Goal: Transaction & Acquisition: Purchase product/service

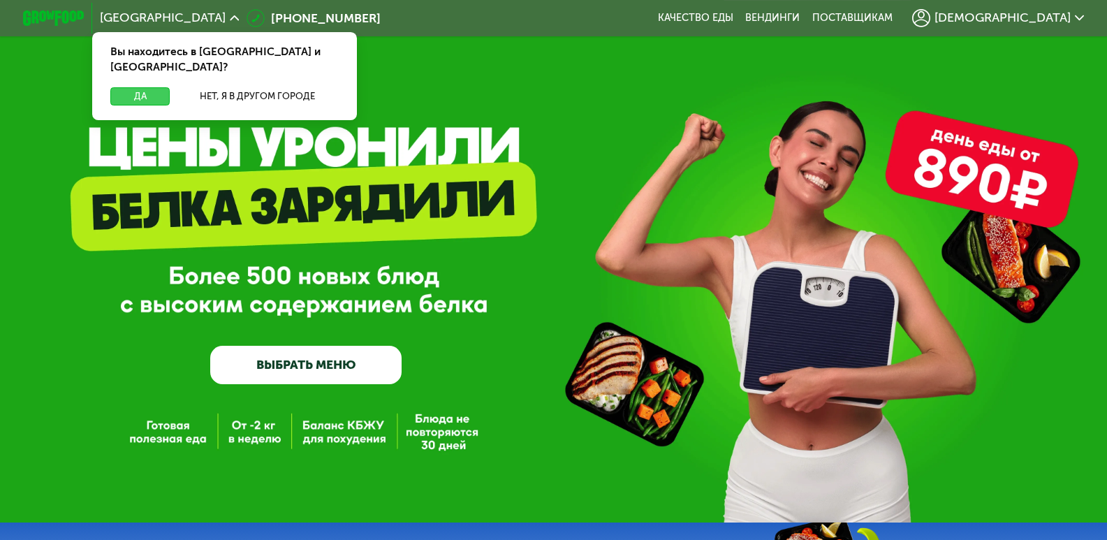
click at [145, 87] on button "Да" at bounding box center [139, 96] width 59 height 18
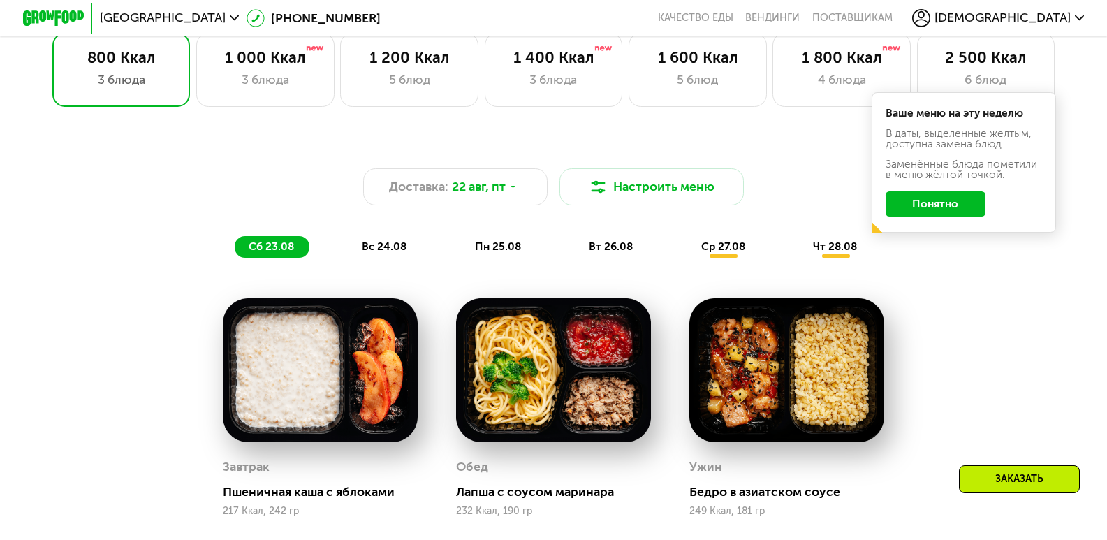
scroll to position [628, 0]
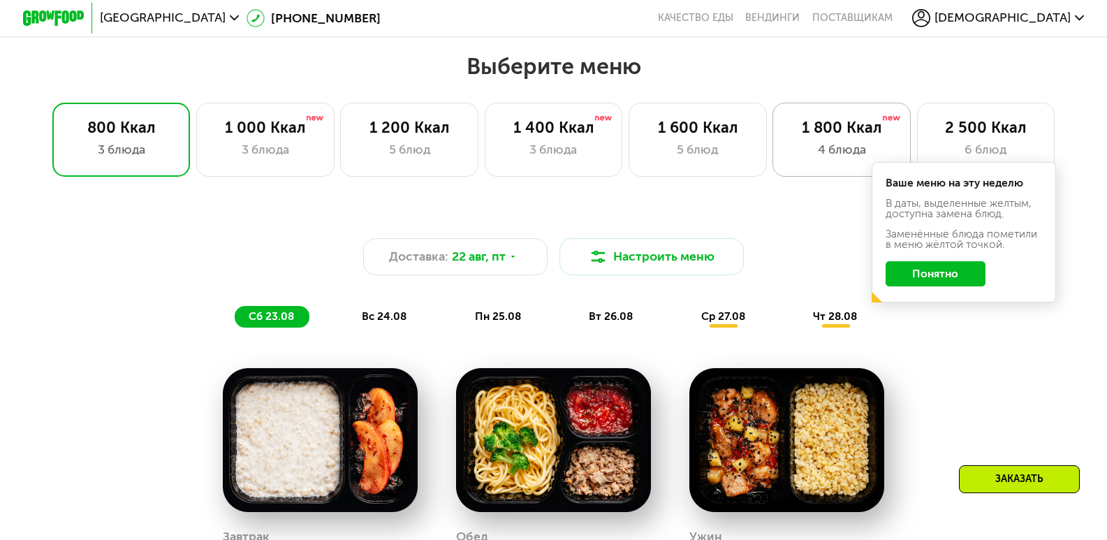
click at [838, 159] on div "4 блюда" at bounding box center [841, 149] width 106 height 18
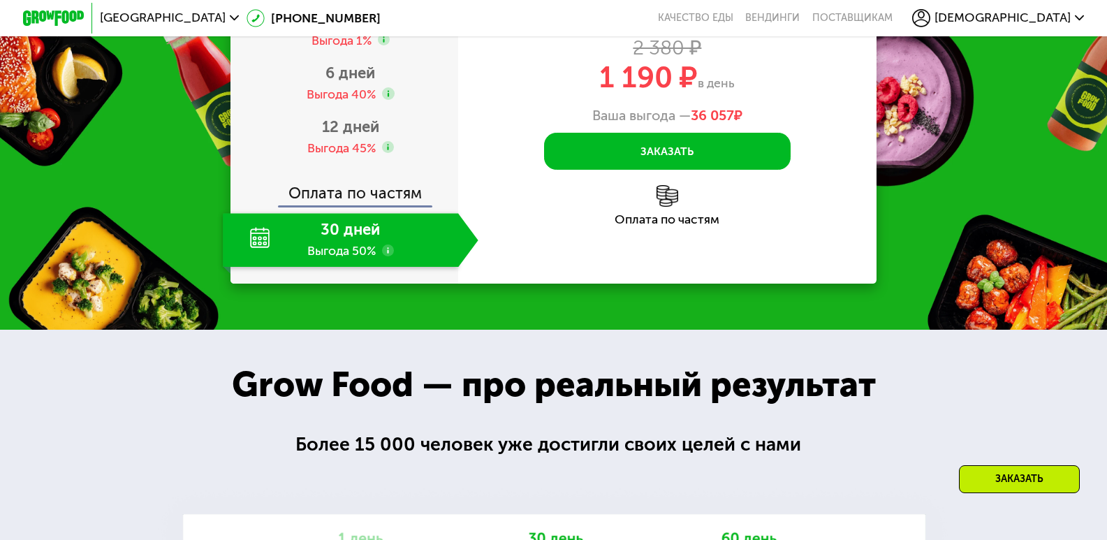
scroll to position [1606, 0]
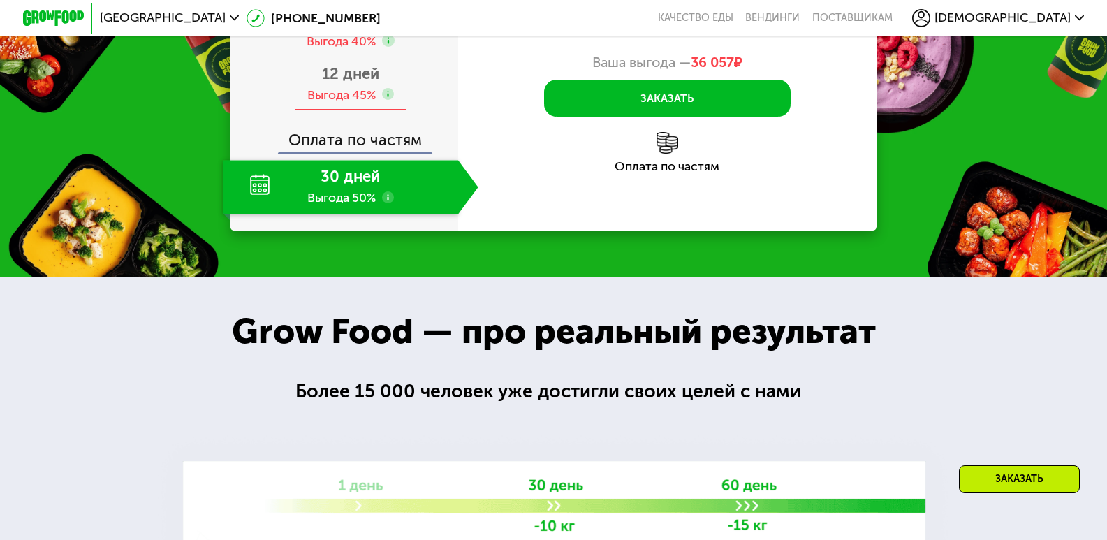
click at [340, 83] on span "12 дней" at bounding box center [350, 73] width 57 height 19
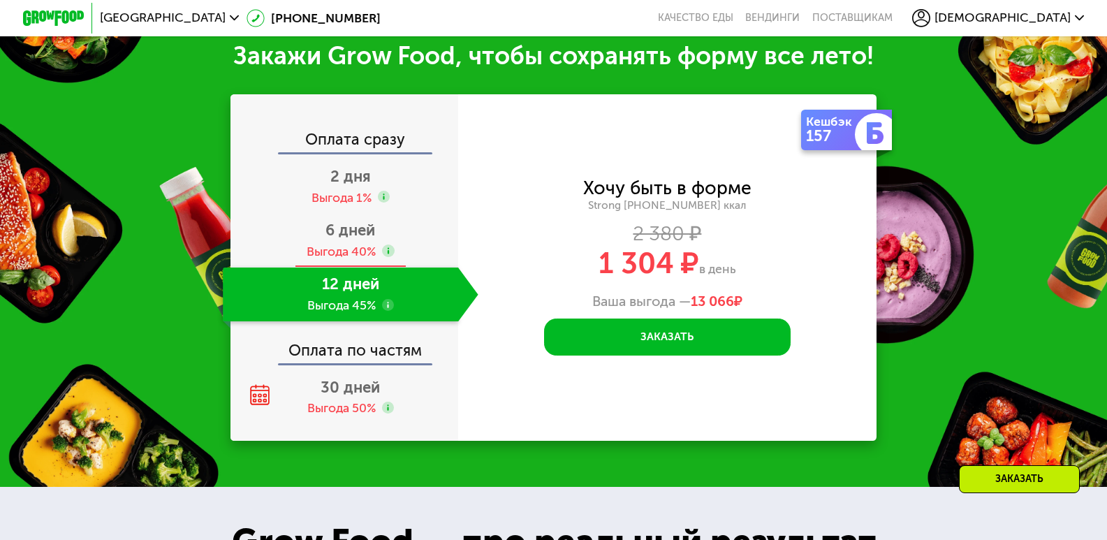
click at [354, 238] on span "6 дней" at bounding box center [350, 230] width 50 height 19
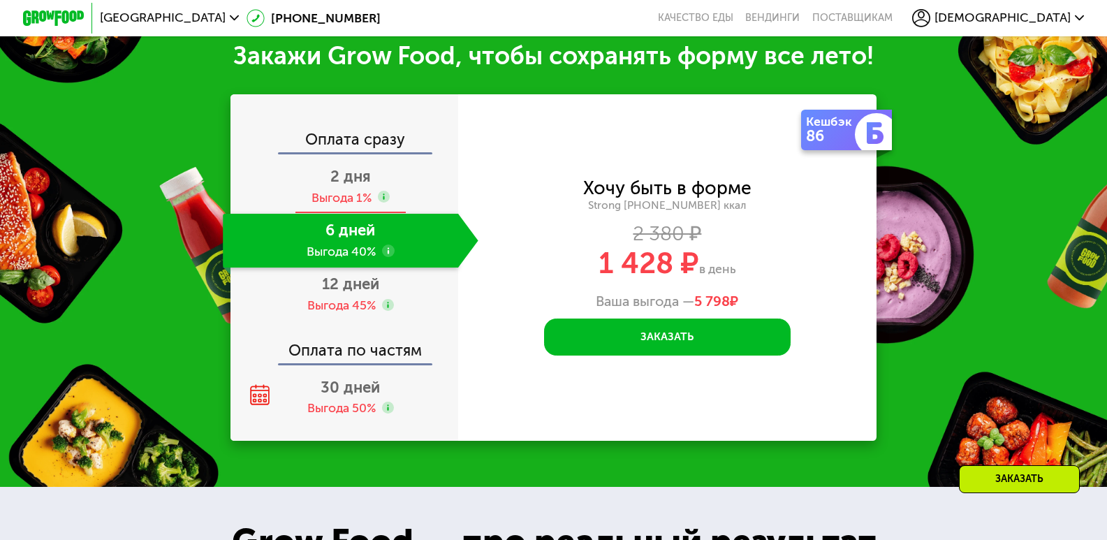
click at [351, 178] on span "2 дня" at bounding box center [350, 176] width 40 height 19
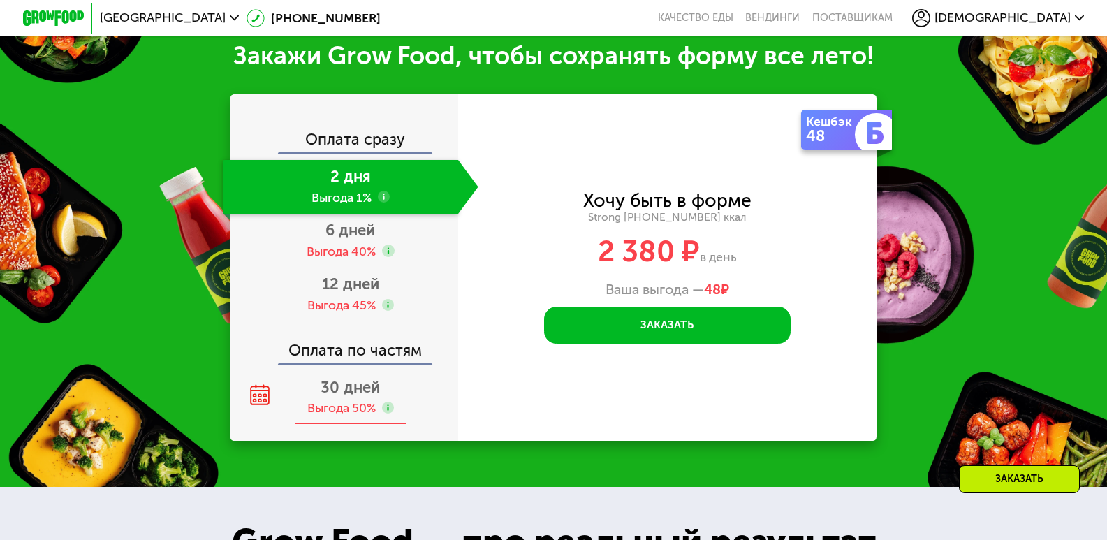
click at [358, 399] on div "30 дней Выгода 50%" at bounding box center [350, 398] width 255 height 54
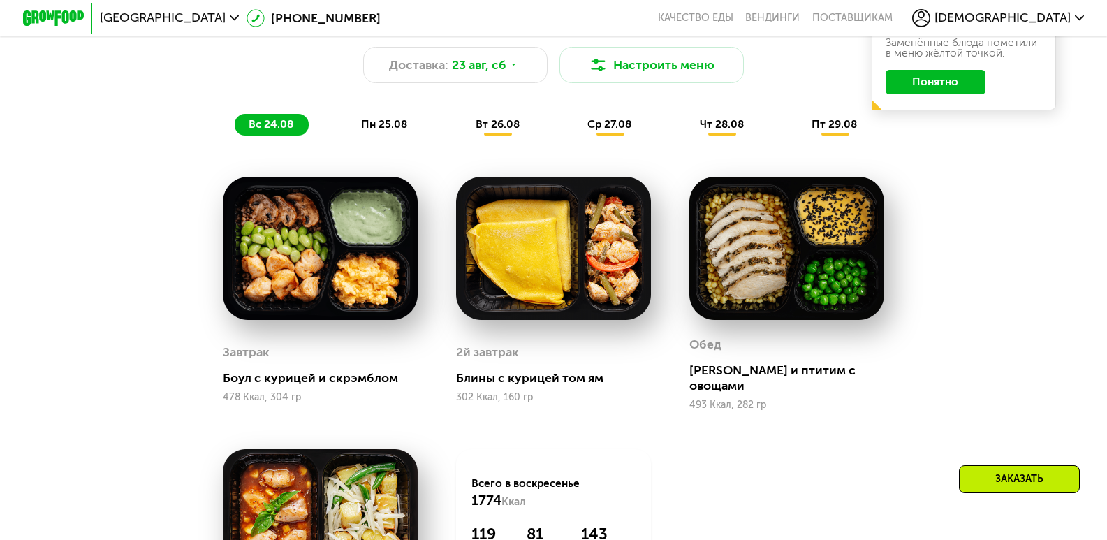
scroll to position [838, 0]
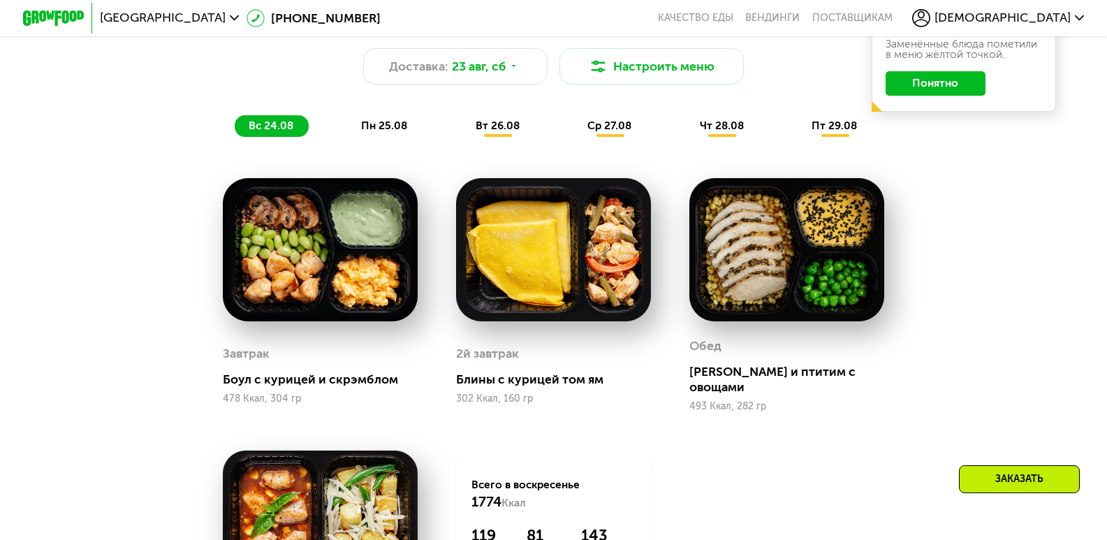
click at [381, 132] on span "пн 25.08" at bounding box center [384, 125] width 46 height 13
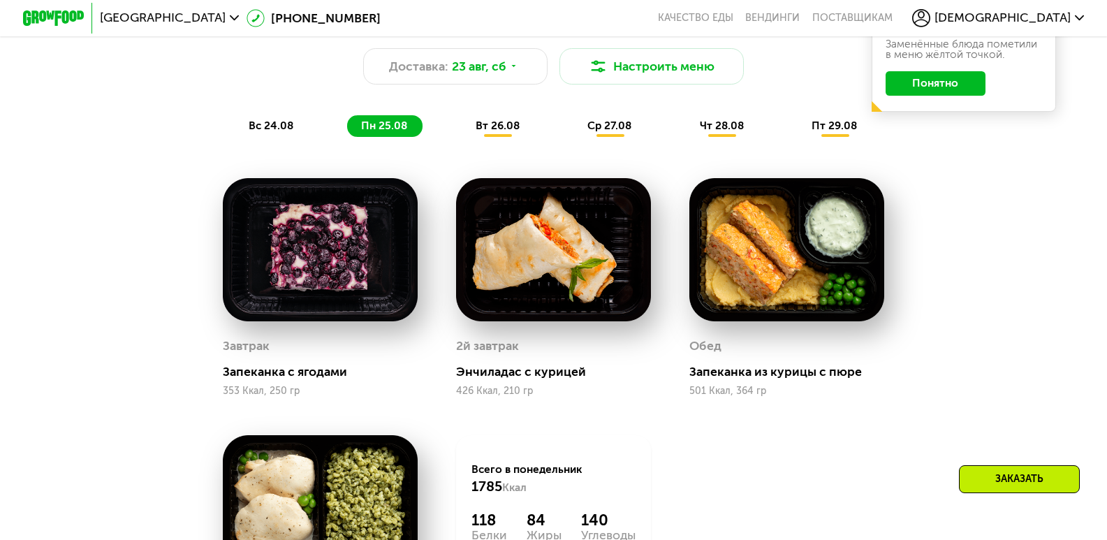
click at [495, 132] on span "вт 26.08" at bounding box center [498, 125] width 44 height 13
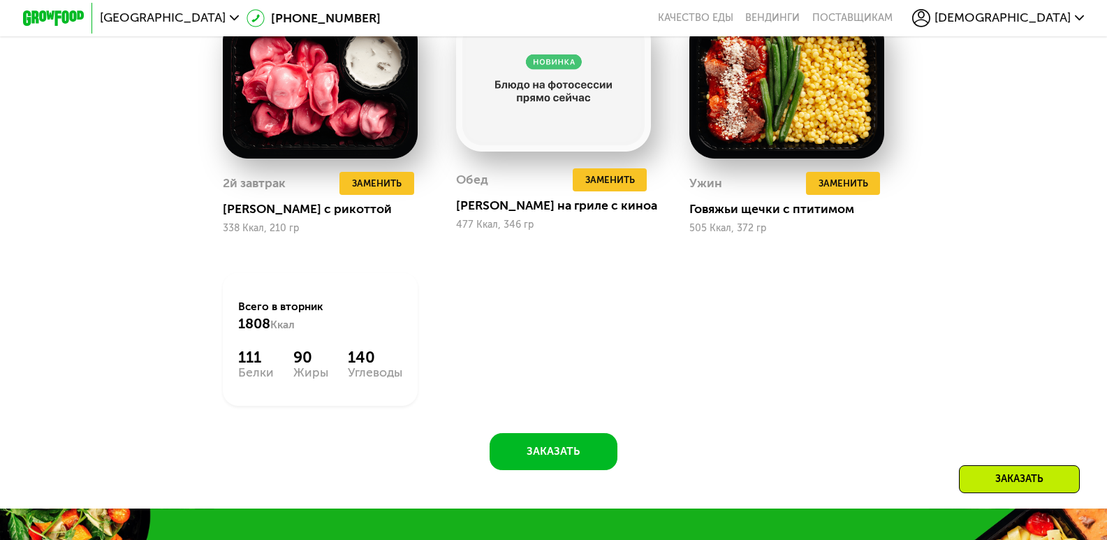
scroll to position [1047, 0]
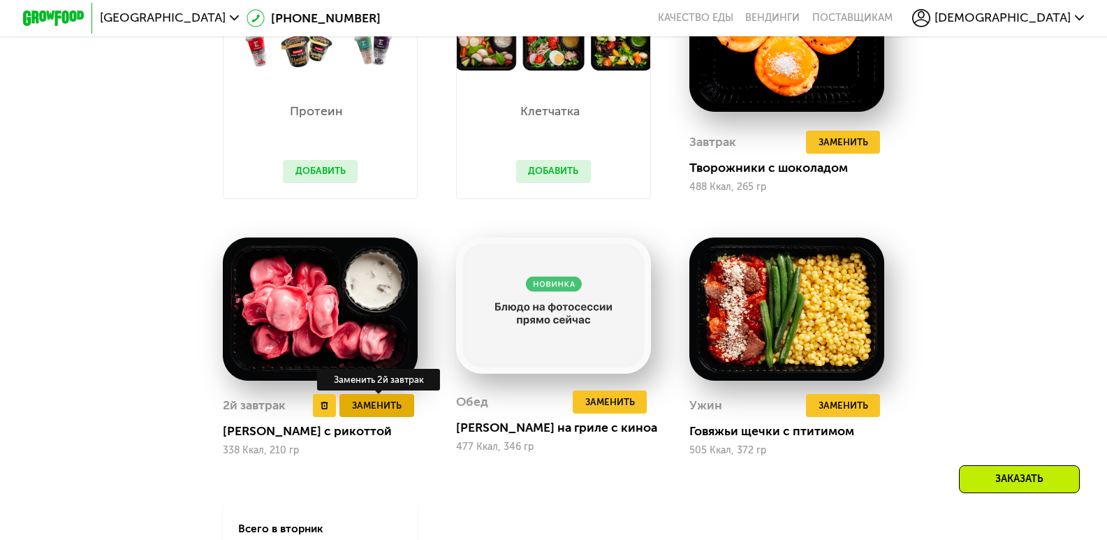
click at [374, 413] on span "Заменить" at bounding box center [377, 405] width 50 height 15
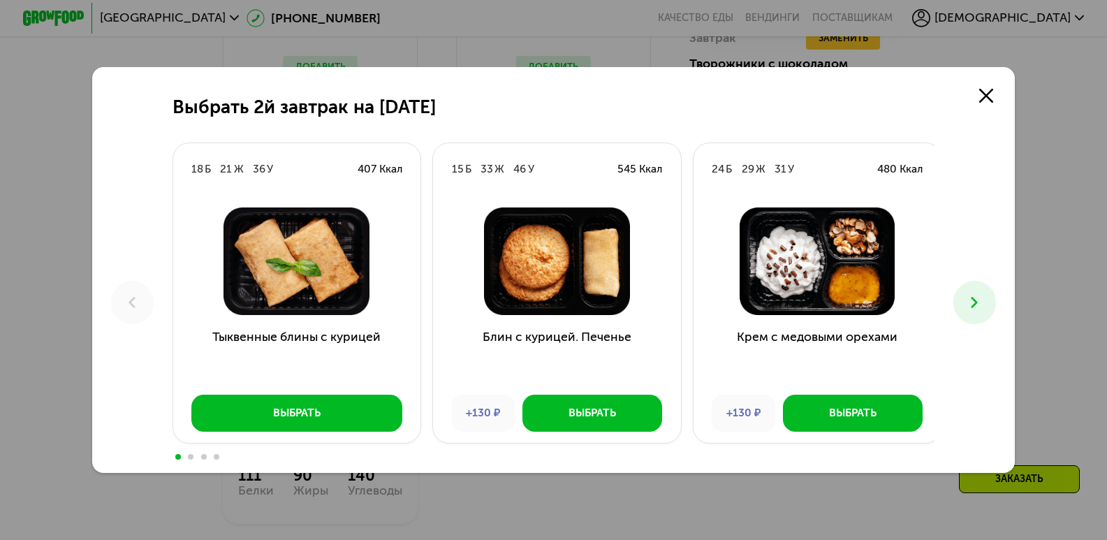
scroll to position [1187, 0]
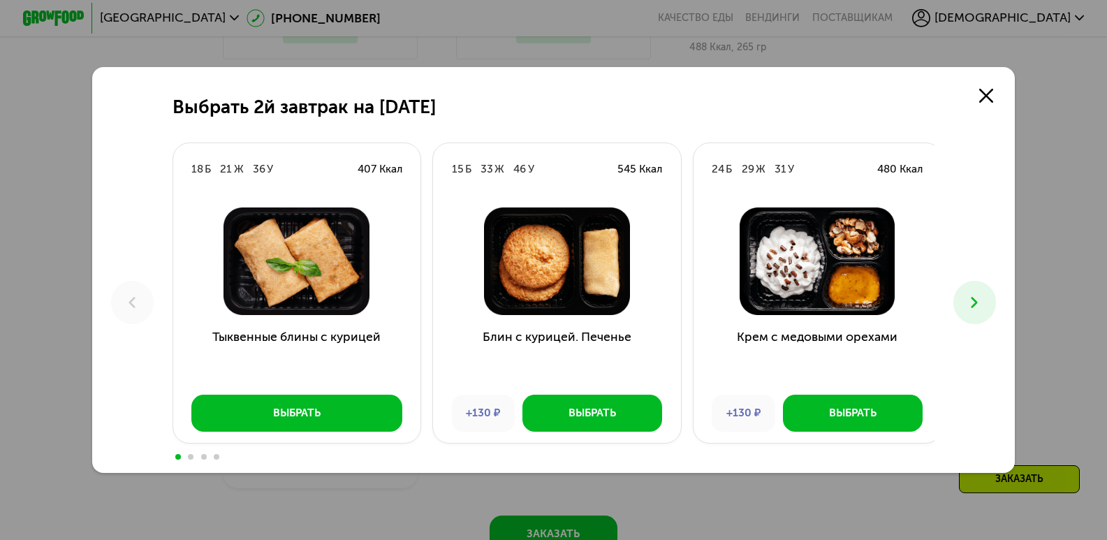
click at [982, 297] on icon at bounding box center [974, 302] width 18 height 18
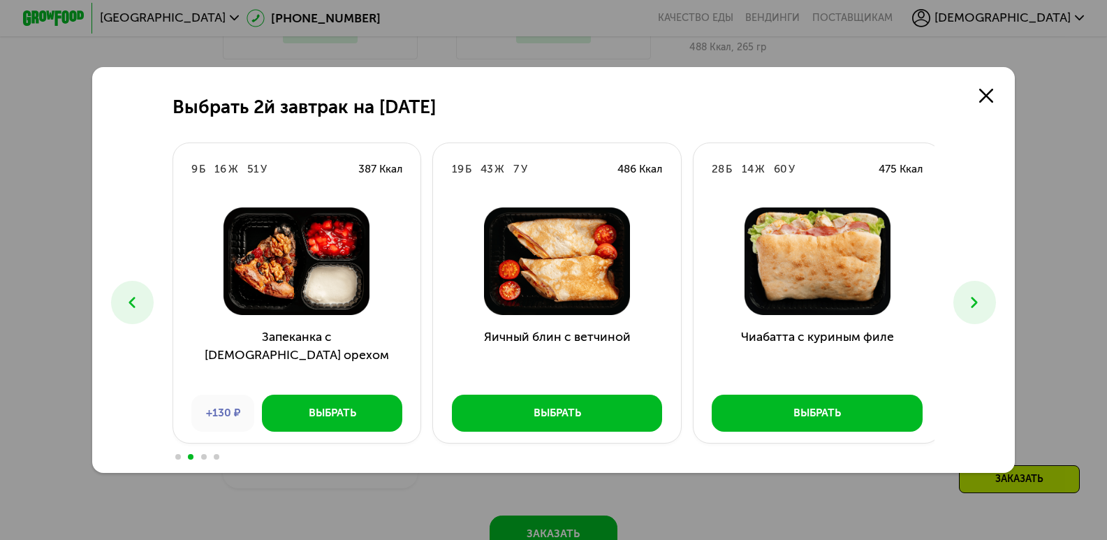
click at [982, 297] on icon at bounding box center [974, 302] width 18 height 18
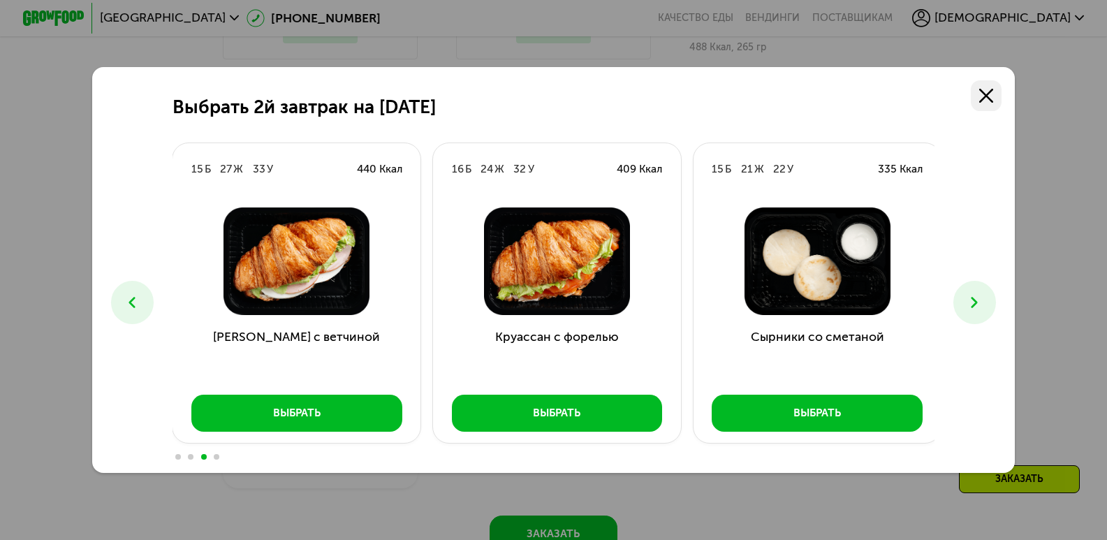
click at [986, 99] on use at bounding box center [986, 96] width 14 height 14
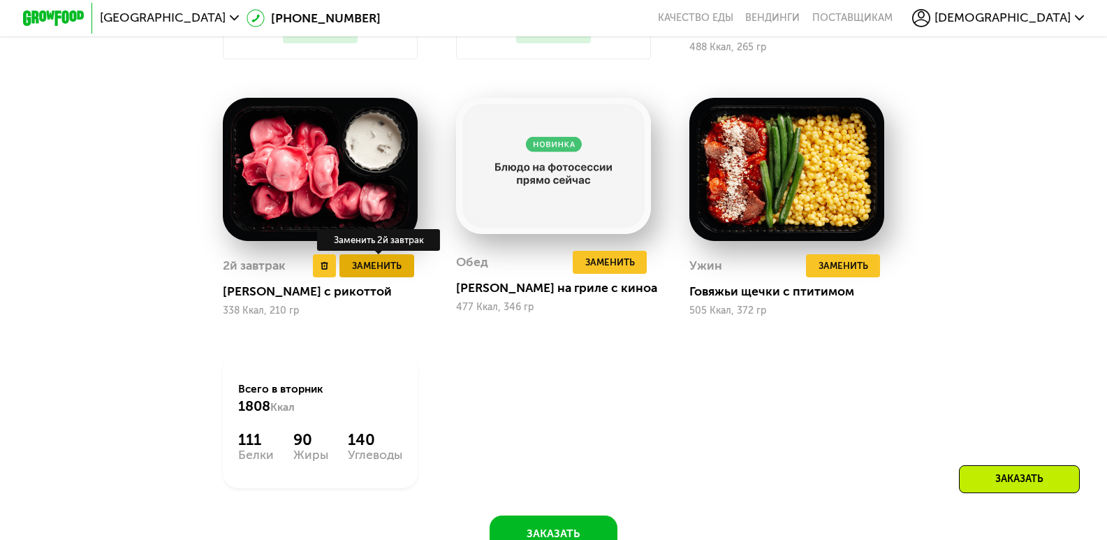
click at [369, 272] on span "Заменить" at bounding box center [377, 265] width 50 height 15
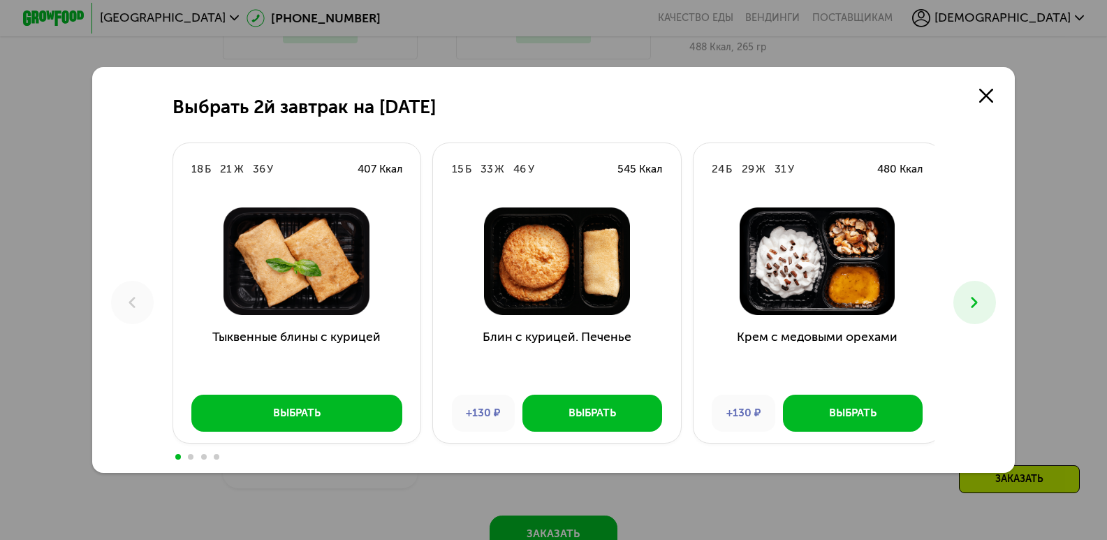
click at [976, 293] on icon at bounding box center [974, 302] width 18 height 18
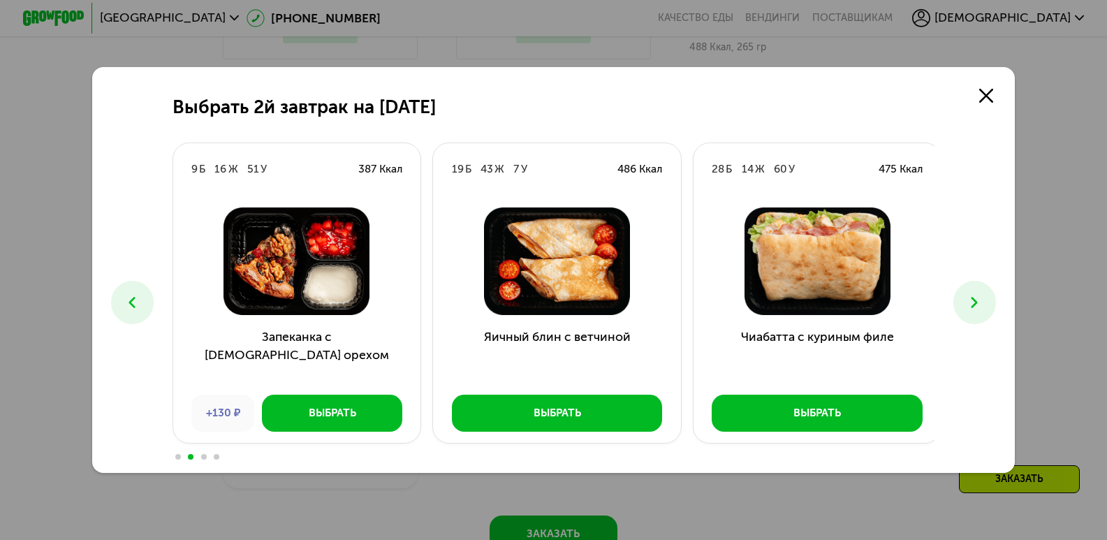
click at [976, 293] on icon at bounding box center [974, 302] width 18 height 18
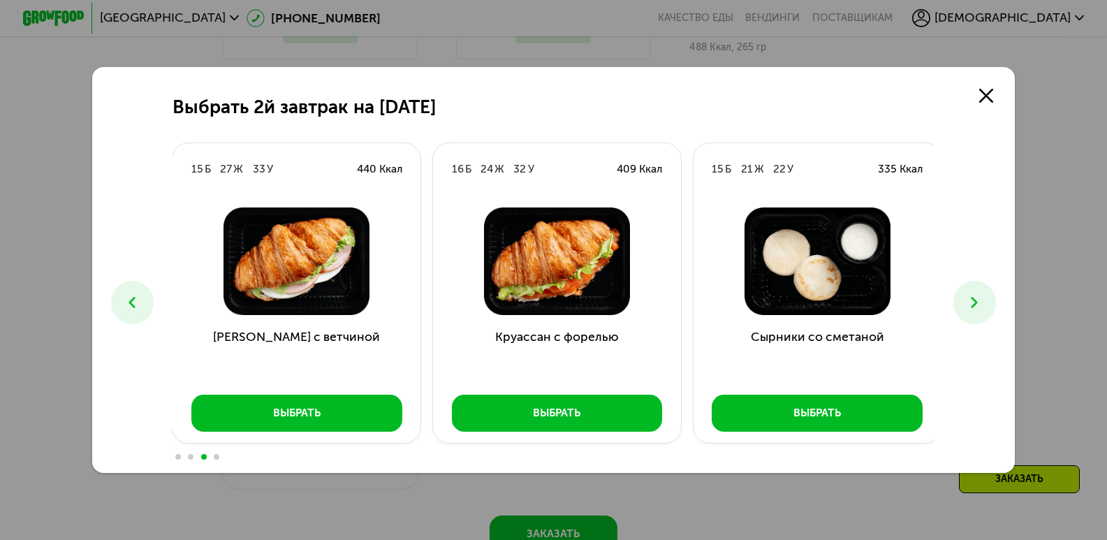
click at [976, 293] on icon at bounding box center [974, 302] width 18 height 18
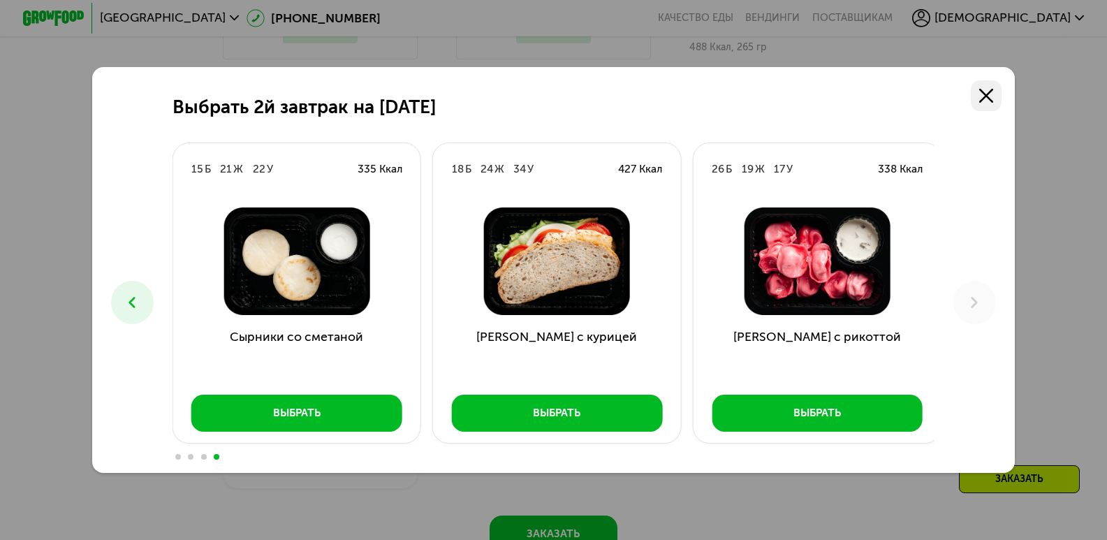
click at [991, 94] on use at bounding box center [986, 96] width 14 height 14
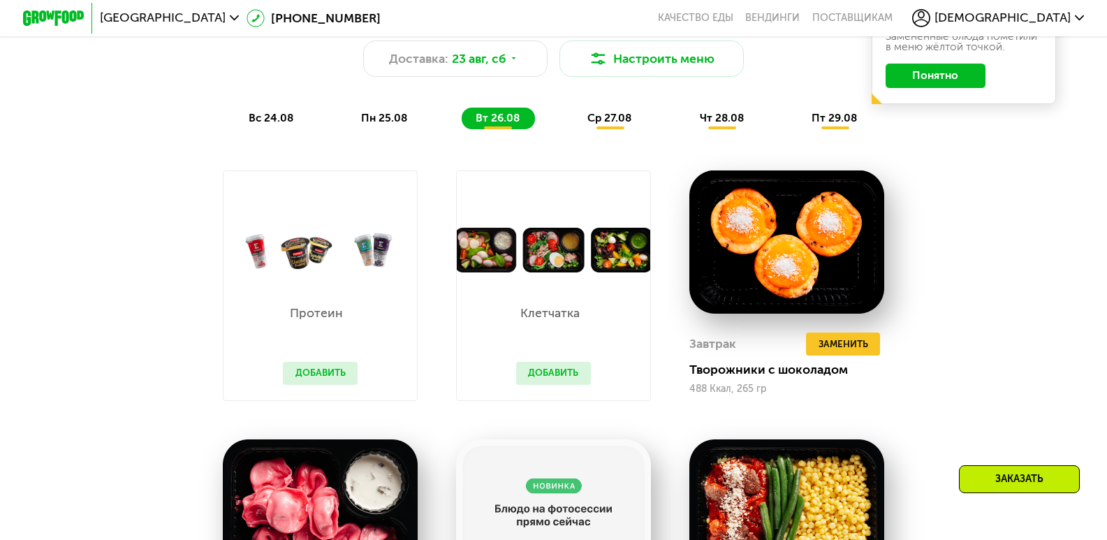
scroll to position [838, 0]
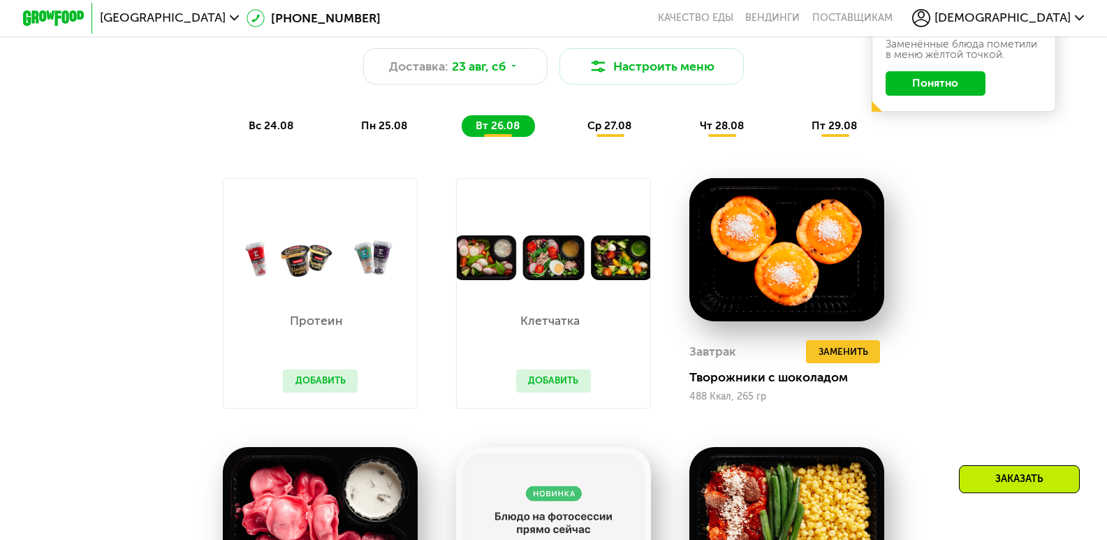
click at [613, 132] on span "ср 27.08" at bounding box center [609, 125] width 44 height 13
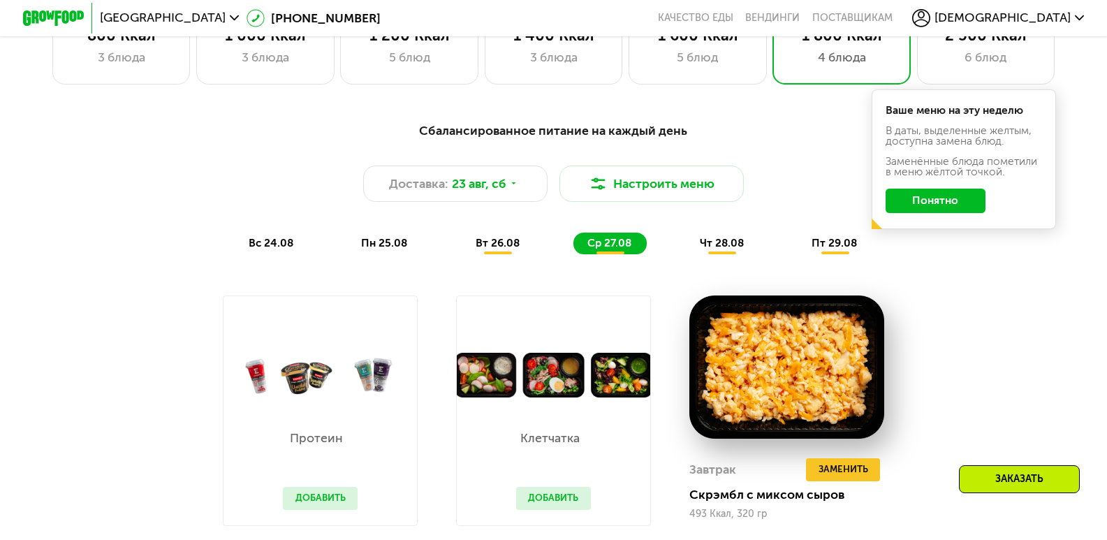
scroll to position [698, 0]
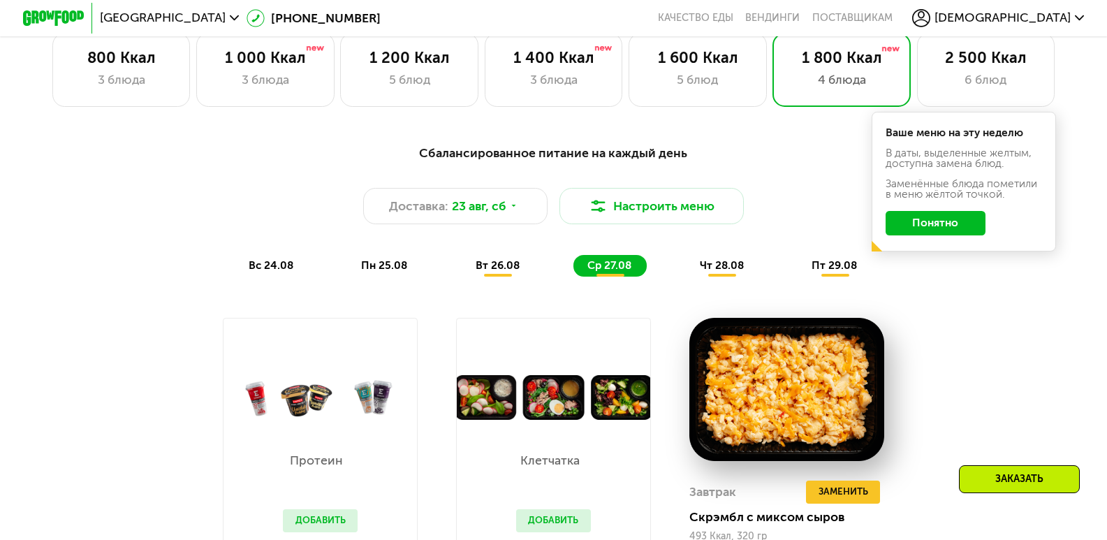
click at [724, 270] on span "чт 28.08" at bounding box center [722, 265] width 44 height 13
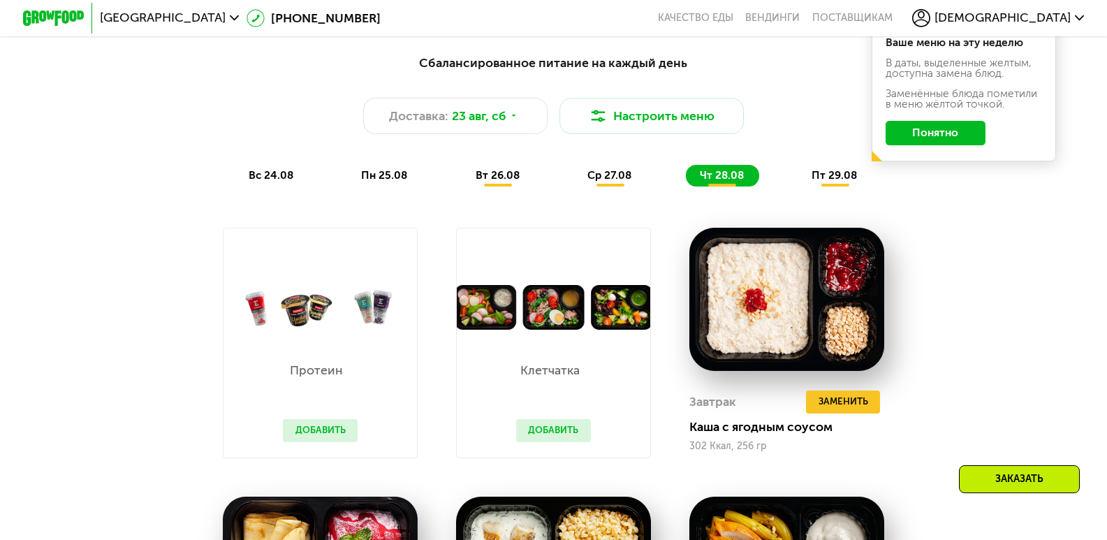
scroll to position [768, 0]
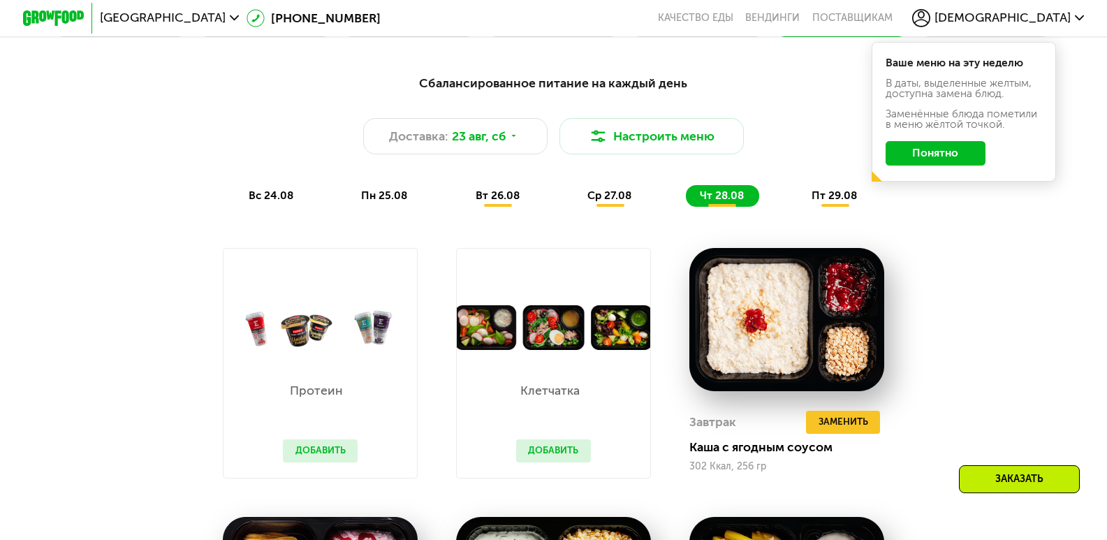
click at [848, 202] on span "пт 29.08" at bounding box center [833, 195] width 45 height 13
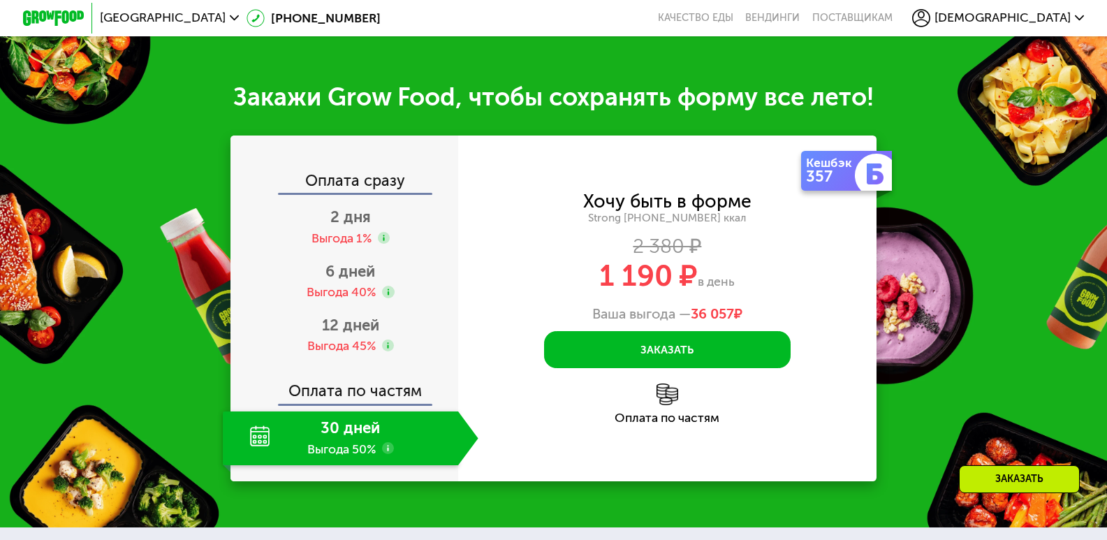
scroll to position [1746, 0]
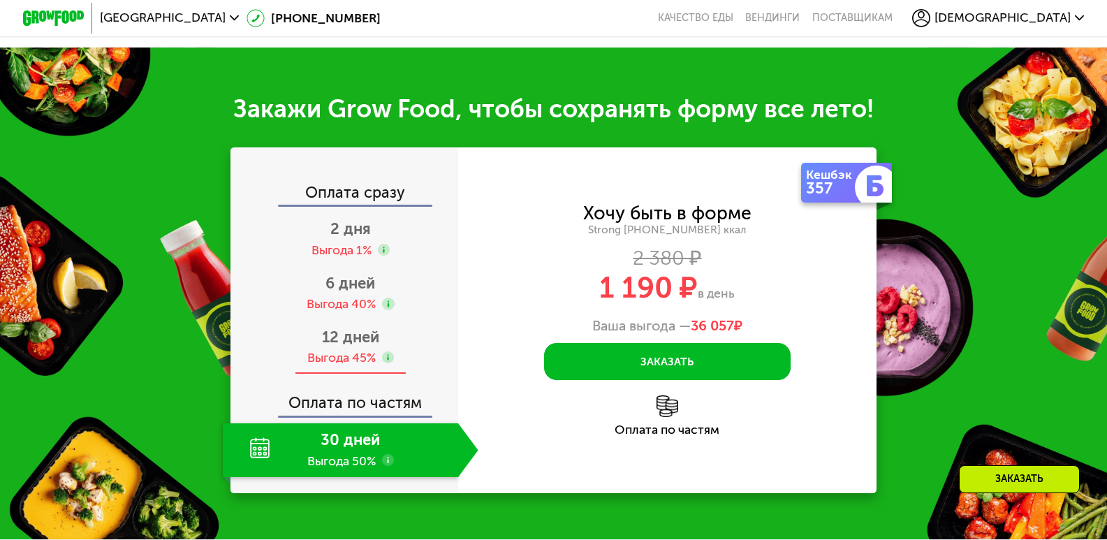
click at [350, 339] on span "12 дней" at bounding box center [350, 336] width 57 height 19
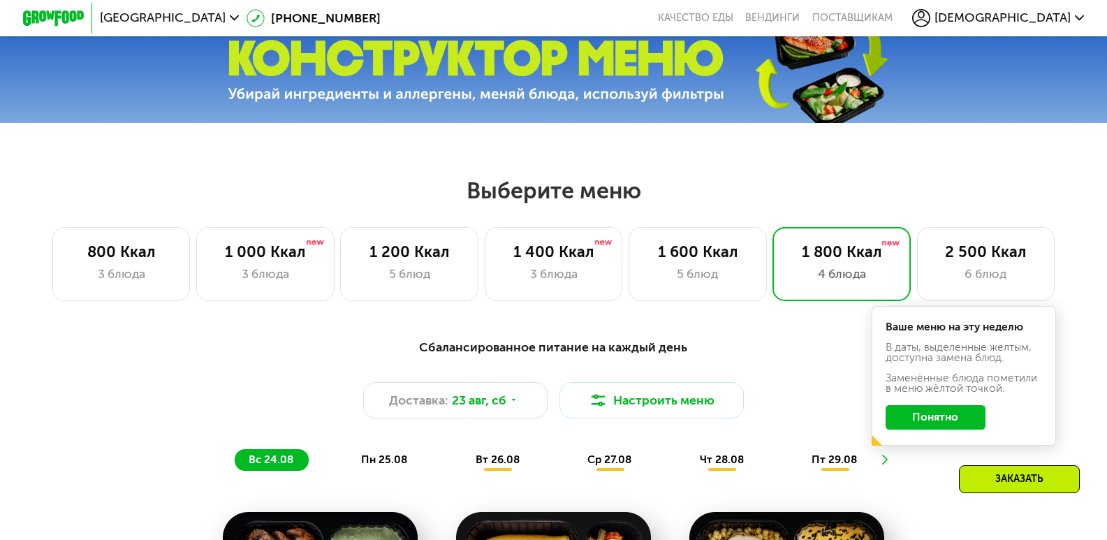
scroll to position [574, 0]
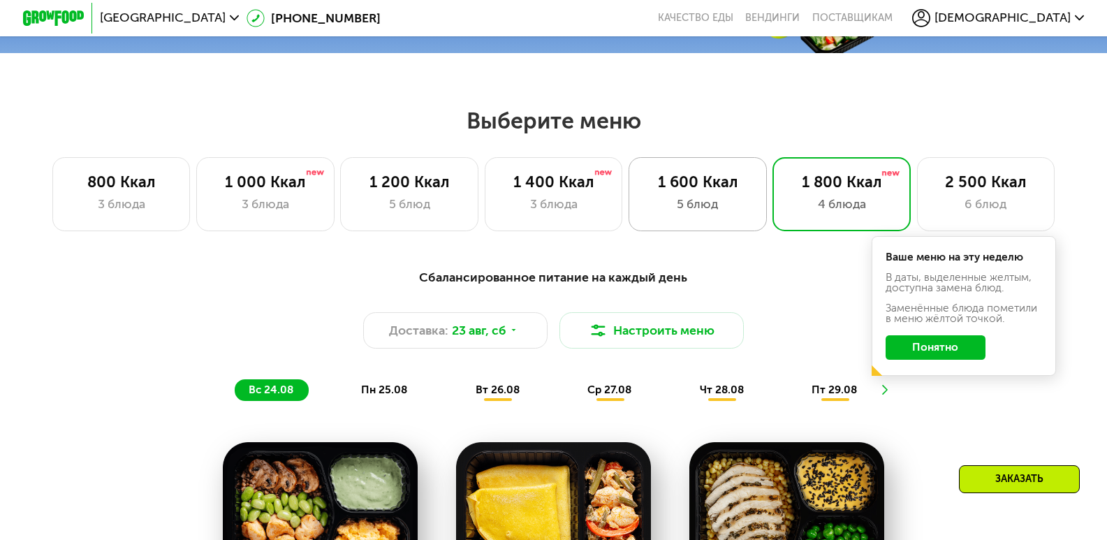
click at [705, 191] on div "1 600 Ккал" at bounding box center [698, 182] width 106 height 18
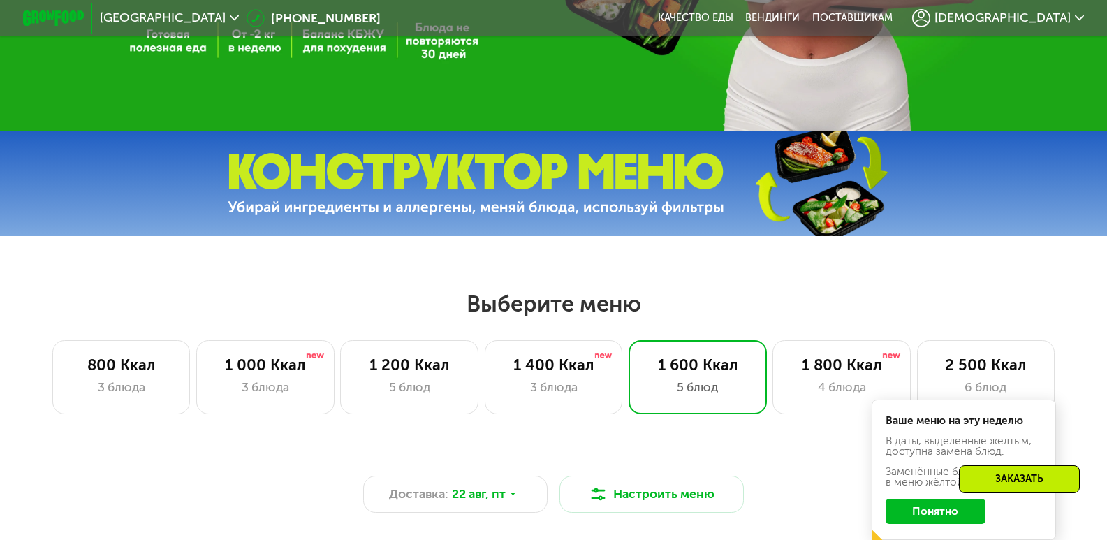
scroll to position [419, 0]
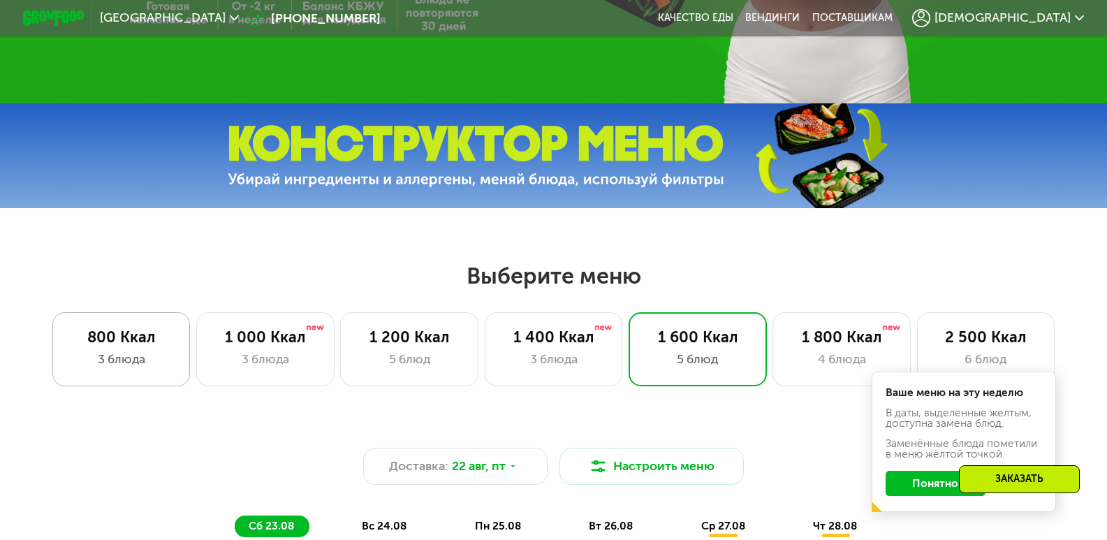
click at [124, 360] on div "3 блюда" at bounding box center [121, 359] width 106 height 18
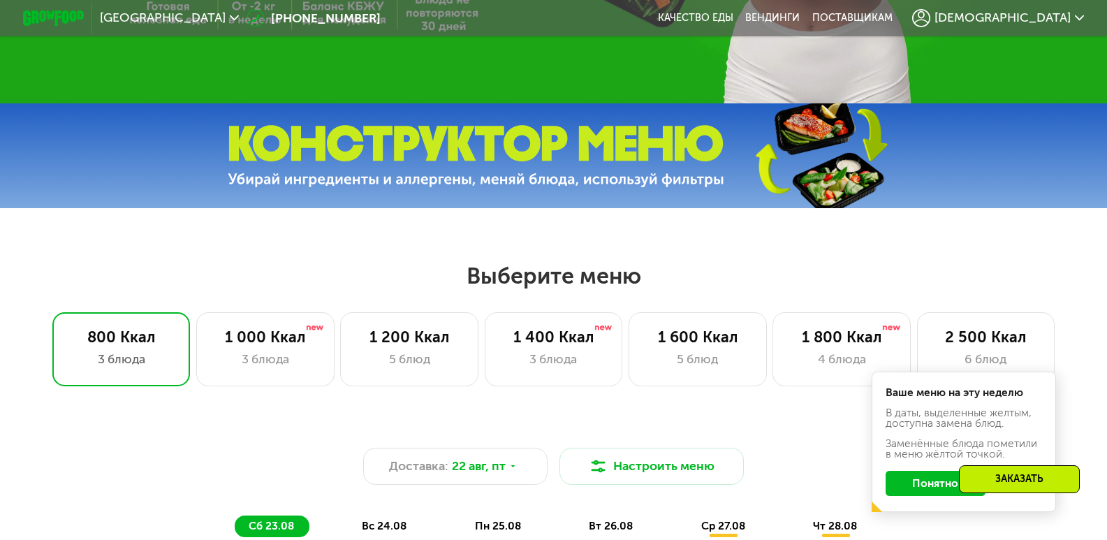
click at [531, 162] on img at bounding box center [476, 156] width 496 height 62
click at [831, 364] on div "4 блюда" at bounding box center [841, 359] width 106 height 18
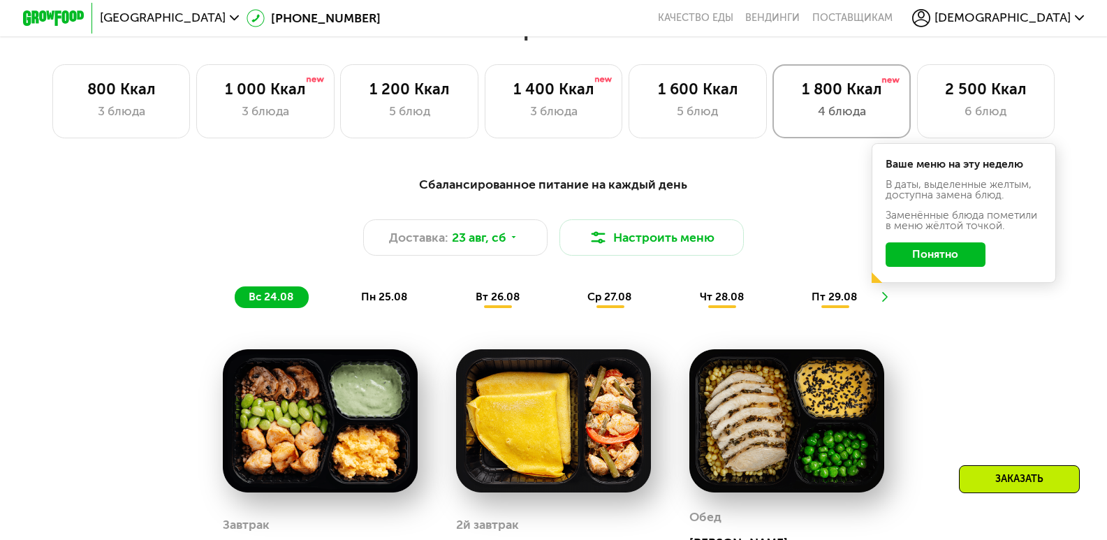
scroll to position [698, 0]
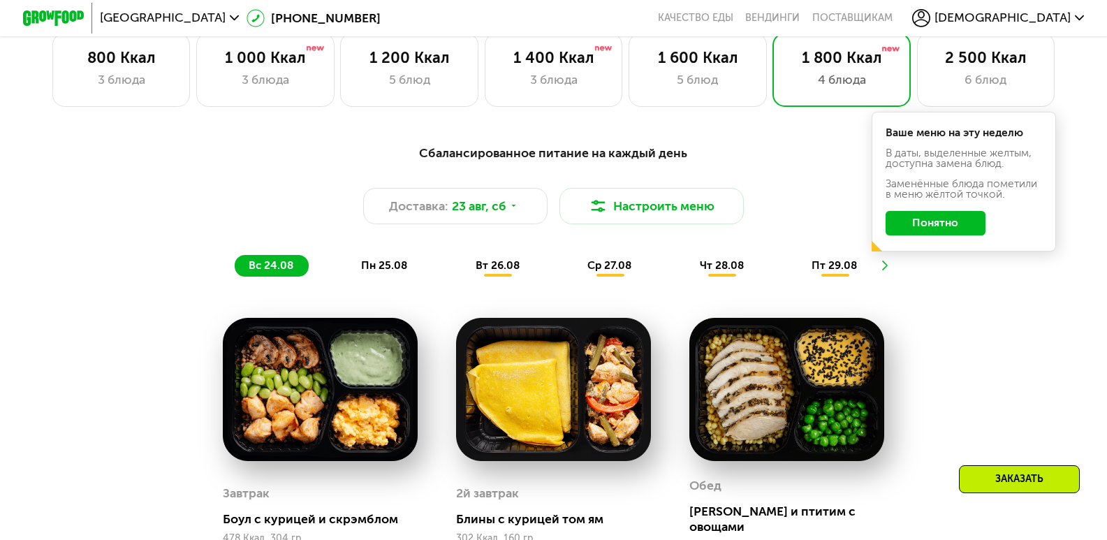
click at [888, 270] on icon at bounding box center [882, 266] width 12 height 12
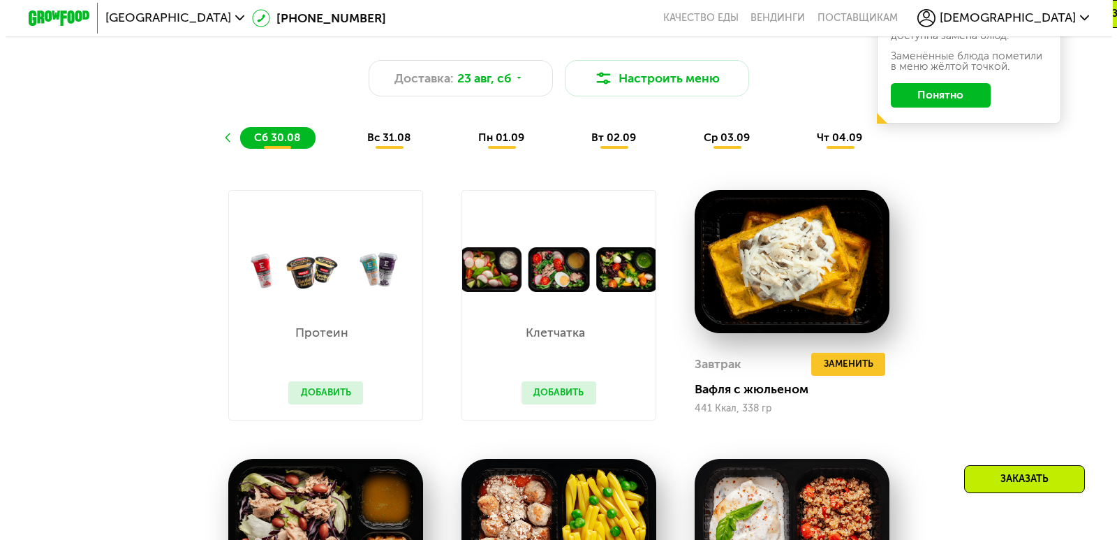
scroll to position [768, 0]
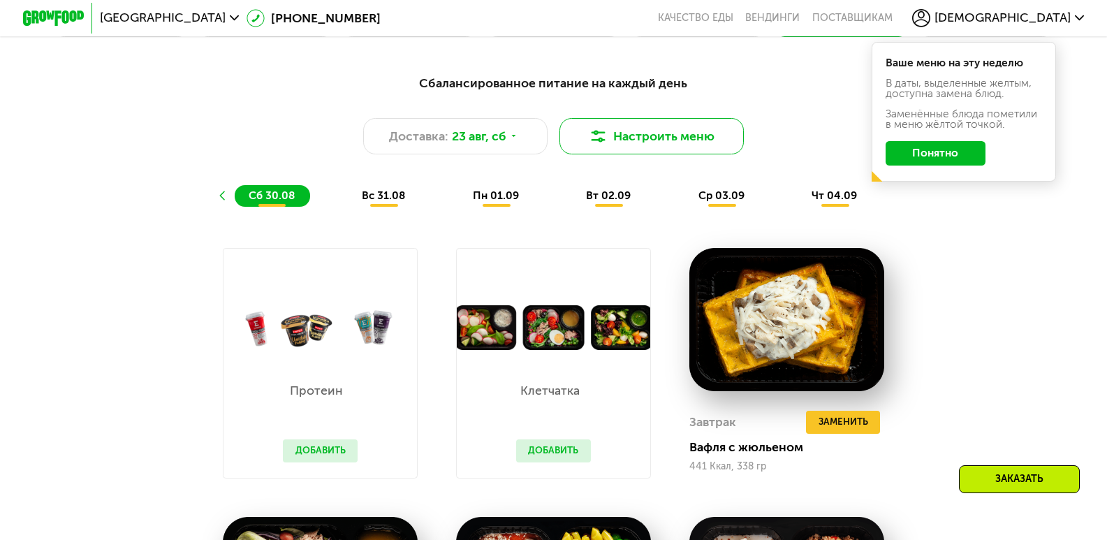
click at [664, 138] on button "Настроить меню" at bounding box center [651, 136] width 184 height 37
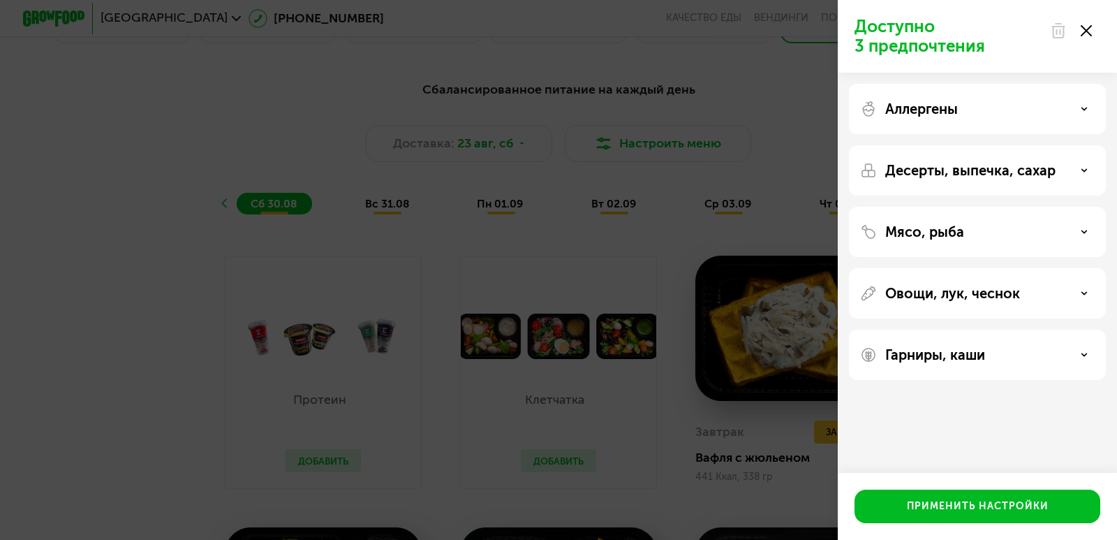
click at [1085, 112] on icon at bounding box center [1084, 108] width 7 height 7
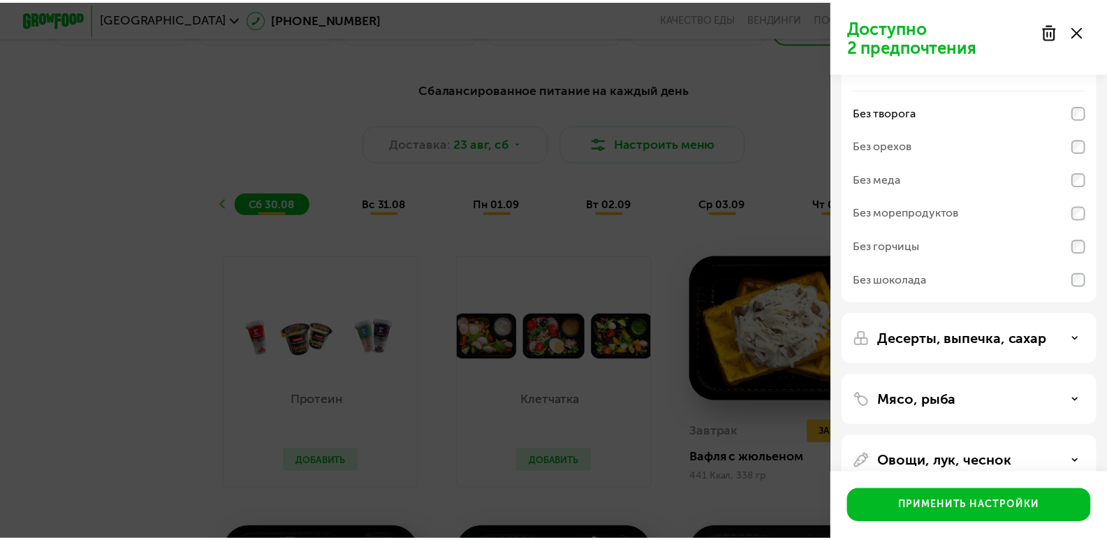
scroll to position [70, 0]
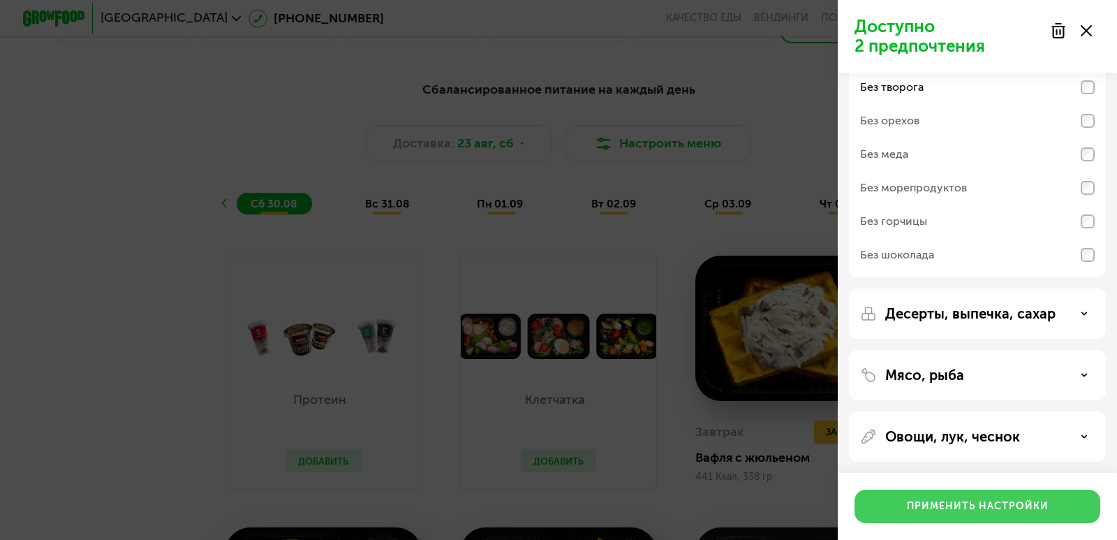
click at [999, 501] on div "Применить настройки" at bounding box center [978, 506] width 142 height 14
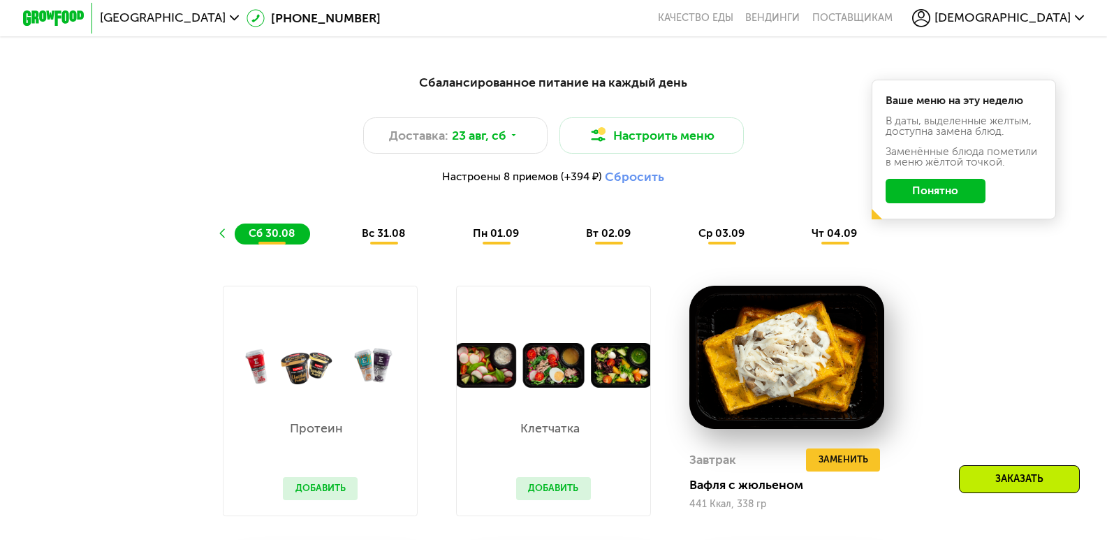
scroll to position [768, 0]
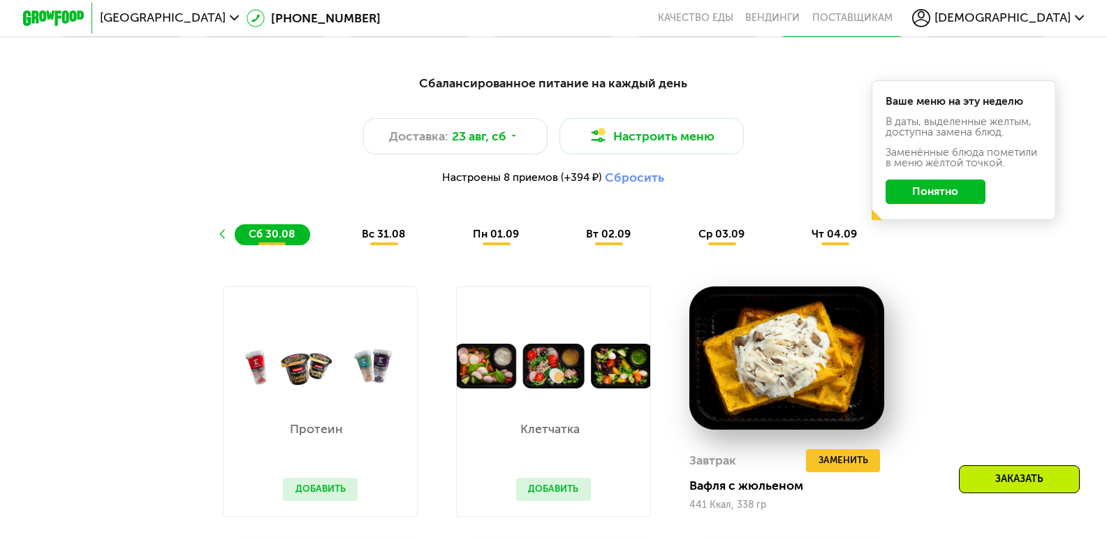
click at [219, 239] on use at bounding box center [222, 234] width 6 height 9
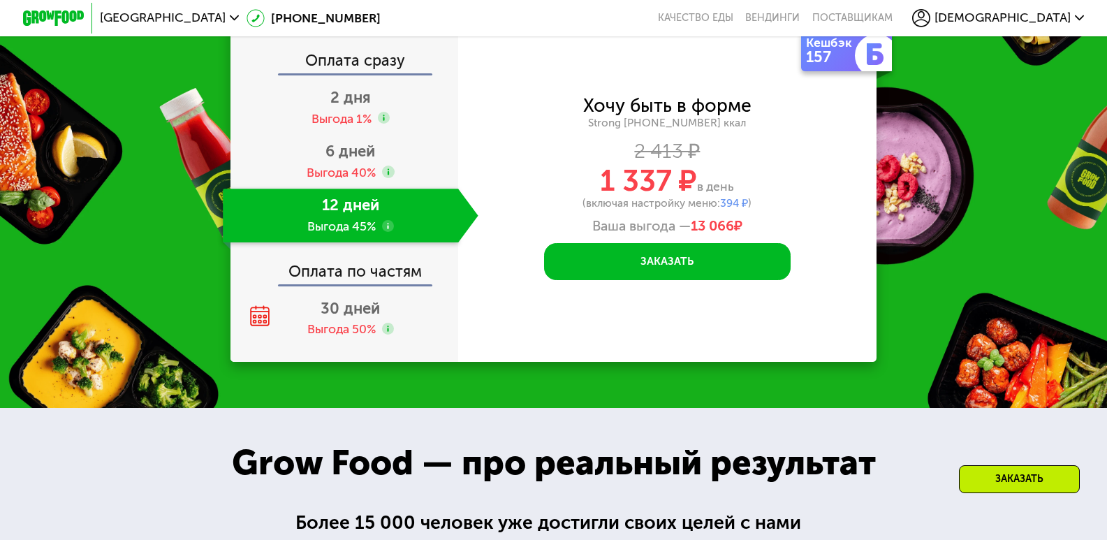
scroll to position [1746, 0]
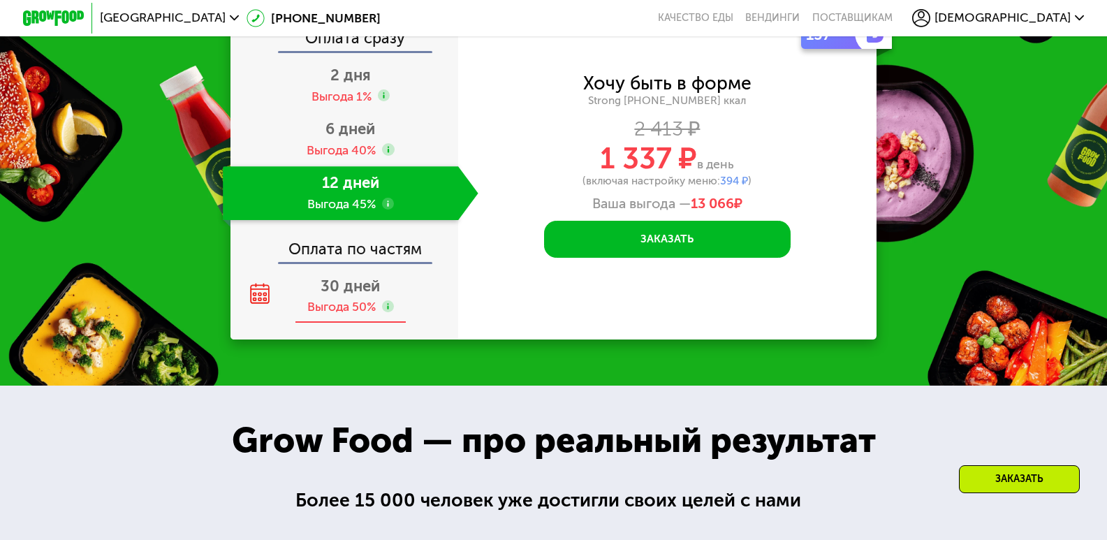
click at [331, 290] on span "30 дней" at bounding box center [350, 286] width 59 height 19
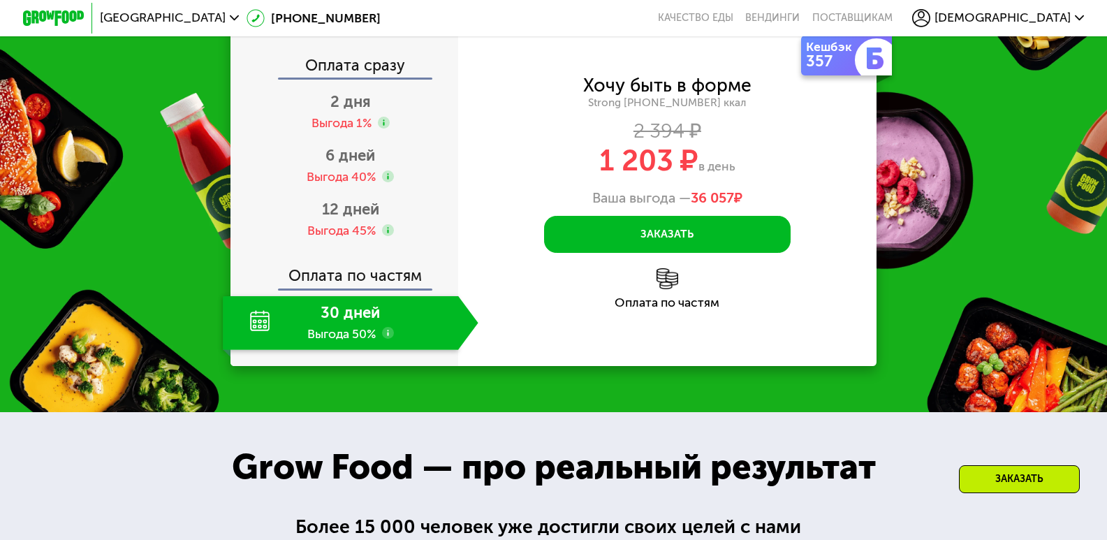
scroll to position [1788, 0]
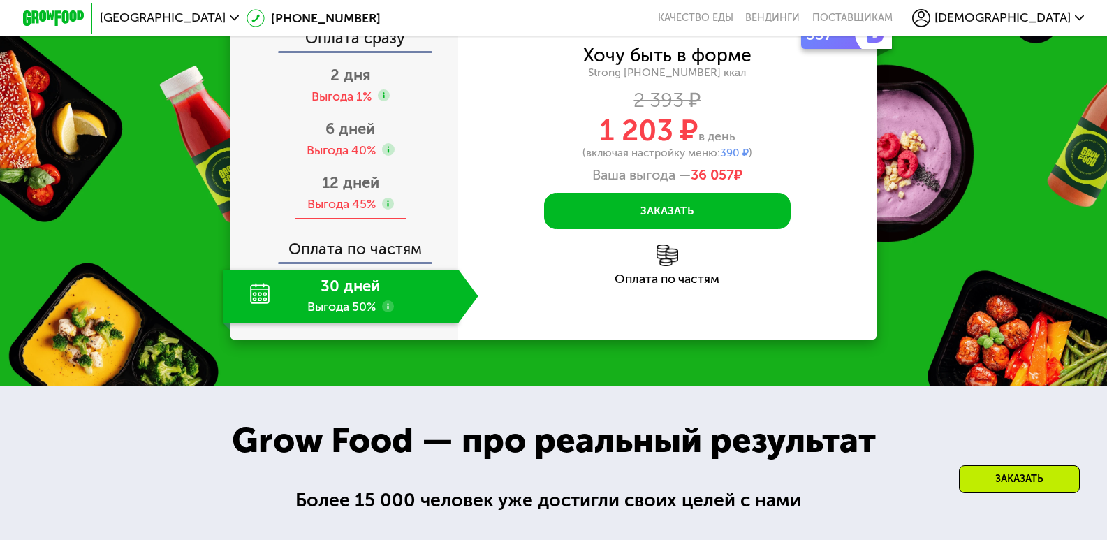
click at [341, 198] on div "Выгода 45%" at bounding box center [341, 204] width 68 height 17
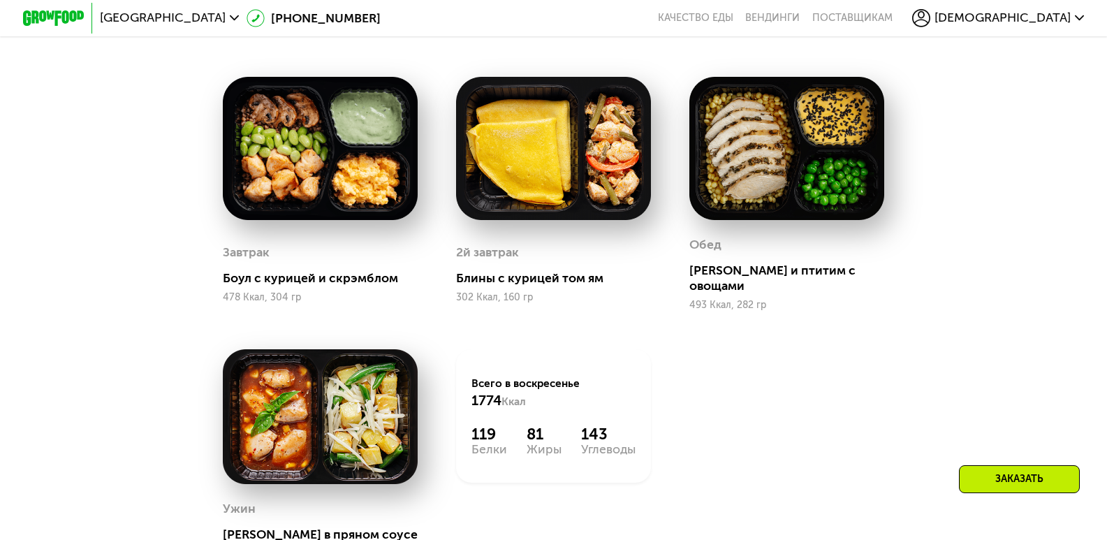
scroll to position [768, 0]
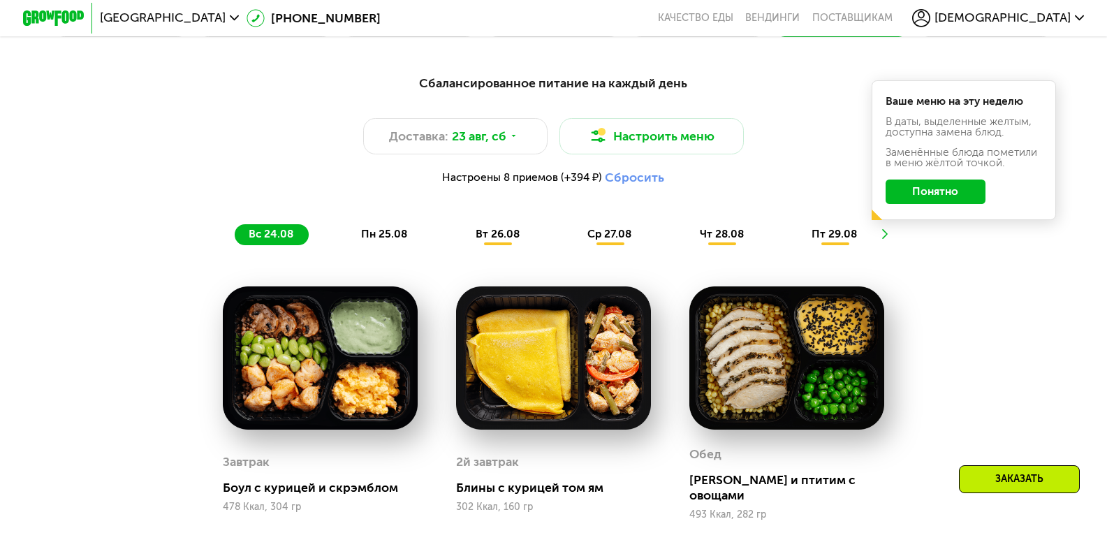
click at [886, 240] on icon at bounding box center [882, 234] width 12 height 12
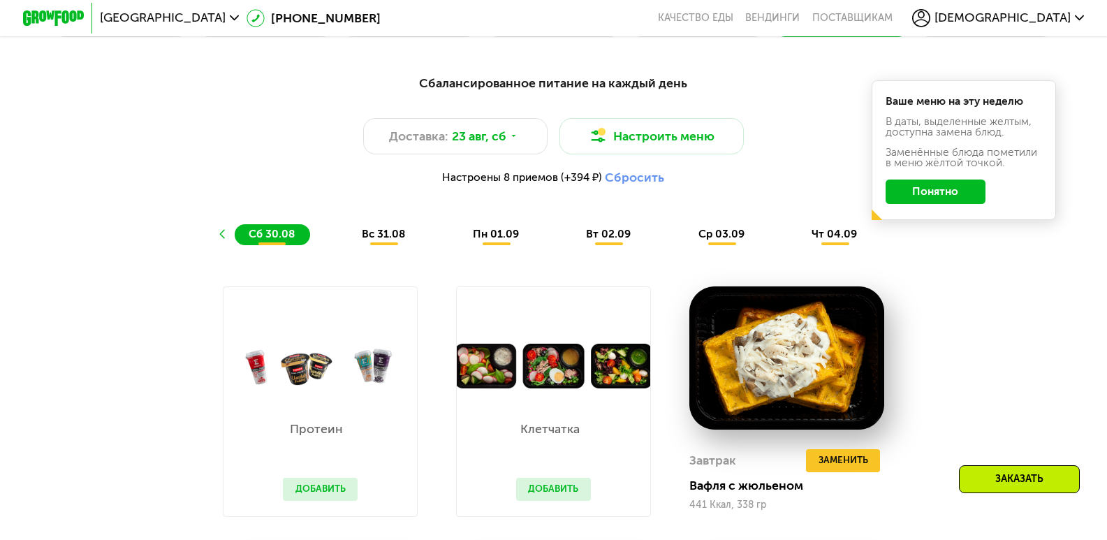
click at [886, 243] on div "Сбалансированное питание на каждый день Доставка: 23 авг, сб Настроить меню Нас…" at bounding box center [553, 159] width 910 height 171
click at [378, 240] on span "вс 31.08" at bounding box center [383, 234] width 43 height 13
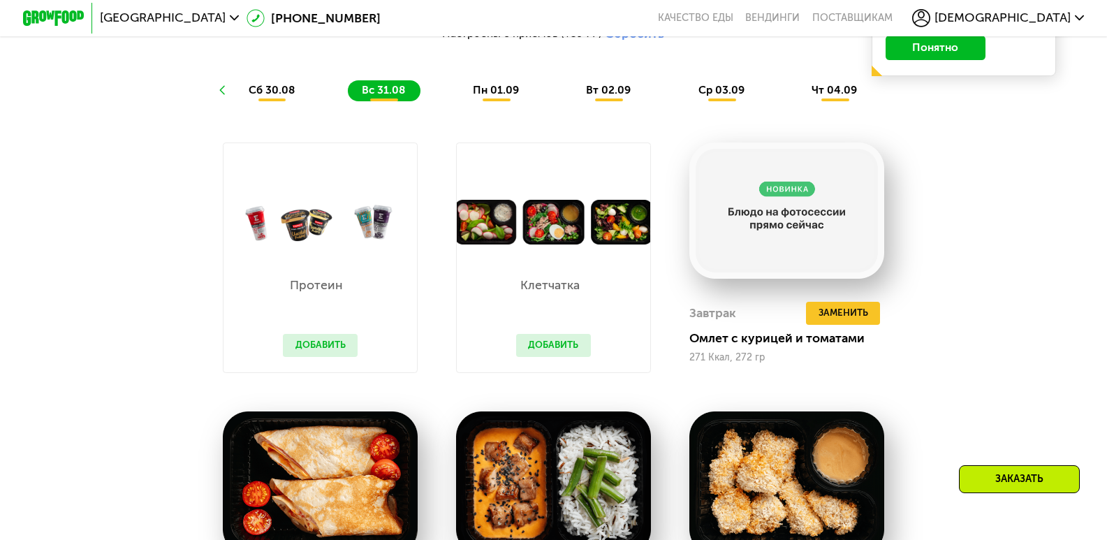
scroll to position [908, 0]
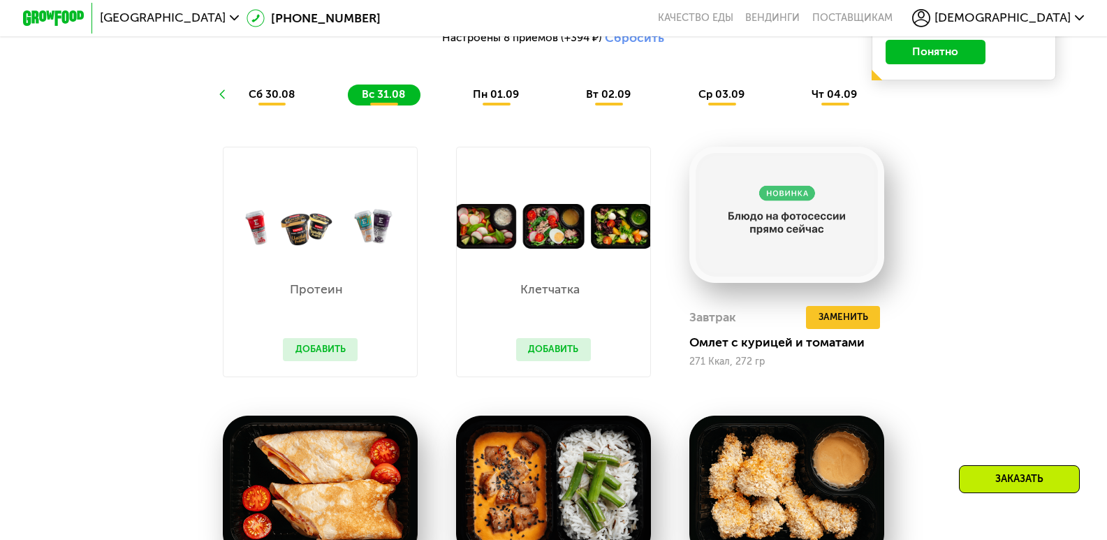
click at [487, 101] on span "пн 01.09" at bounding box center [496, 94] width 46 height 13
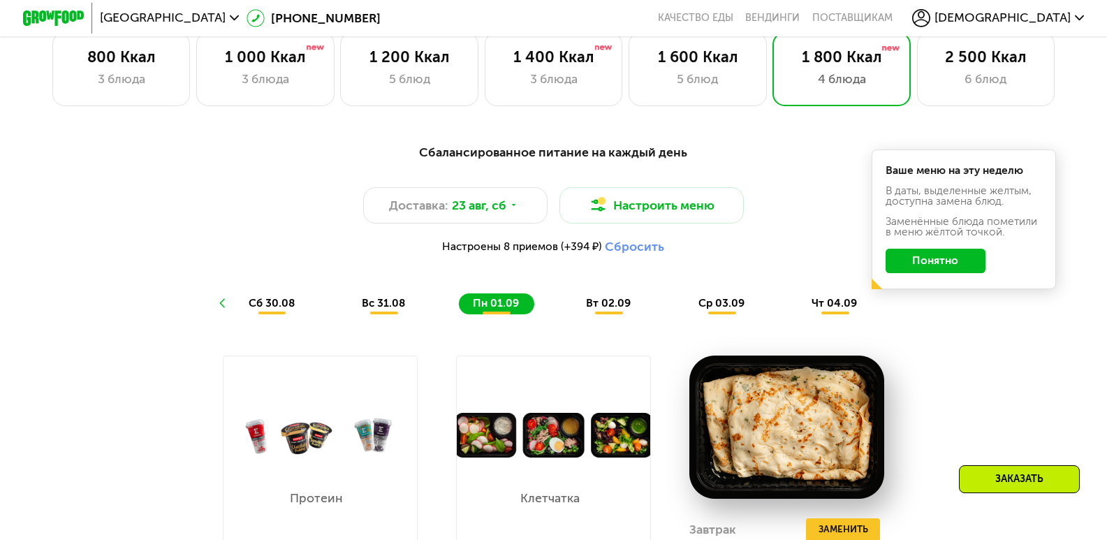
scroll to position [698, 0]
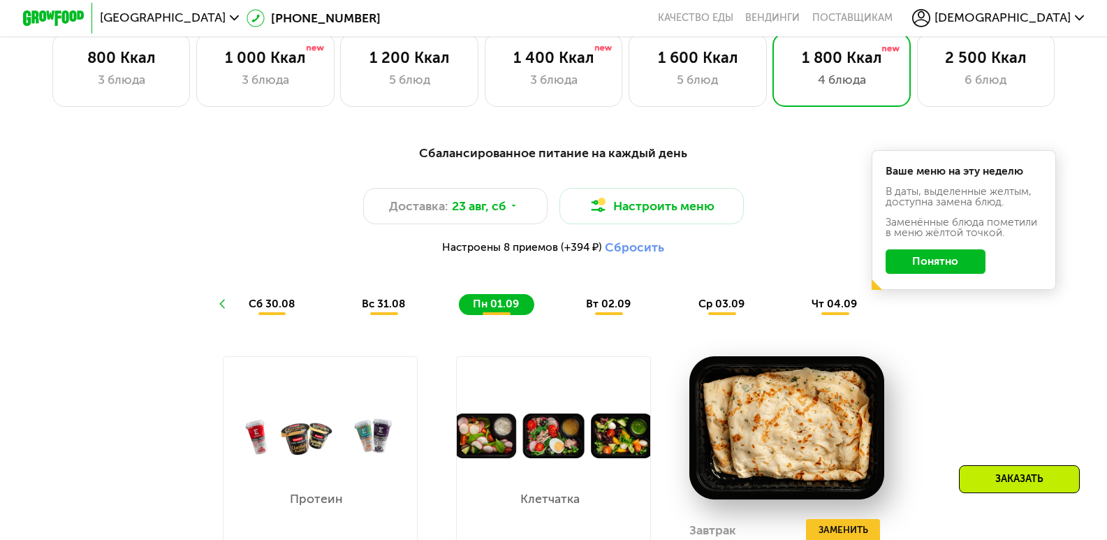
click at [609, 310] on span "вт 02.09" at bounding box center [608, 303] width 45 height 13
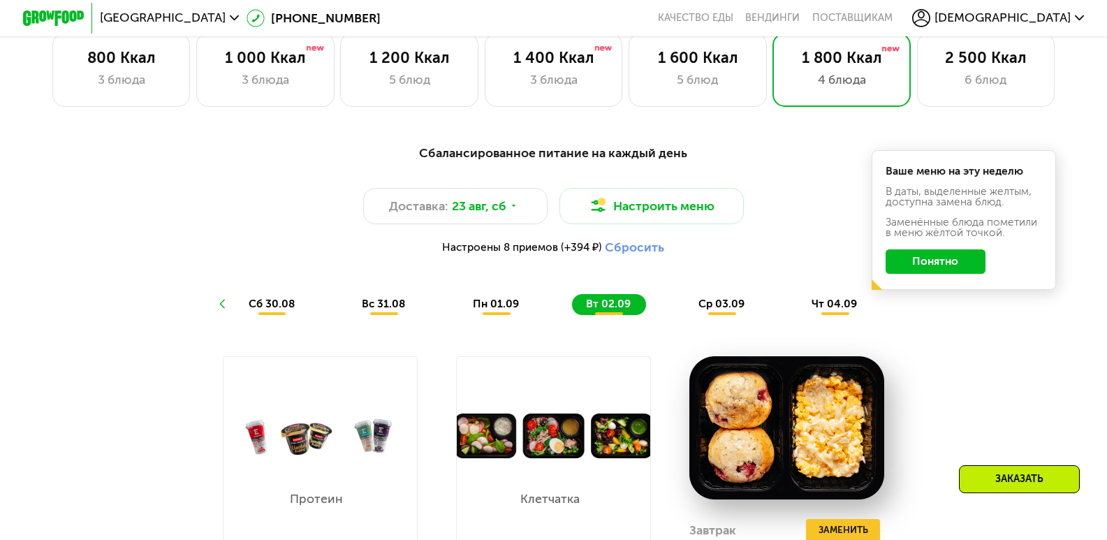
click at [219, 309] on use at bounding box center [222, 304] width 6 height 9
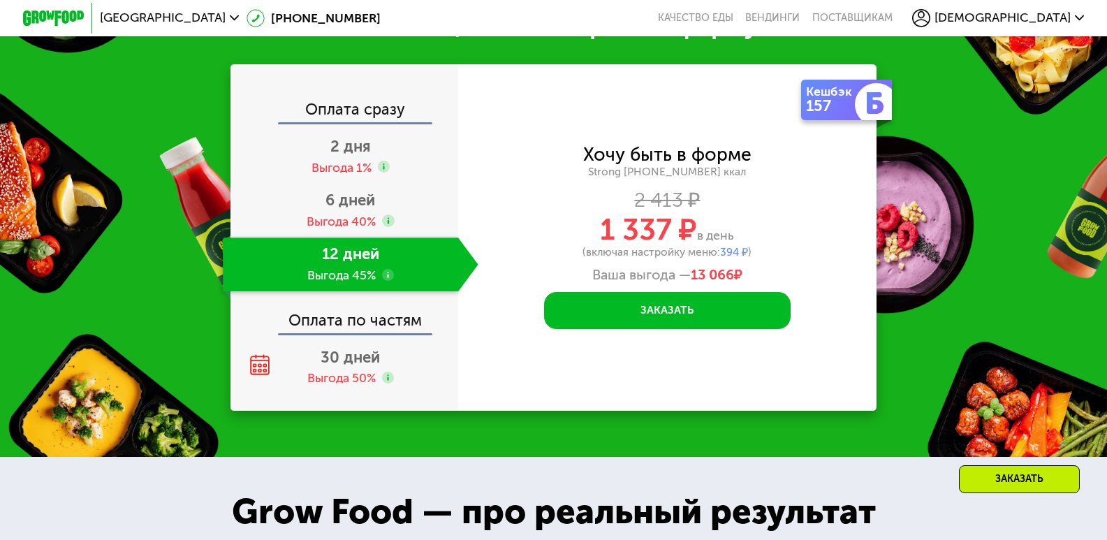
scroll to position [1676, 0]
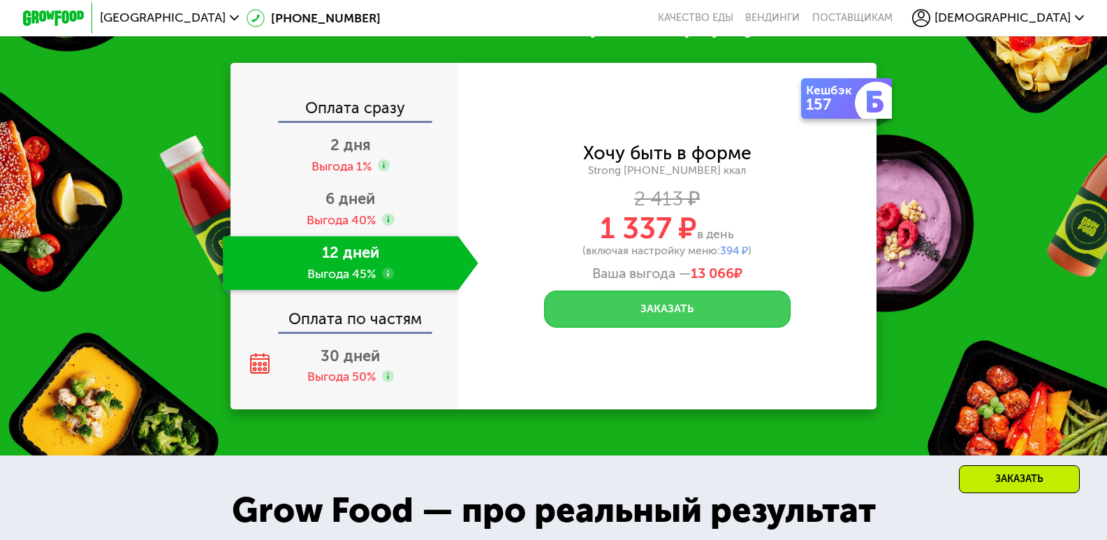
click at [664, 307] on button "Заказать" at bounding box center [667, 308] width 246 height 37
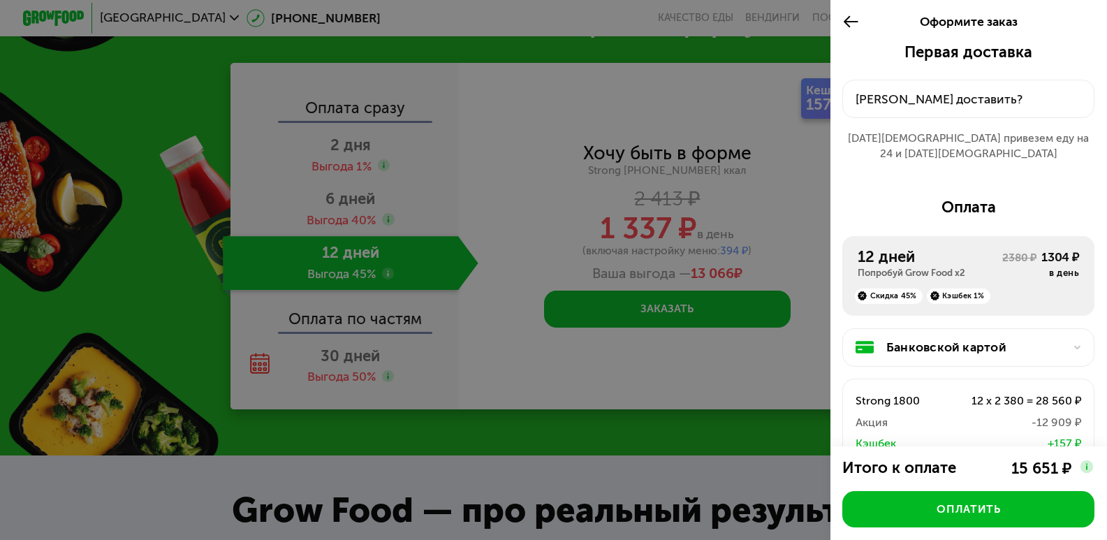
click at [937, 101] on div "Куда доставить?" at bounding box center [968, 99] width 226 height 18
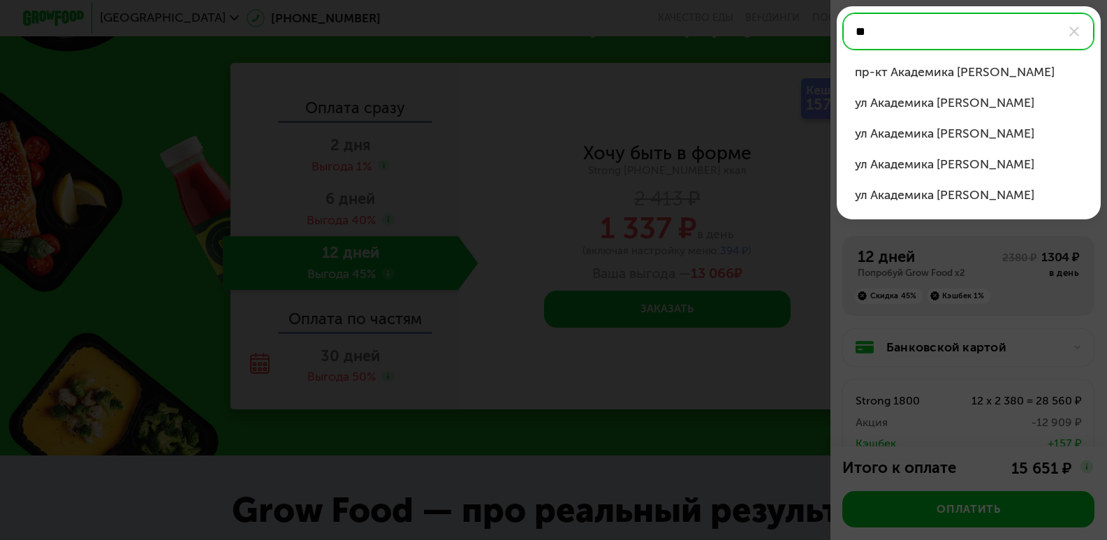
type input "*"
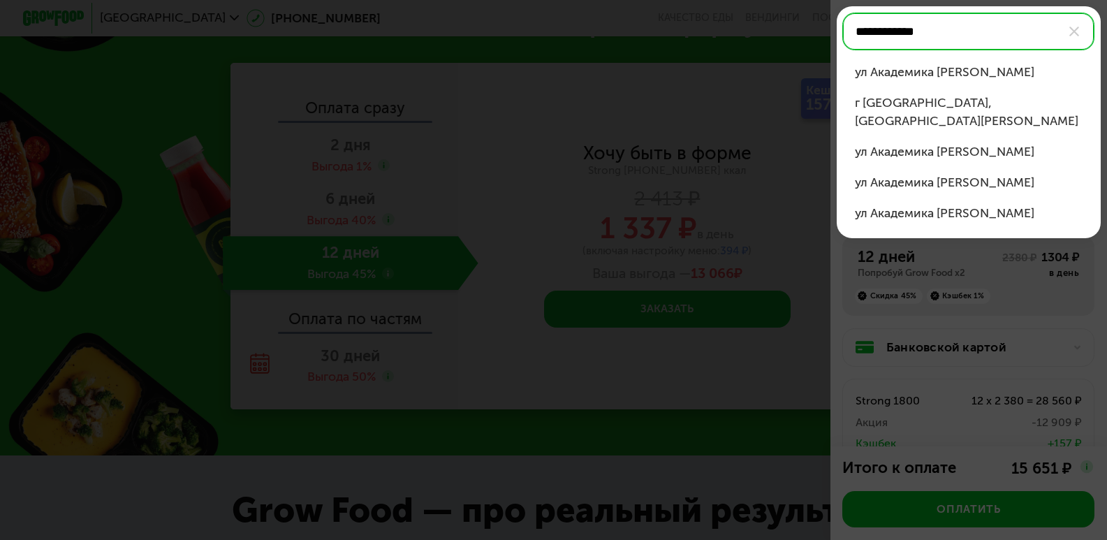
click at [970, 67] on div "ул Академика Челомея" at bounding box center [969, 72] width 228 height 18
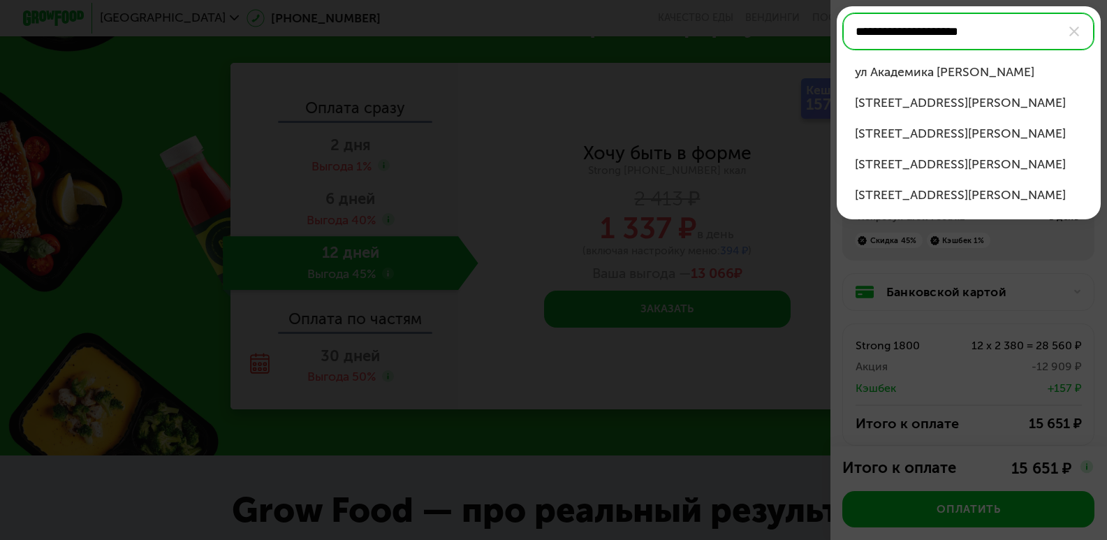
click at [959, 135] on div "ул Академика Челомея, д 1А" at bounding box center [969, 133] width 228 height 18
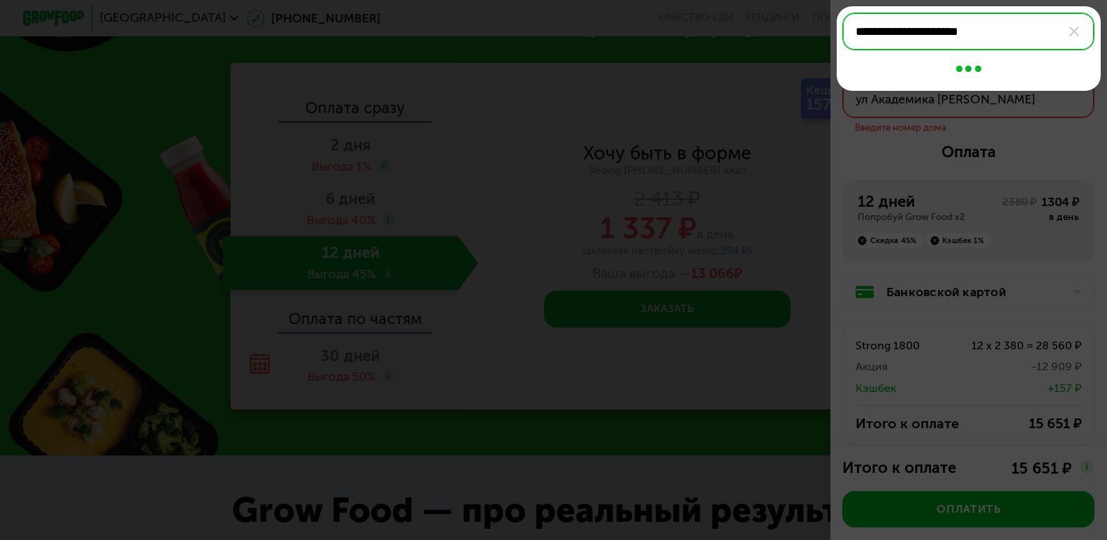
type input "**********"
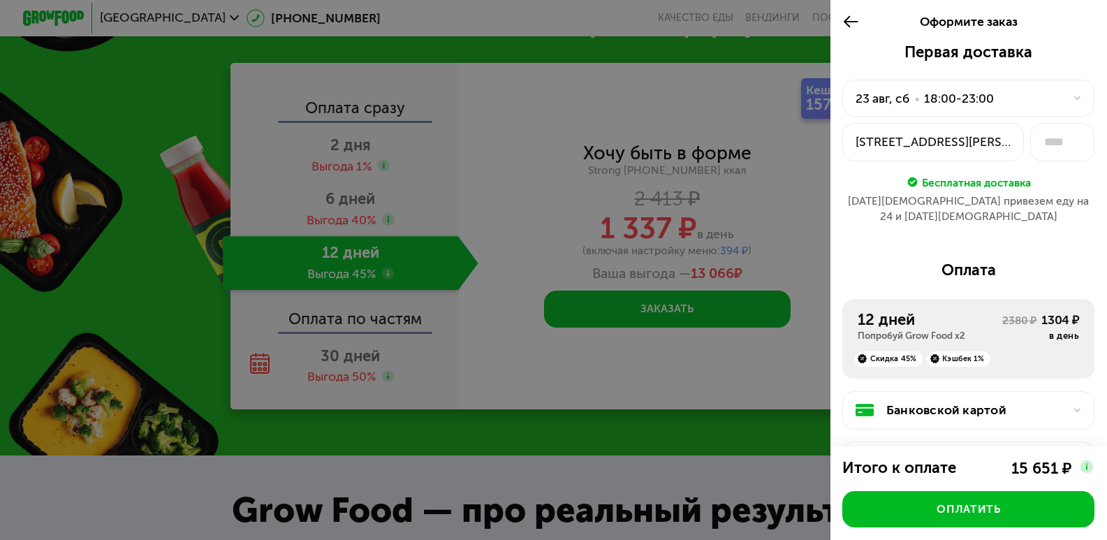
click at [1073, 96] on icon at bounding box center [1077, 98] width 9 height 9
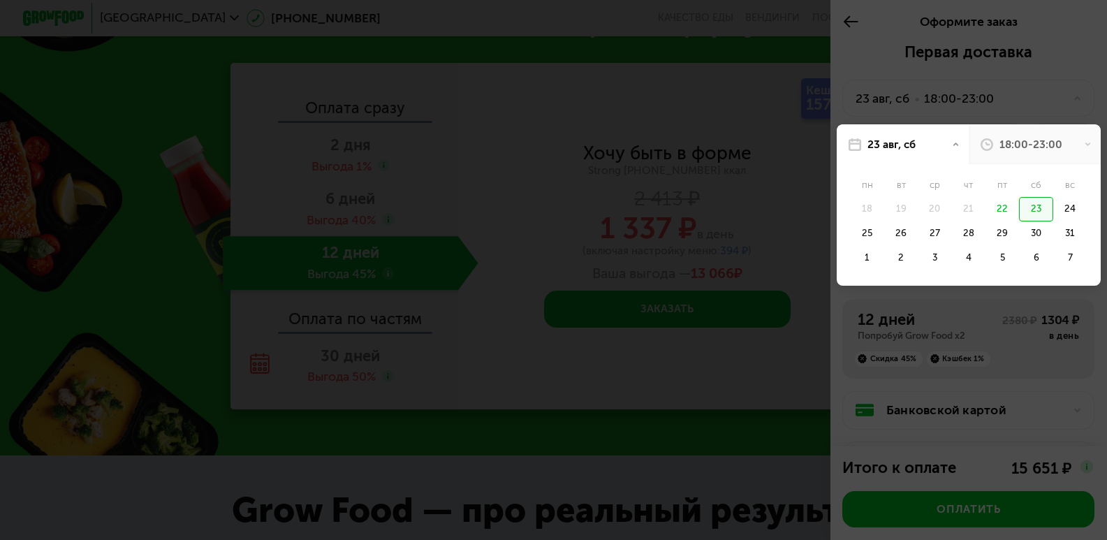
click at [1084, 145] on icon at bounding box center [1088, 144] width 8 height 8
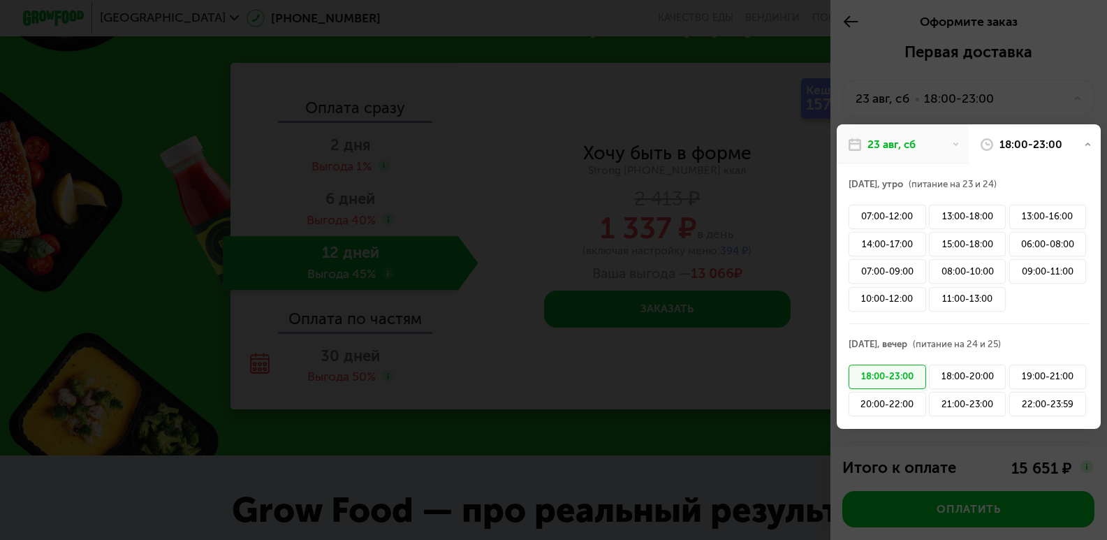
scroll to position [70, 0]
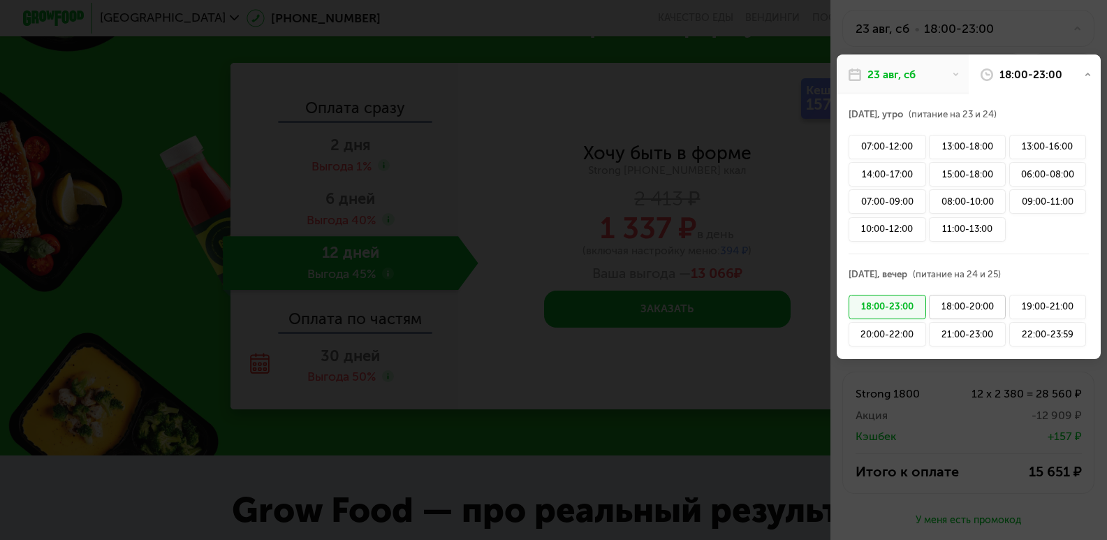
click at [946, 309] on div "18:00-20:00" at bounding box center [967, 307] width 77 height 24
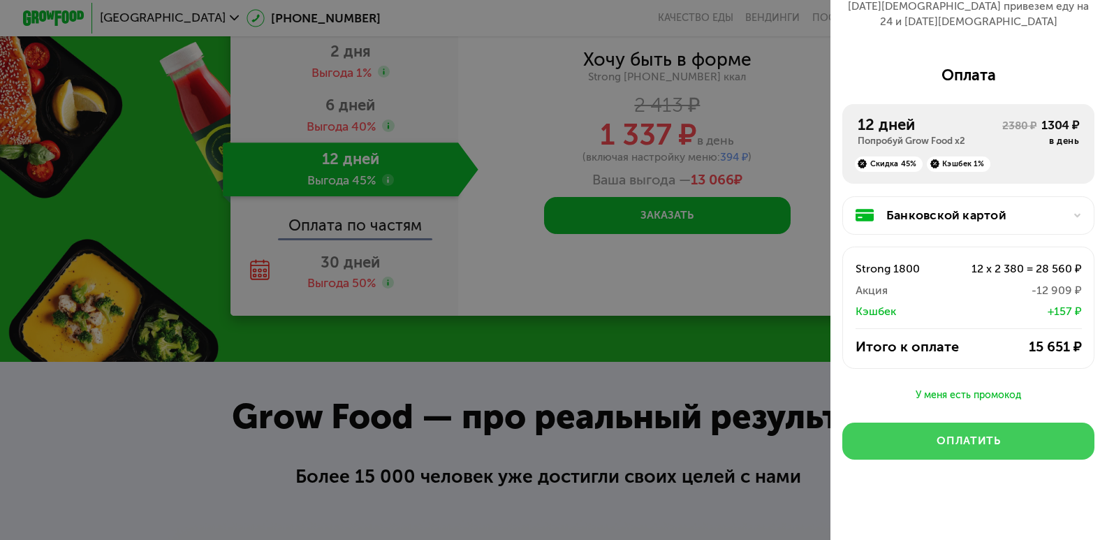
scroll to position [1816, 0]
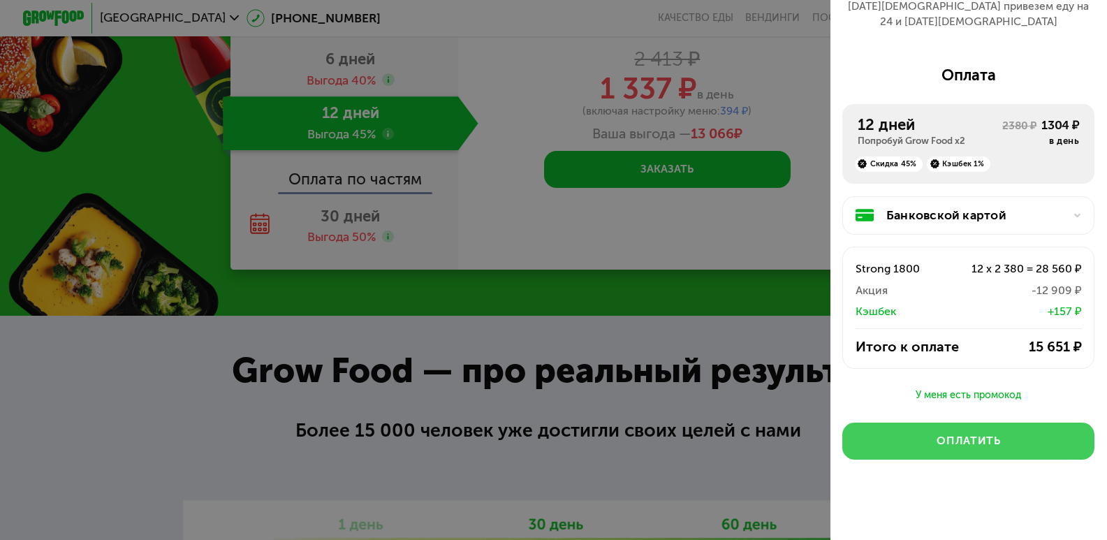
click at [969, 433] on div "Оплатить" at bounding box center [968, 440] width 64 height 15
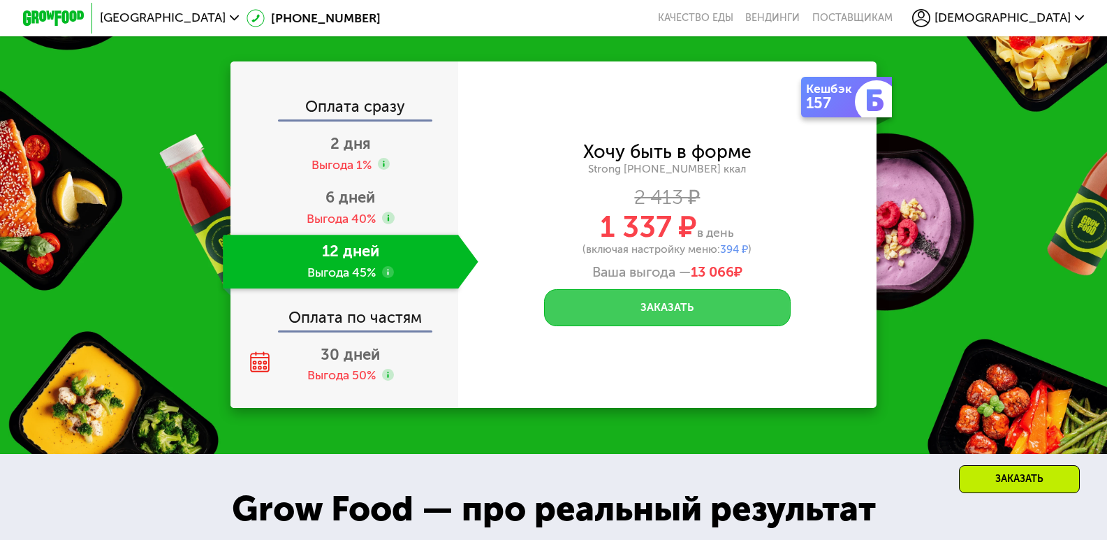
scroll to position [1676, 0]
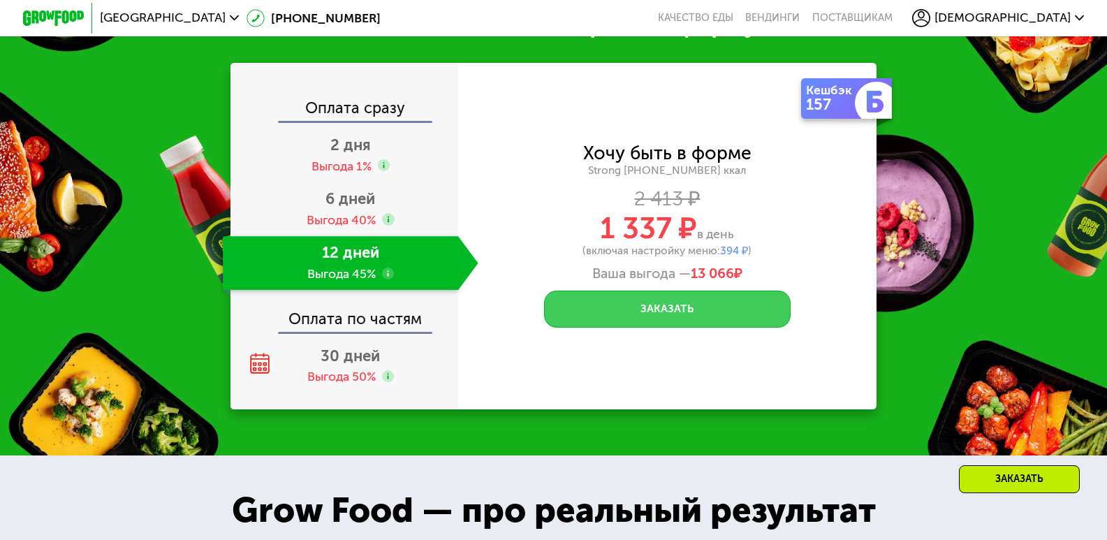
click at [670, 308] on button "Заказать" at bounding box center [667, 308] width 246 height 37
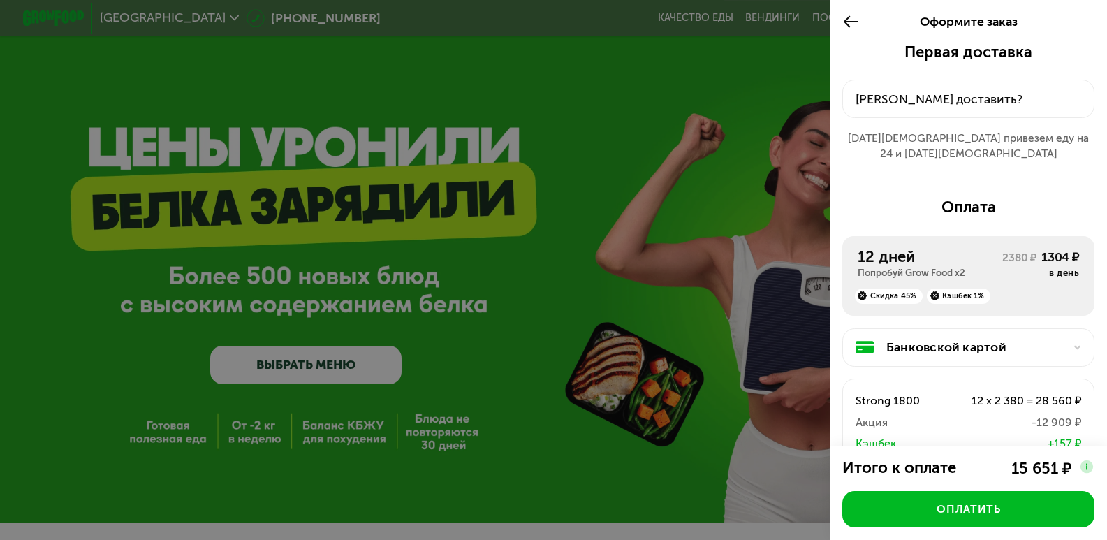
click at [970, 104] on div "[PERSON_NAME] доставить?" at bounding box center [968, 99] width 226 height 18
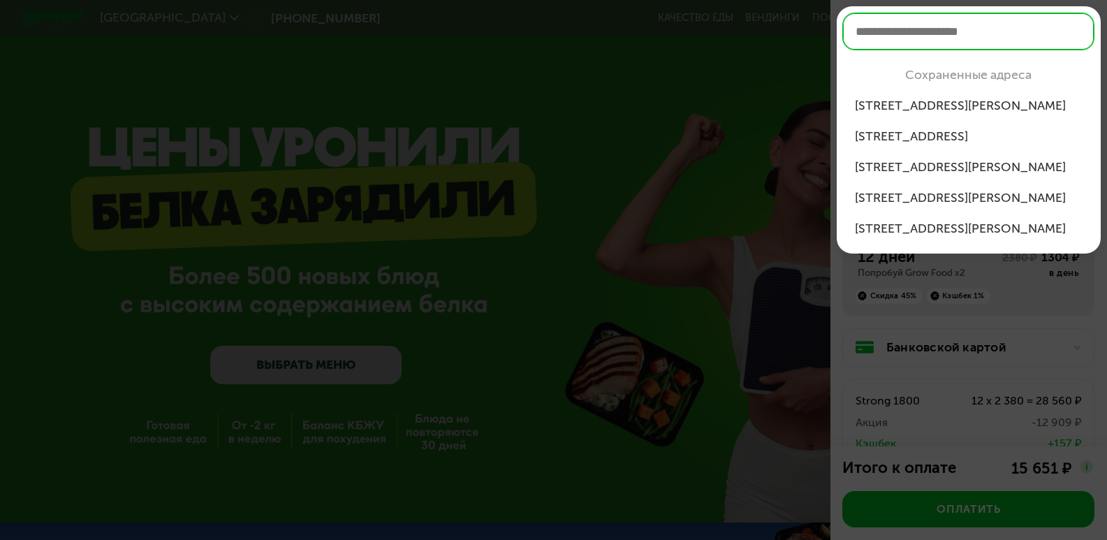
click at [922, 105] on div "ул Академика Челомея, 1А" at bounding box center [969, 105] width 228 height 18
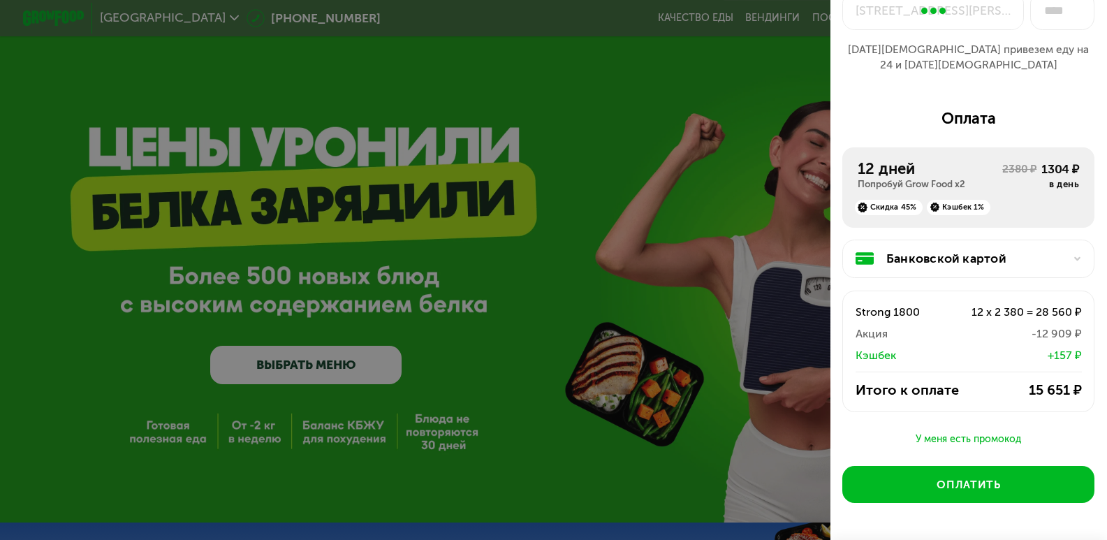
scroll to position [175, 0]
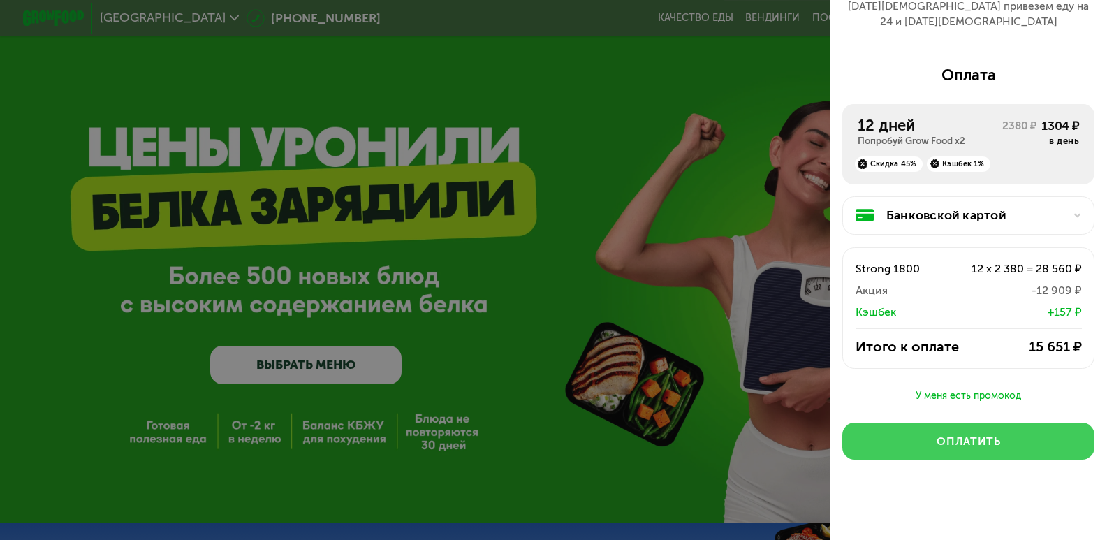
click at [946, 435] on div "Оплатить" at bounding box center [968, 441] width 64 height 15
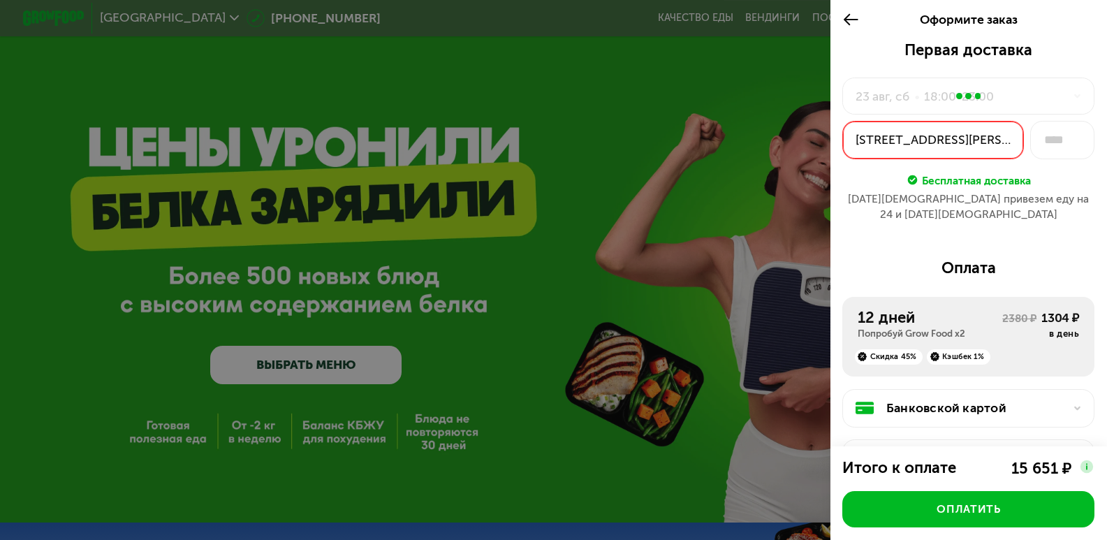
scroll to position [0, 0]
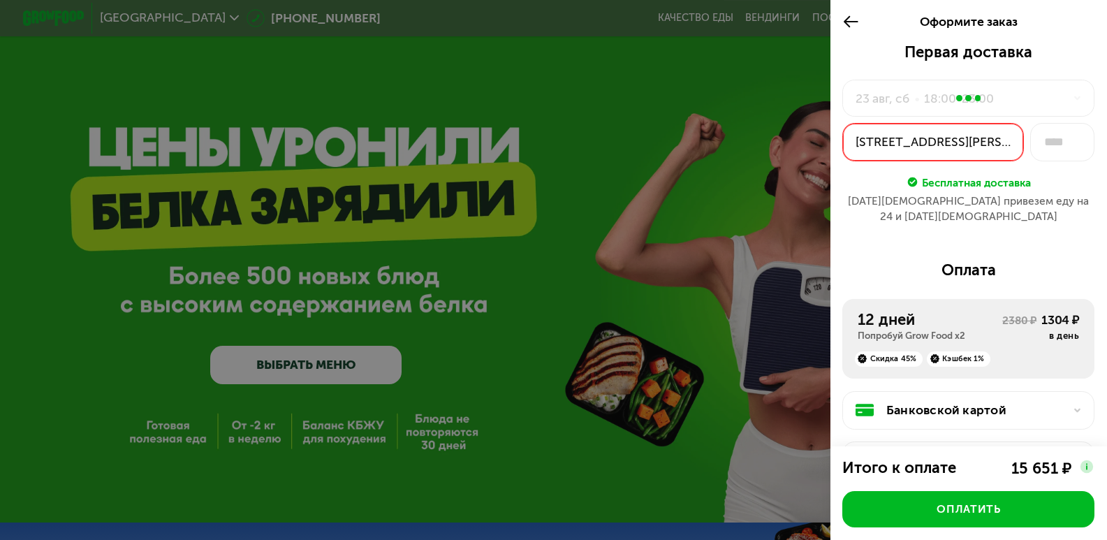
click at [847, 25] on icon at bounding box center [850, 22] width 17 height 18
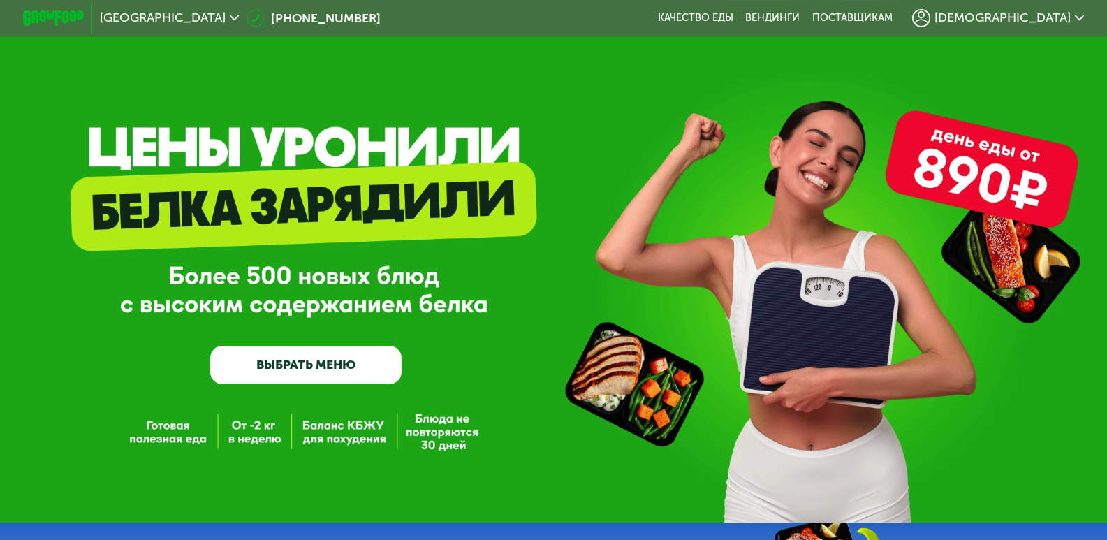
click at [1056, 16] on span "[DEMOGRAPHIC_DATA]" at bounding box center [1002, 18] width 136 height 13
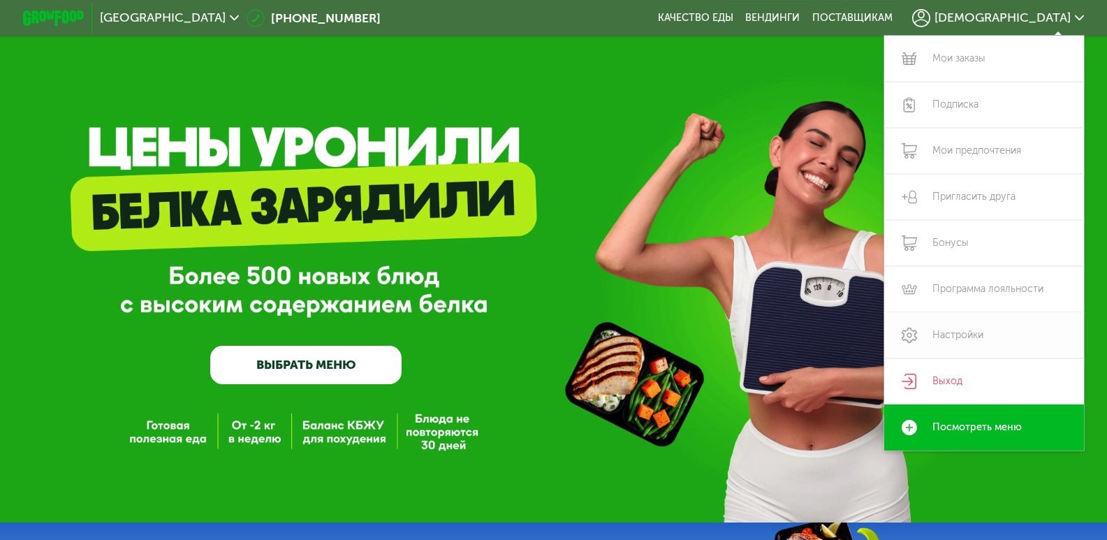
click at [962, 337] on link "Настройки" at bounding box center [984, 335] width 200 height 46
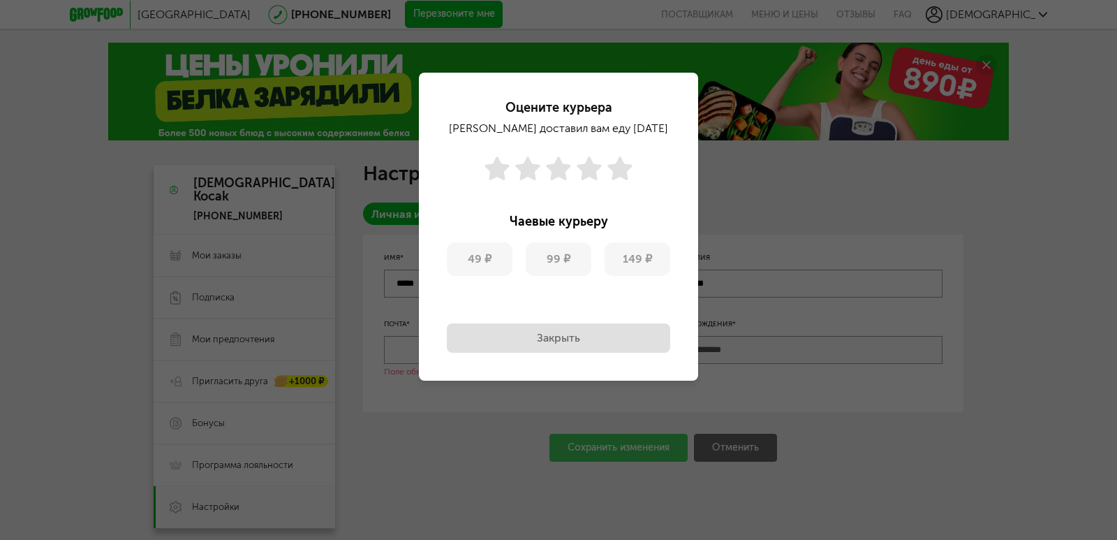
click at [1031, 223] on div "Оцените курьера Никита доставил вам еду 12 мар, ср Чаевые курьеру 49 ₽ 99 ₽ 149…" at bounding box center [558, 270] width 1117 height 540
click at [624, 172] on use at bounding box center [619, 168] width 24 height 24
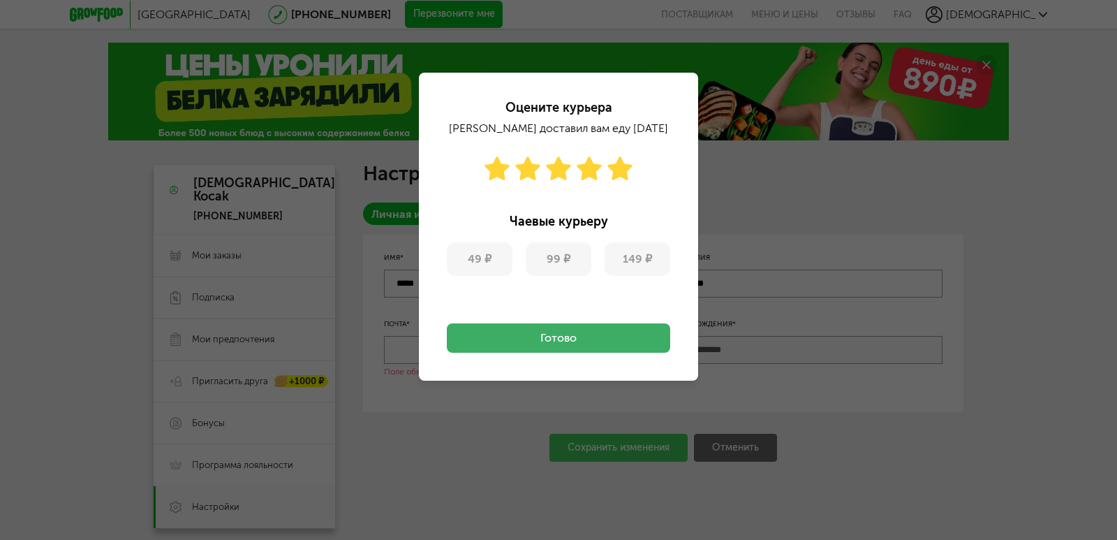
click at [594, 342] on button "Готово" at bounding box center [558, 337] width 223 height 29
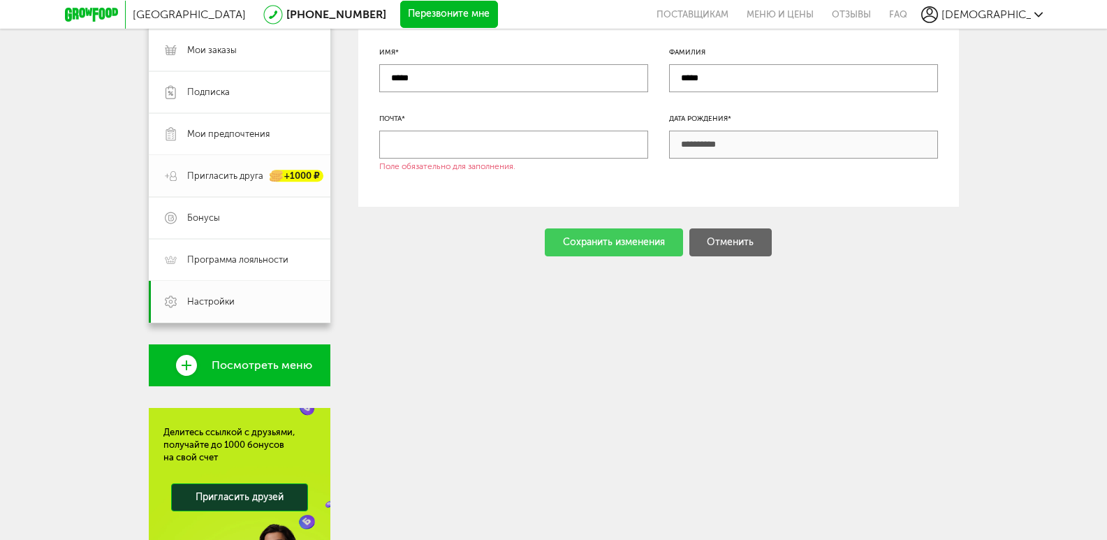
scroll to position [209, 0]
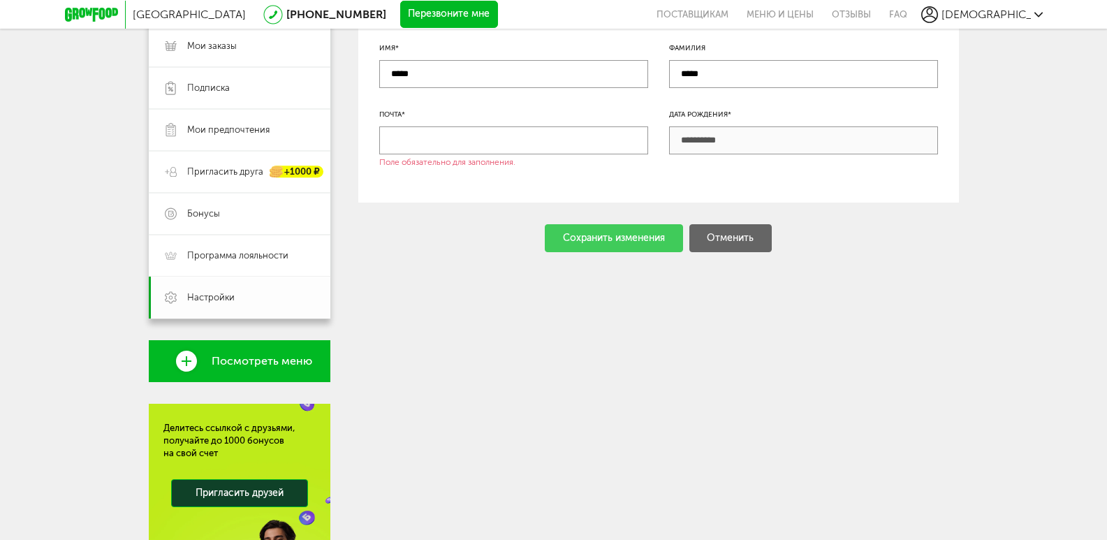
click at [214, 300] on span "Настройки" at bounding box center [210, 297] width 47 height 13
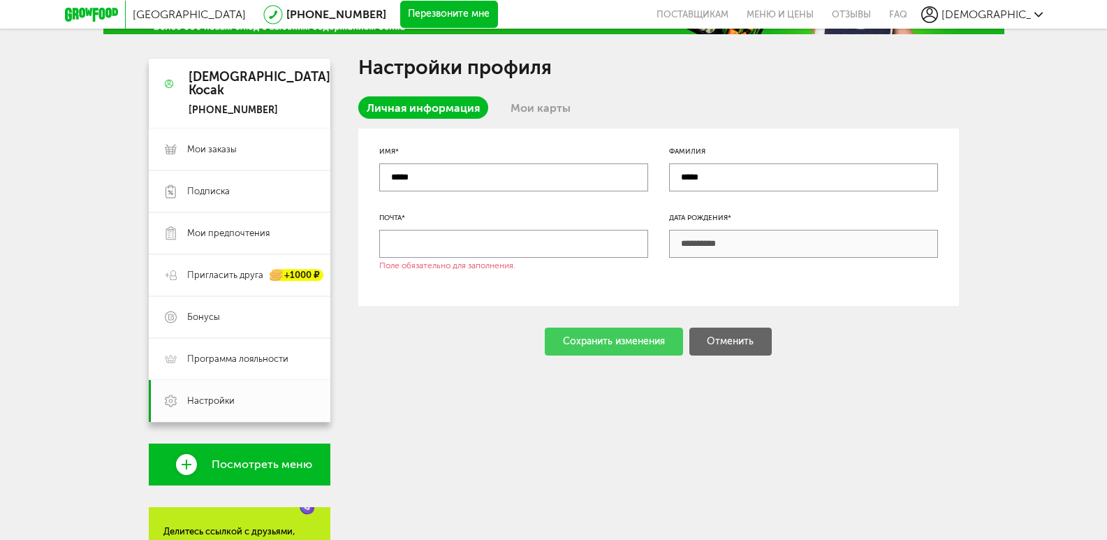
scroll to position [0, 0]
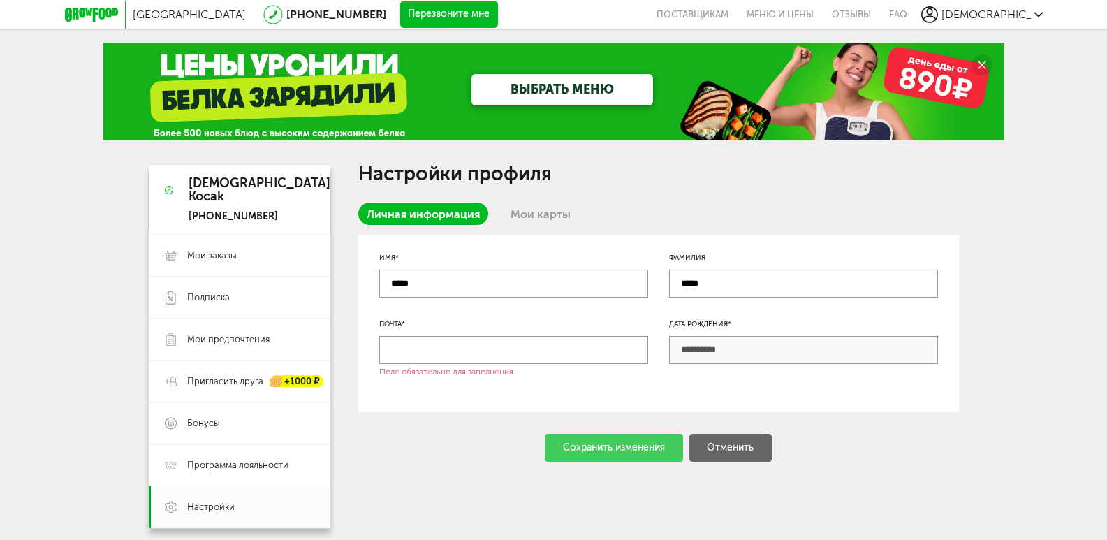
click at [478, 351] on input "text" at bounding box center [513, 350] width 269 height 28
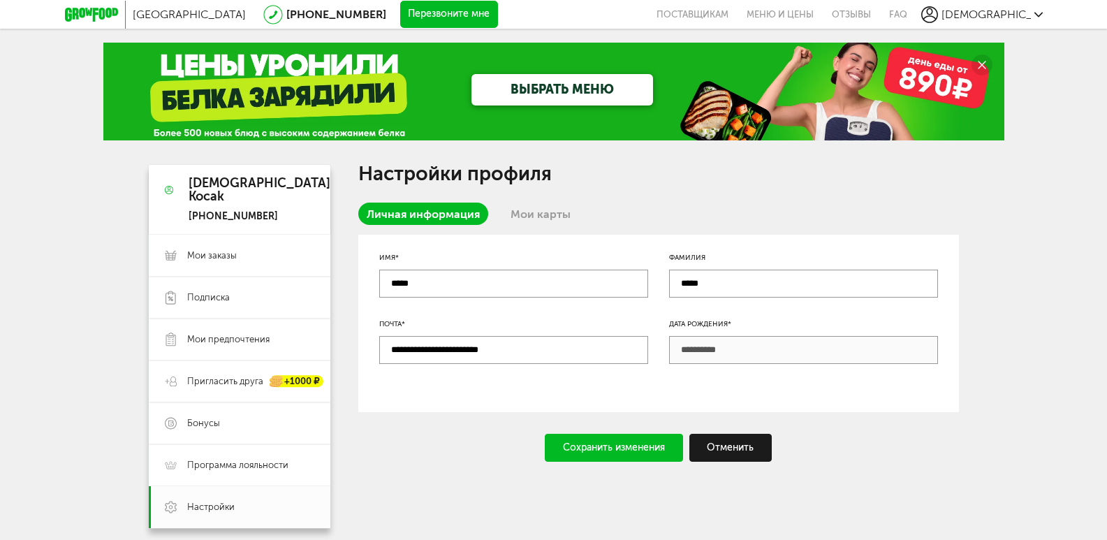
type input "**********"
click at [631, 449] on div "Сохранить изменения" at bounding box center [614, 448] width 138 height 28
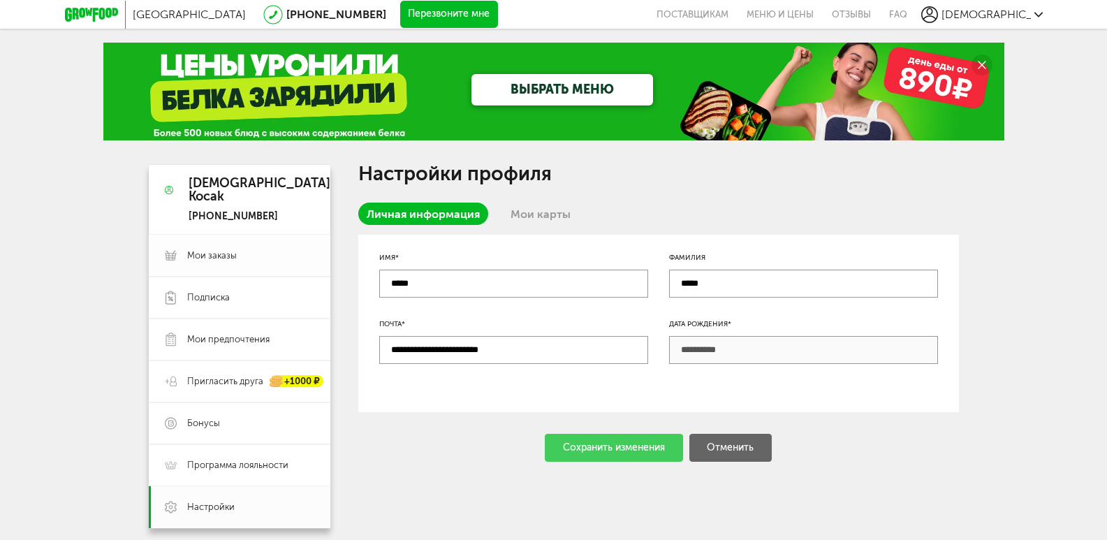
click at [212, 253] on span "Мои заказы" at bounding box center [212, 255] width 50 height 13
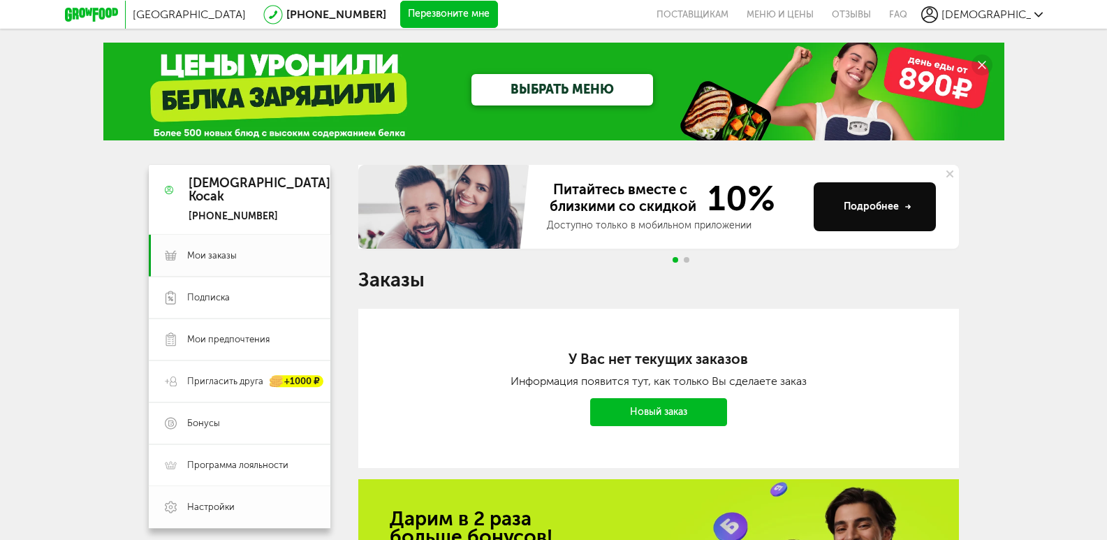
click at [223, 506] on span "Настройки" at bounding box center [210, 507] width 47 height 13
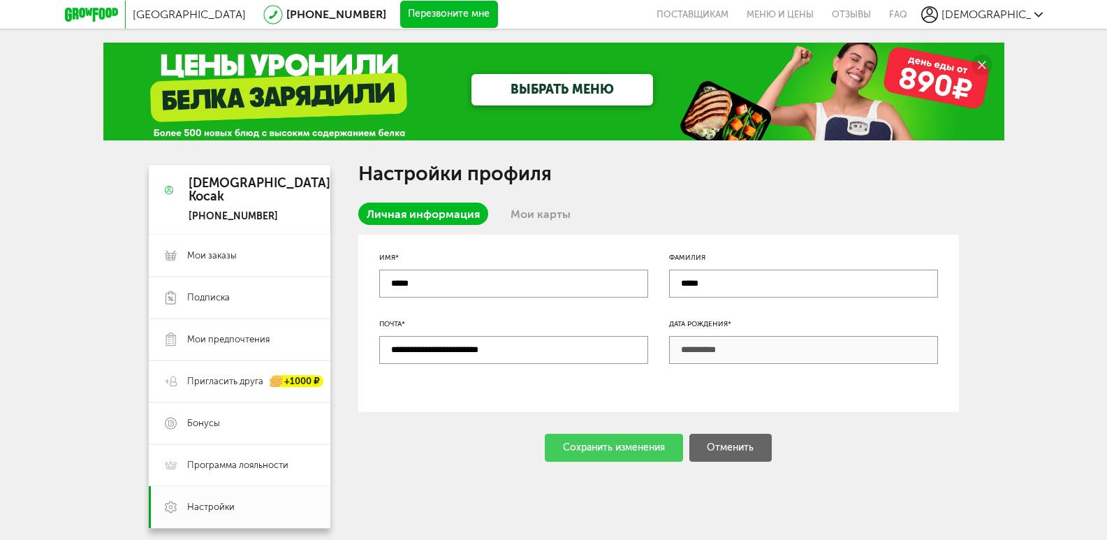
click at [539, 212] on link "Мои карты" at bounding box center [540, 213] width 77 height 22
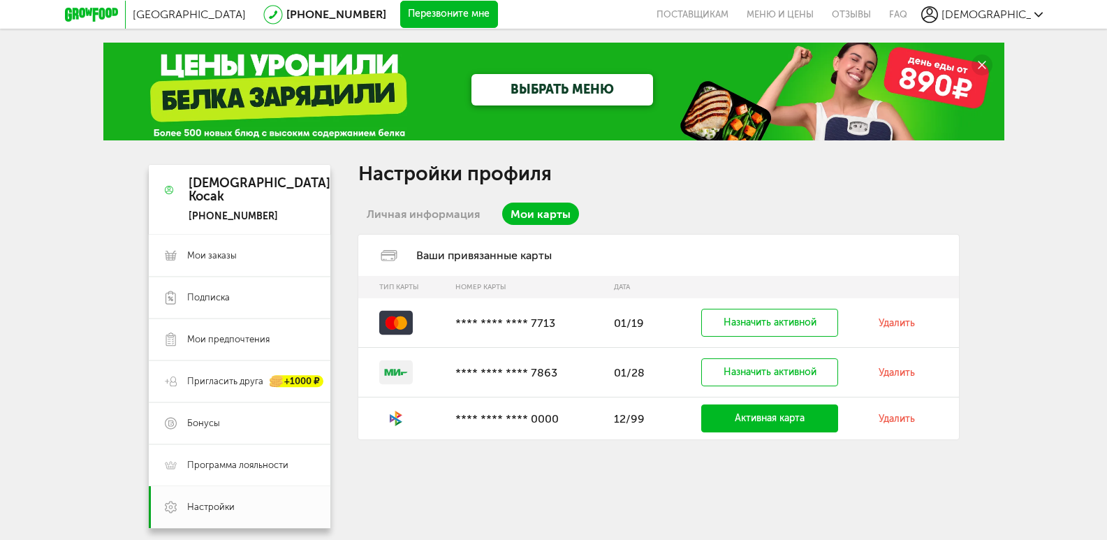
click at [897, 323] on link "Удалить" at bounding box center [896, 323] width 36 height 12
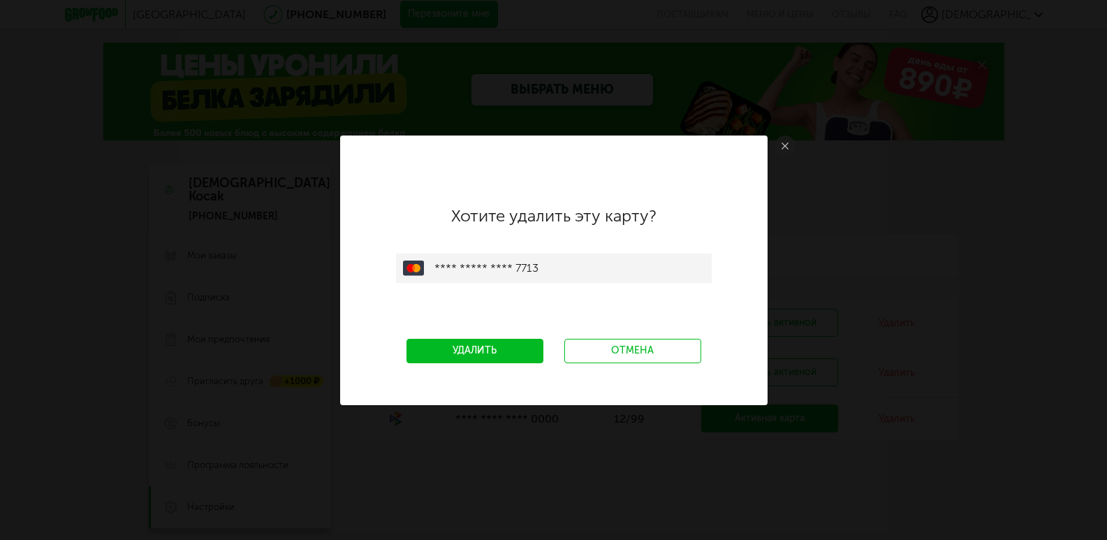
click at [447, 353] on link "Удалить" at bounding box center [474, 351] width 137 height 24
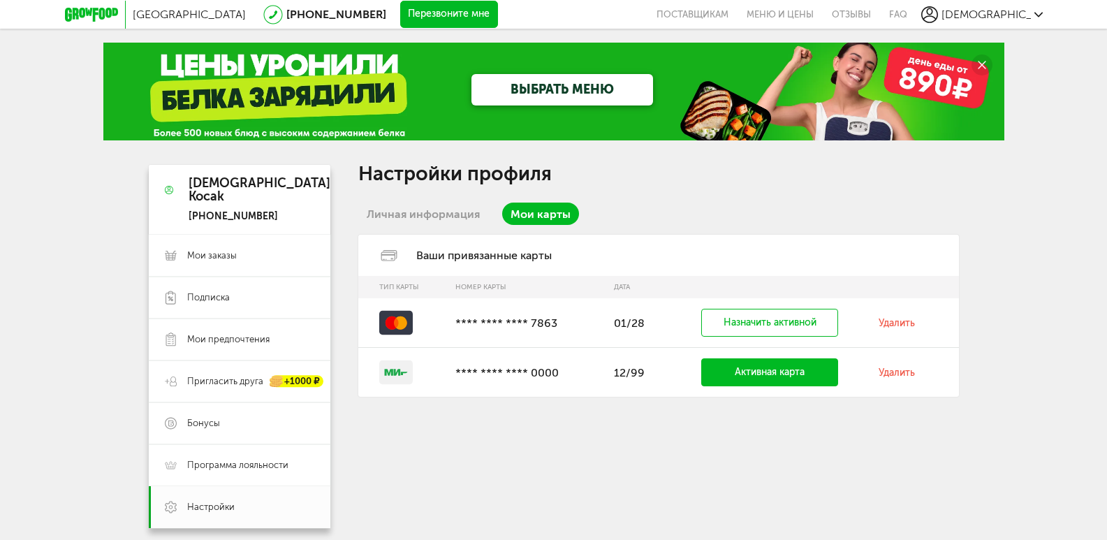
click at [899, 323] on link "Удалить" at bounding box center [896, 323] width 36 height 12
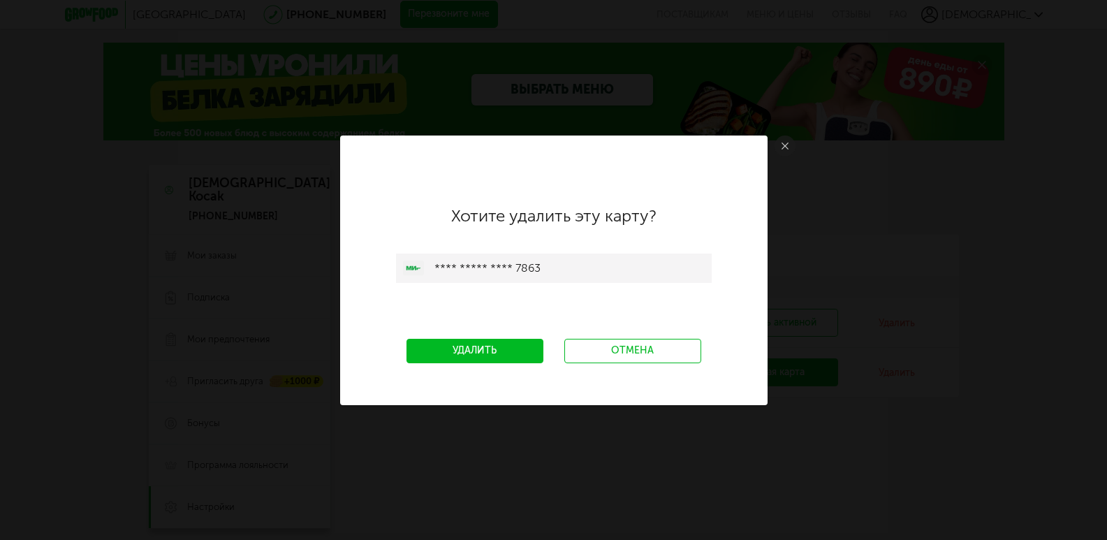
click at [512, 349] on link "Удалить" at bounding box center [474, 351] width 137 height 24
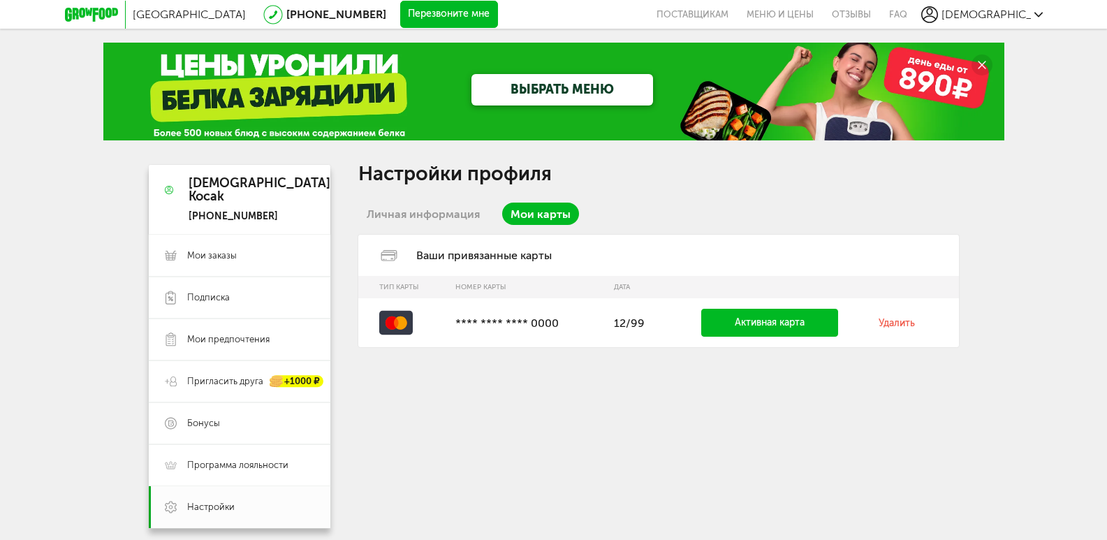
click at [908, 330] on td "Удалить" at bounding box center [914, 322] width 87 height 49
click at [904, 322] on link "Удалить" at bounding box center [896, 323] width 36 height 12
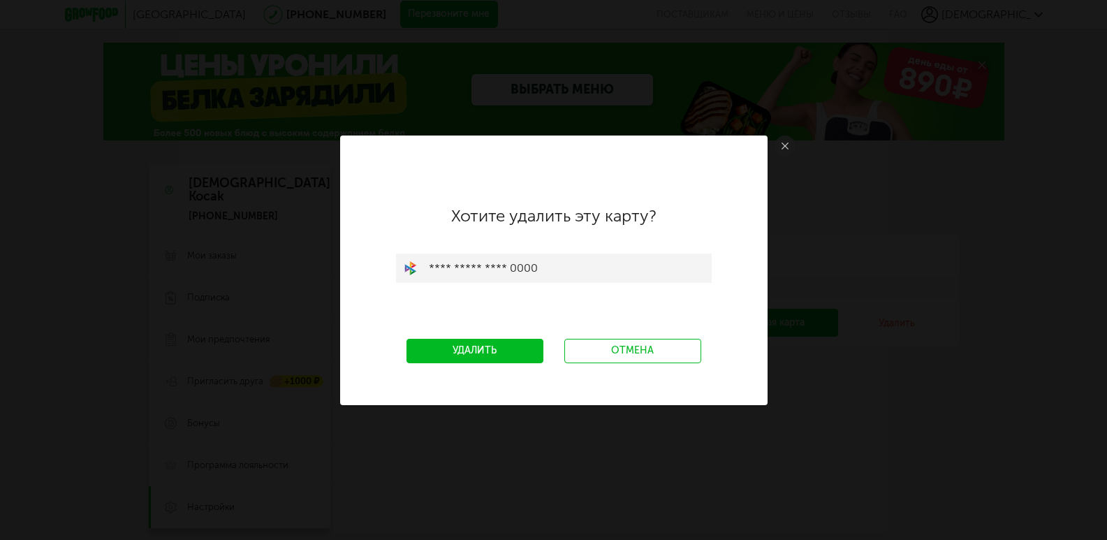
click at [492, 346] on link "Удалить" at bounding box center [474, 351] width 137 height 24
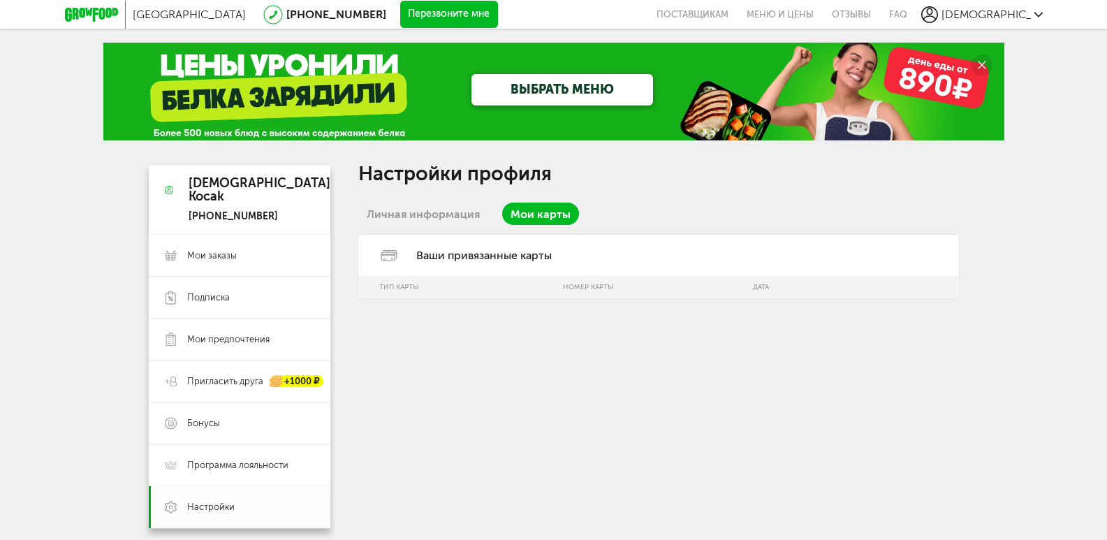
click at [520, 91] on link "ВЫБРАТЬ МЕНЮ" at bounding box center [562, 89] width 182 height 31
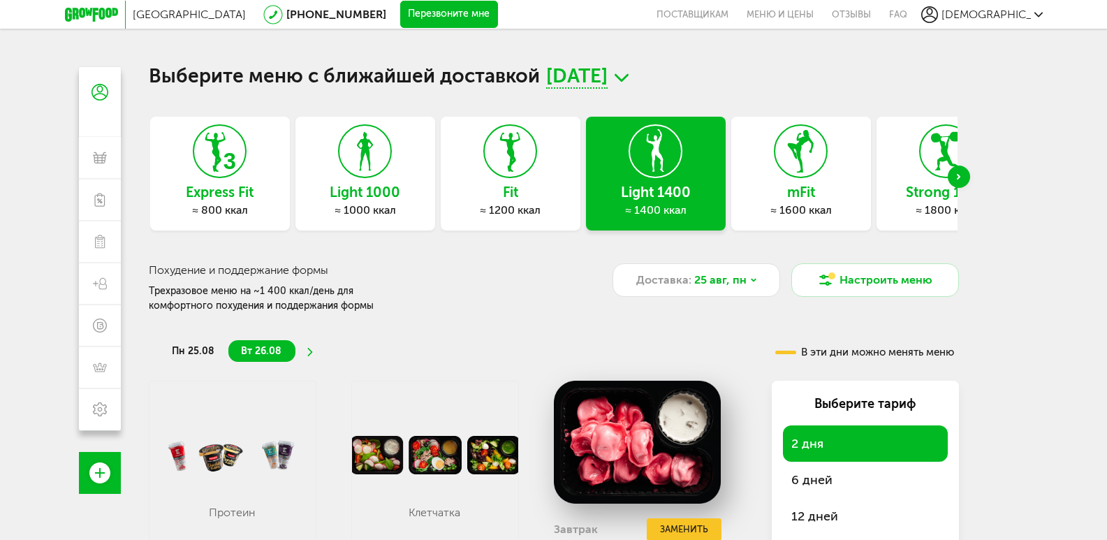
click at [957, 177] on icon "Next slide" at bounding box center [958, 177] width 3 height 6
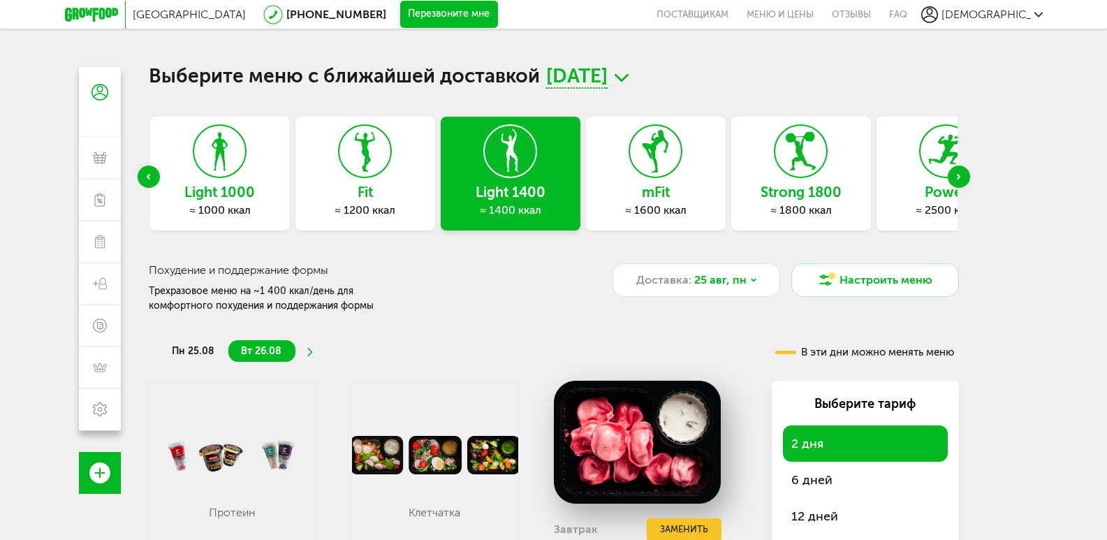
click at [957, 177] on icon "Next slide" at bounding box center [958, 177] width 3 height 6
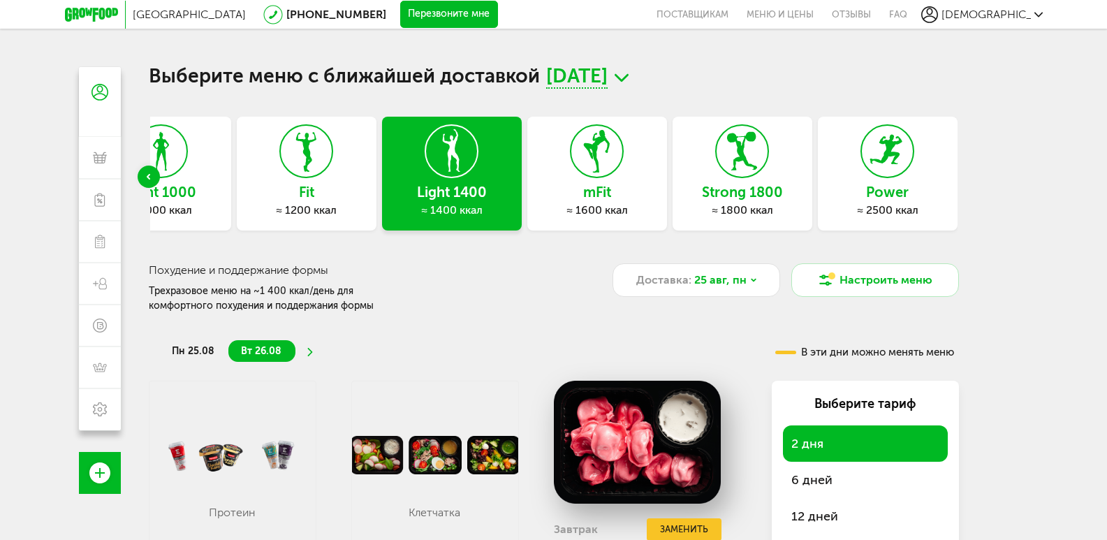
click at [726, 165] on icon at bounding box center [741, 151] width 51 height 52
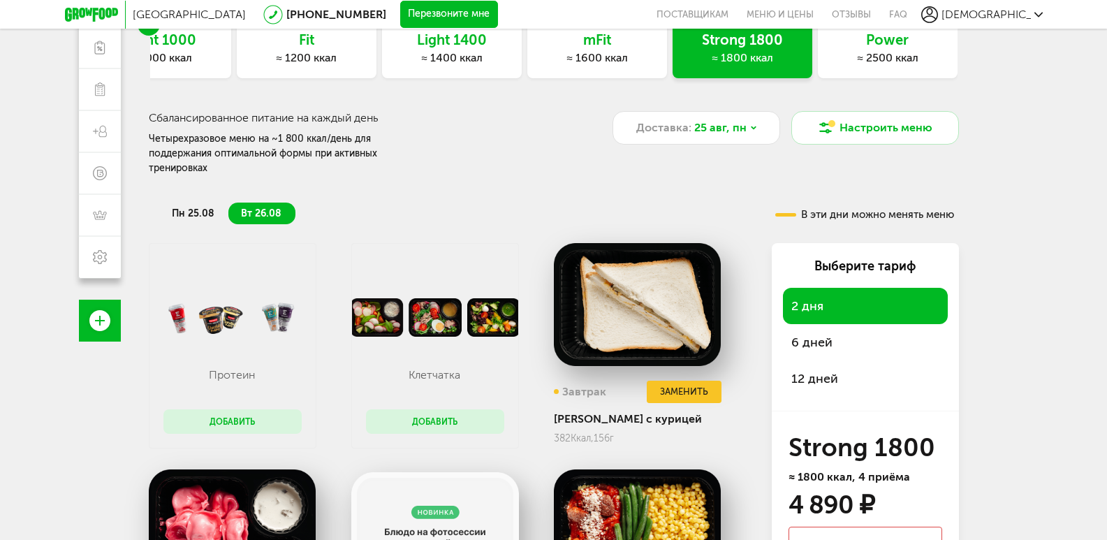
scroll to position [279, 0]
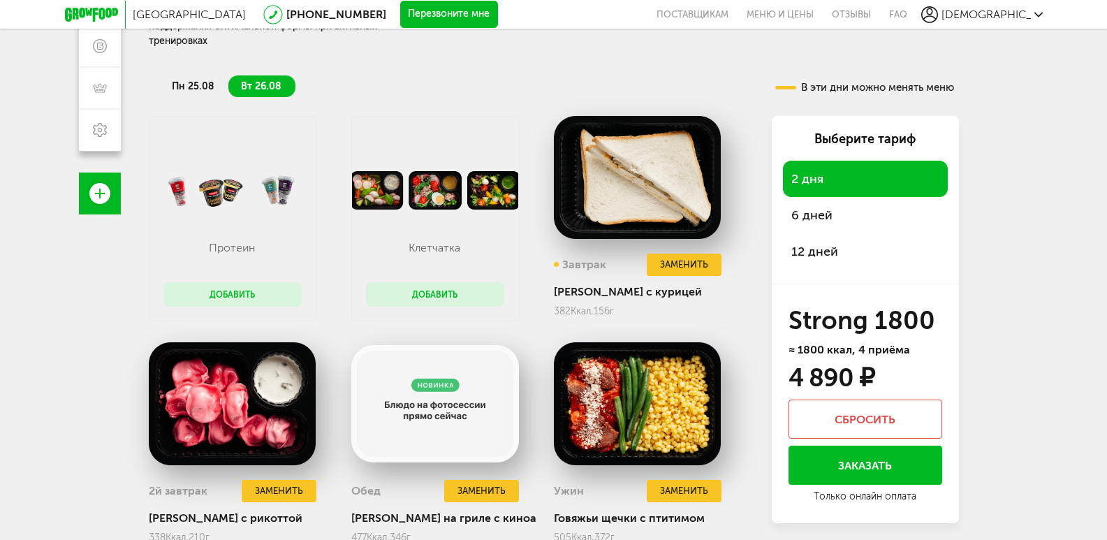
click at [818, 244] on span "12 дней" at bounding box center [814, 251] width 47 height 15
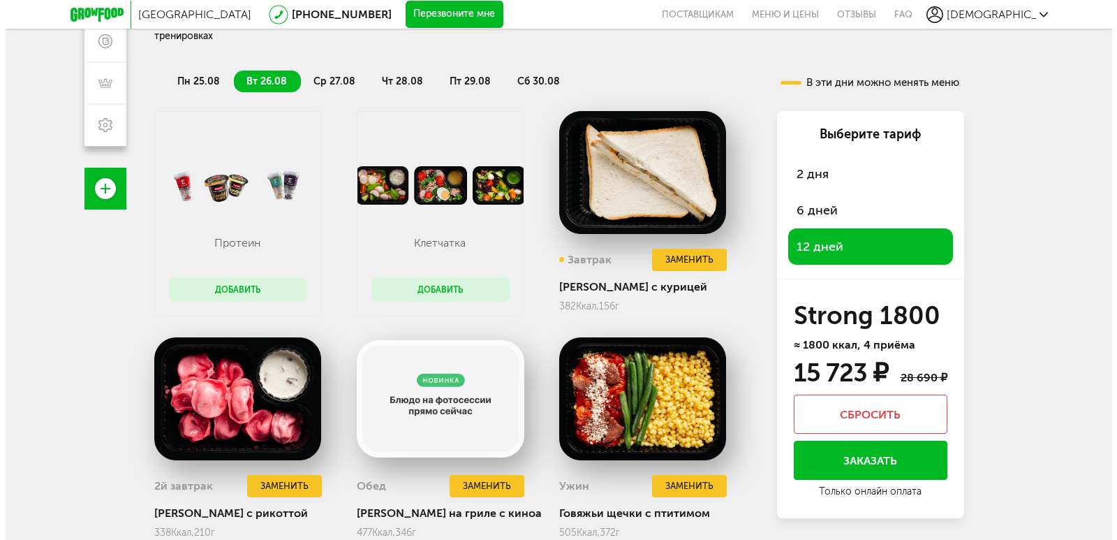
scroll to position [317, 0]
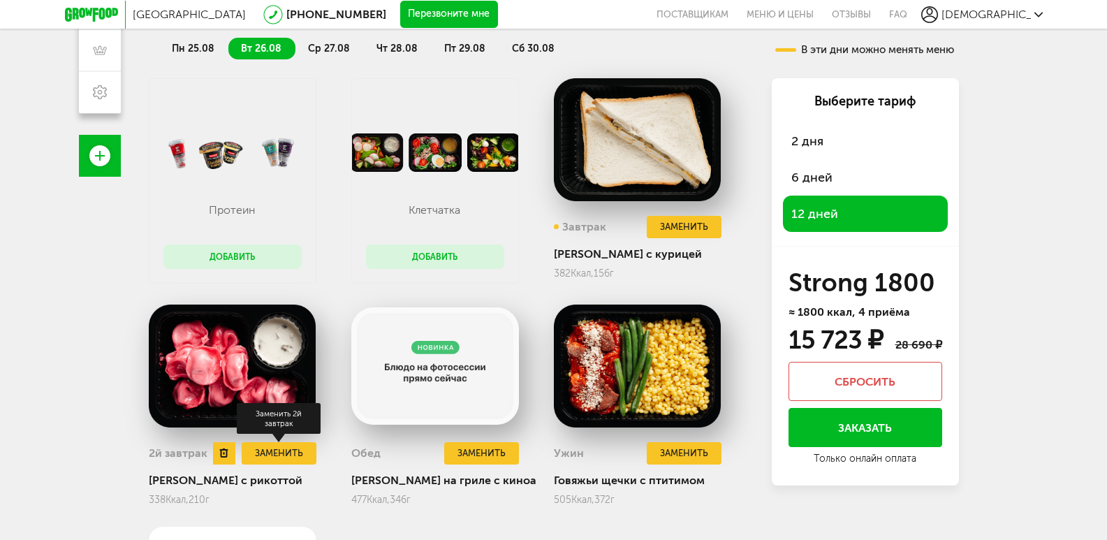
click at [272, 442] on button "Заменить" at bounding box center [279, 453] width 74 height 23
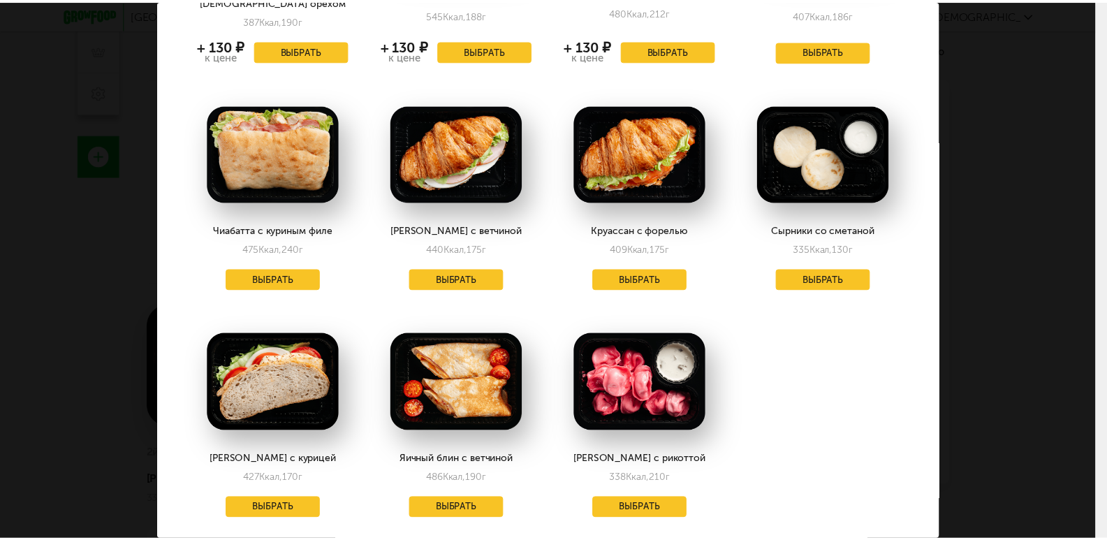
scroll to position [240, 0]
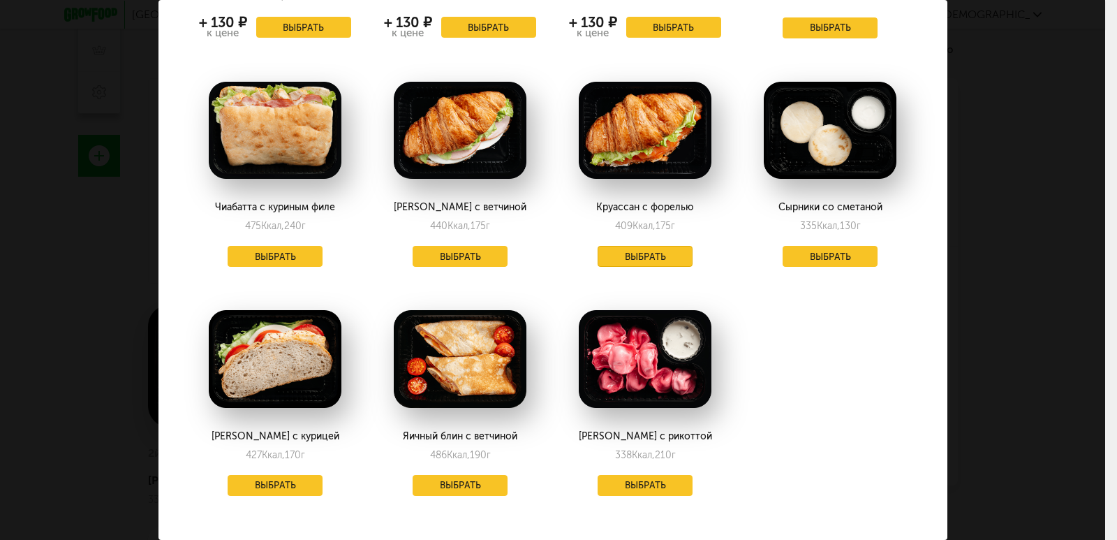
click at [641, 246] on button "Выбрать" at bounding box center [645, 256] width 95 height 21
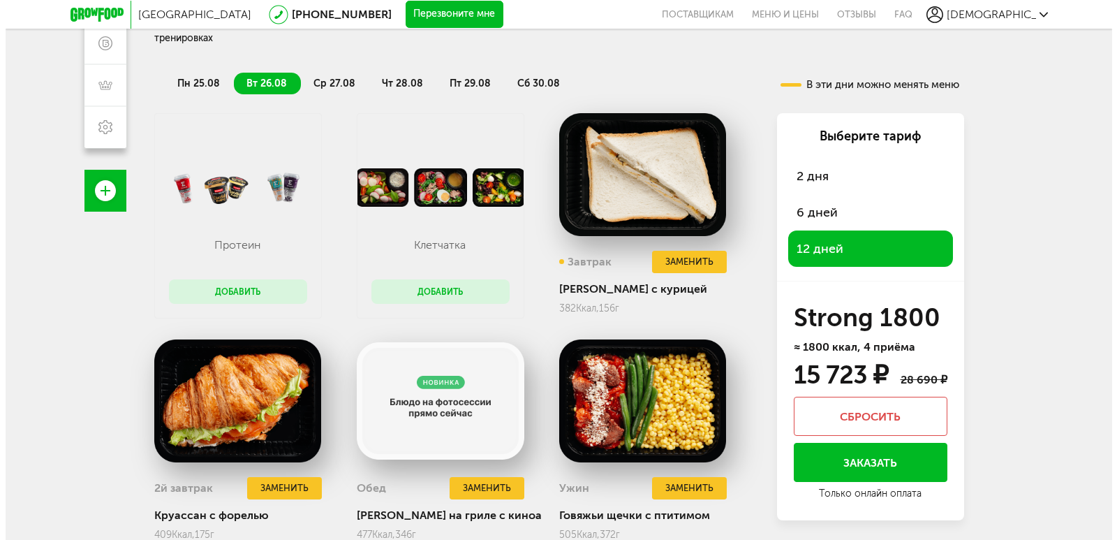
scroll to position [317, 0]
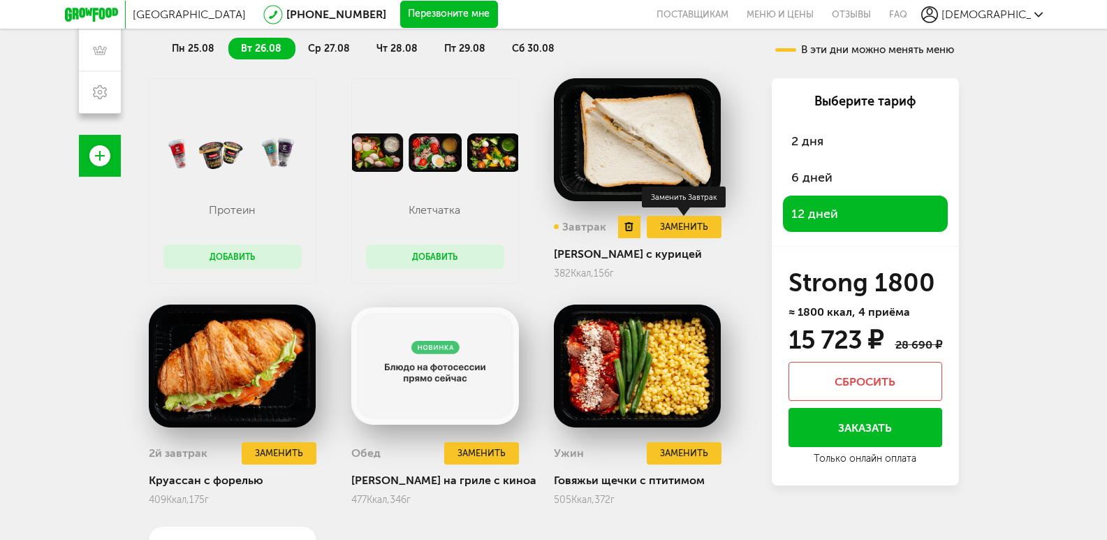
click at [675, 216] on button "Заменить" at bounding box center [684, 227] width 74 height 23
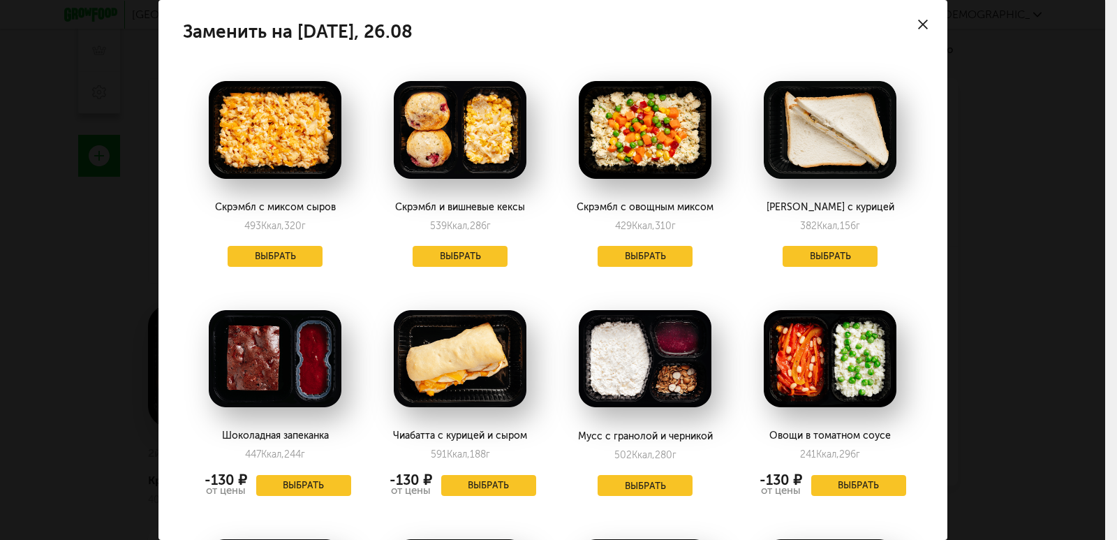
click at [918, 24] on icon at bounding box center [923, 25] width 10 height 10
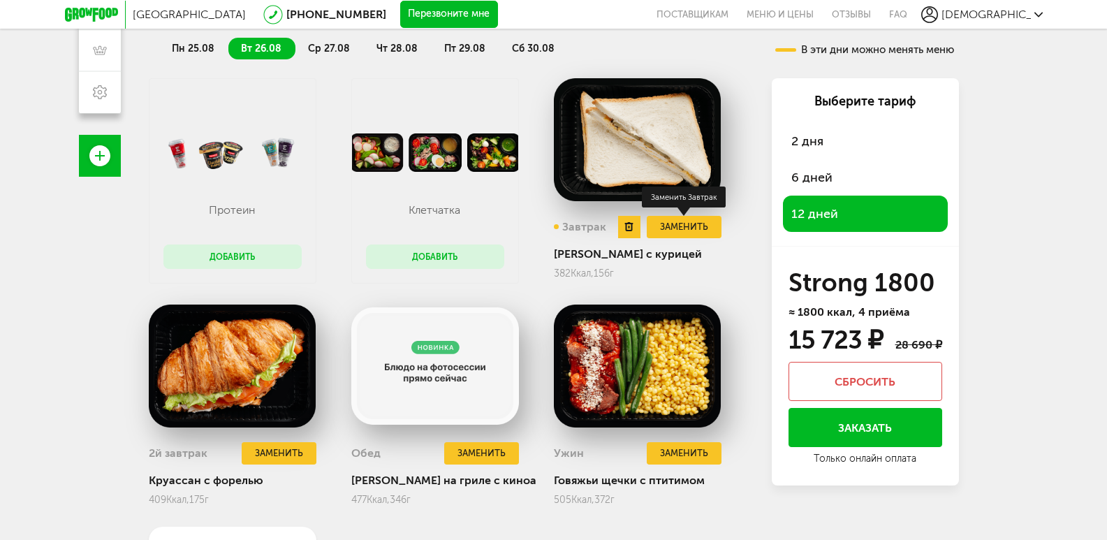
click at [671, 216] on button "Заменить" at bounding box center [684, 227] width 74 height 23
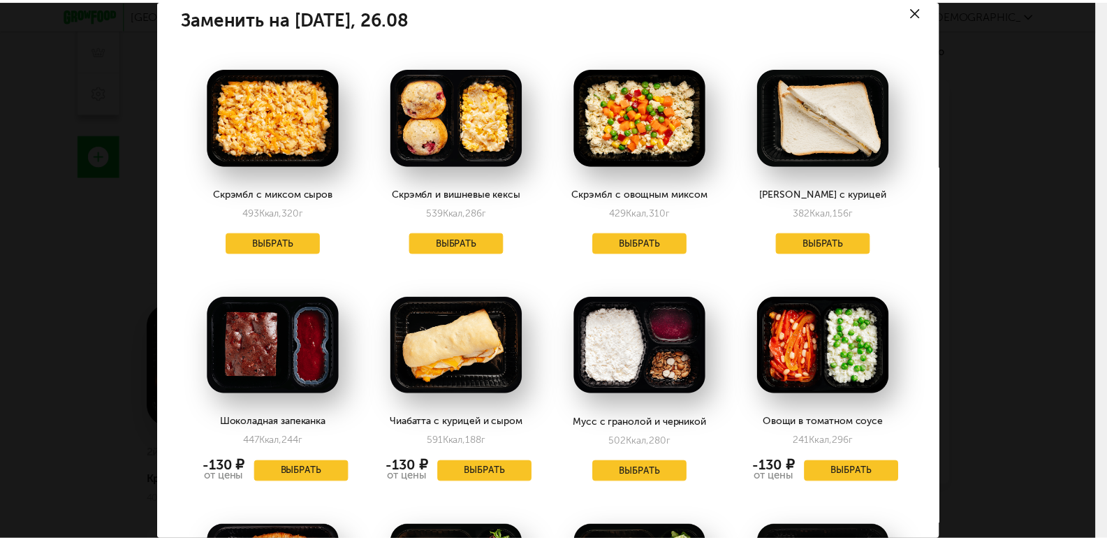
scroll to position [0, 0]
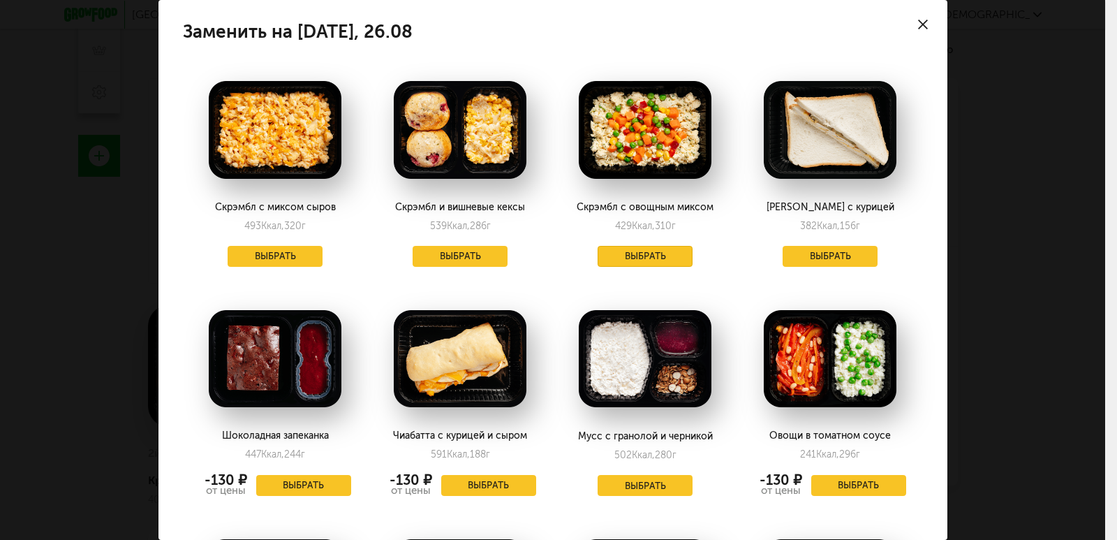
click at [631, 256] on button "Выбрать" at bounding box center [645, 256] width 95 height 21
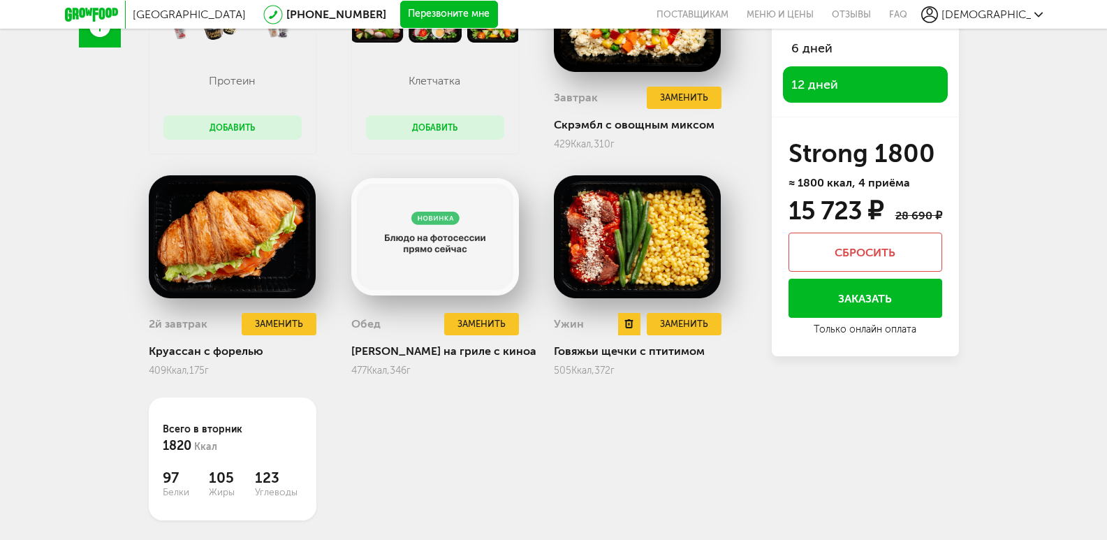
scroll to position [457, 0]
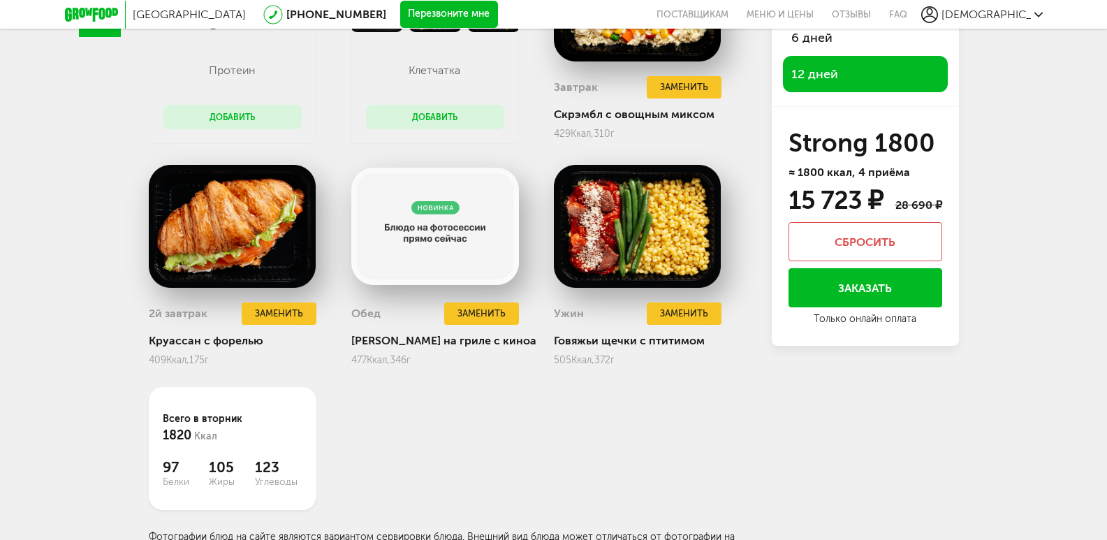
click at [863, 274] on button "Заказать" at bounding box center [865, 287] width 154 height 39
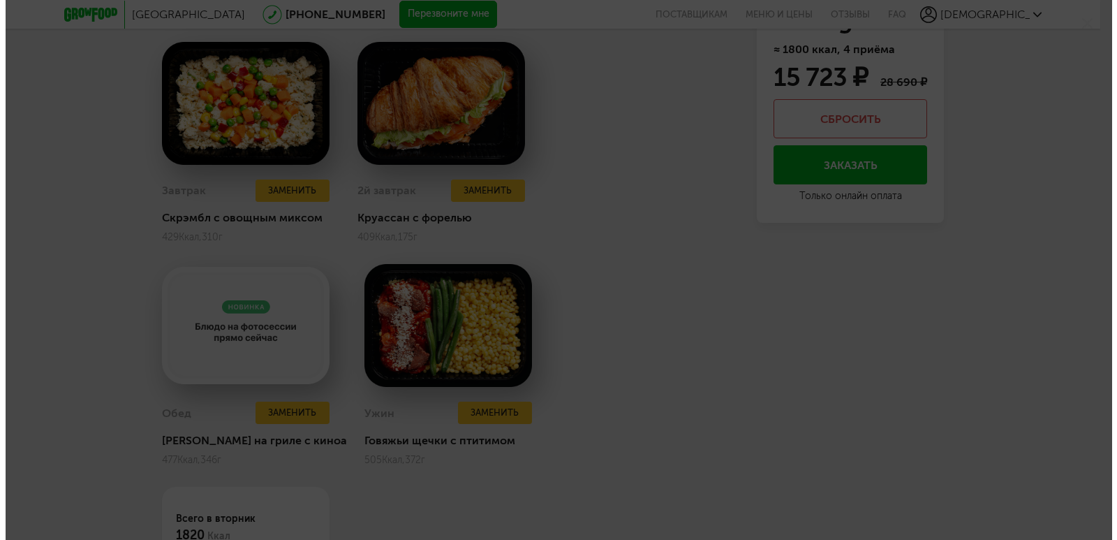
scroll to position [123, 0]
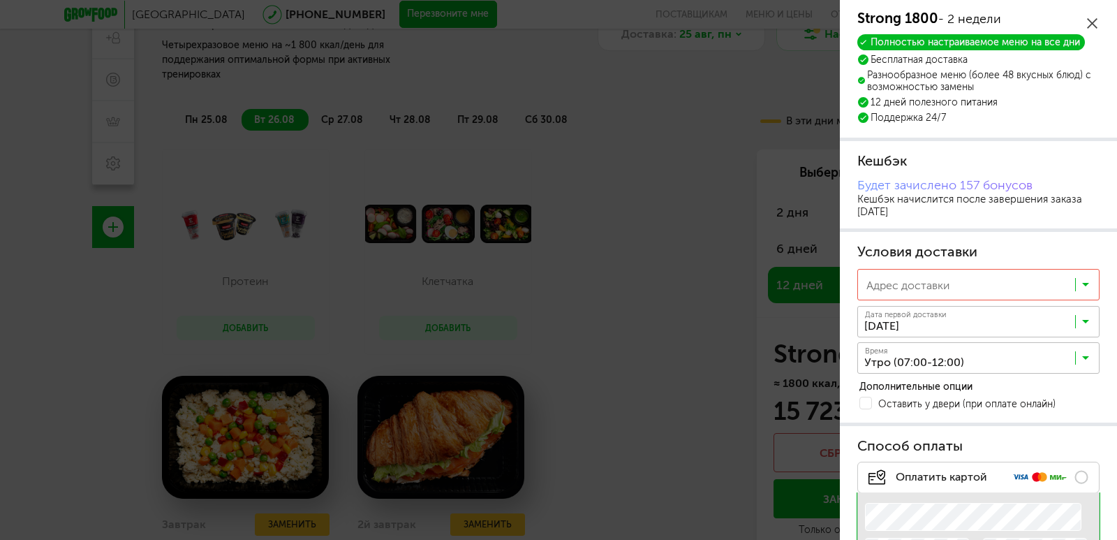
click at [1082, 357] on icon at bounding box center [1085, 361] width 7 height 14
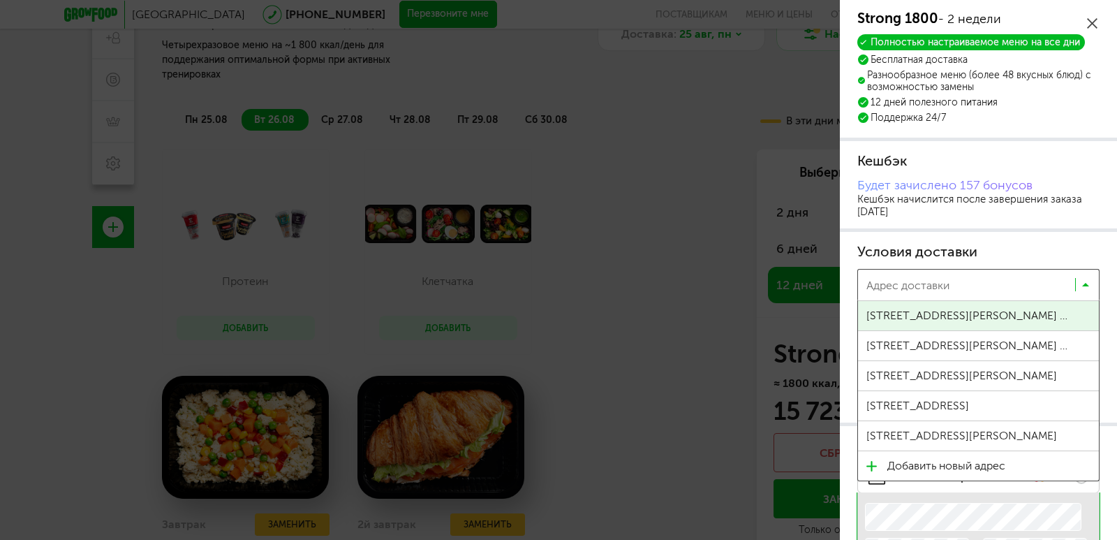
scroll to position [1, 0]
click at [1082, 283] on div "Адрес доставки Загрузка..." at bounding box center [978, 284] width 242 height 31
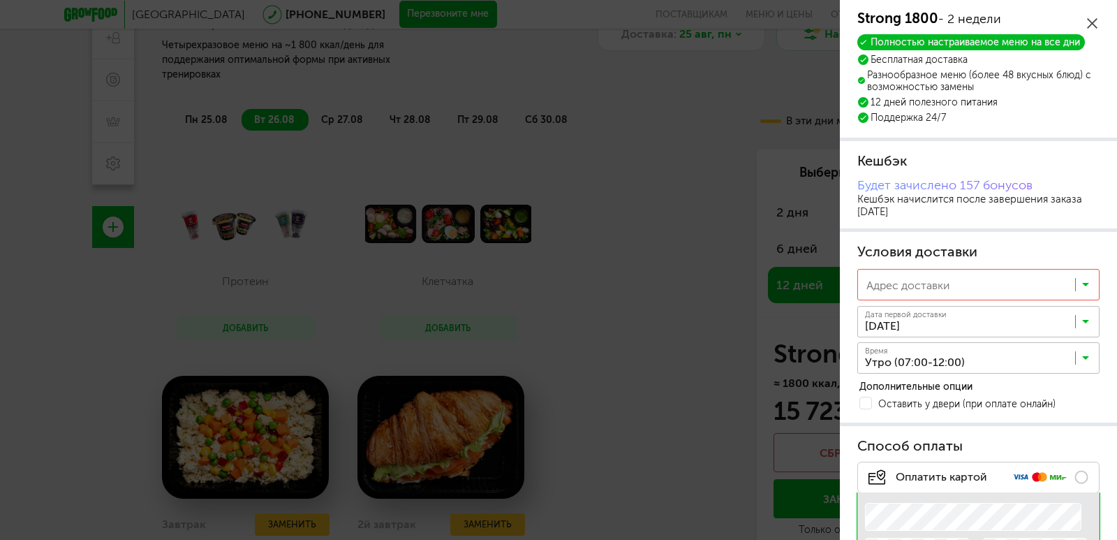
click at [632, 286] on body "Москва 8 (800) 555-21-78 Перезвоните мне поставщикам Меню и цены Отзывы FAQ Evr…" at bounding box center [558, 208] width 1117 height 663
click at [1089, 23] on icon at bounding box center [1092, 23] width 10 height 10
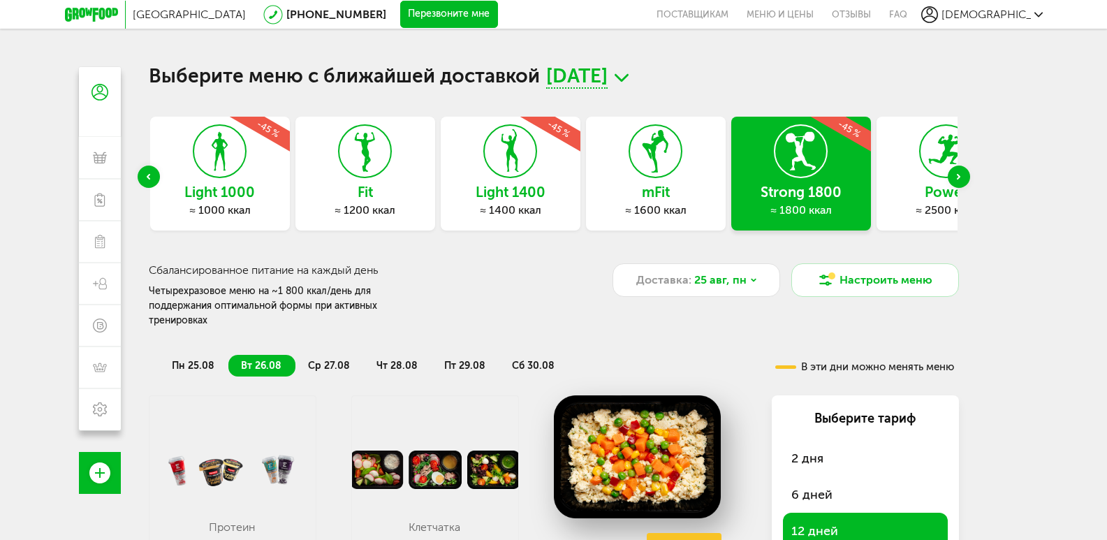
click at [195, 360] on span "пн 25.08" at bounding box center [193, 366] width 43 height 12
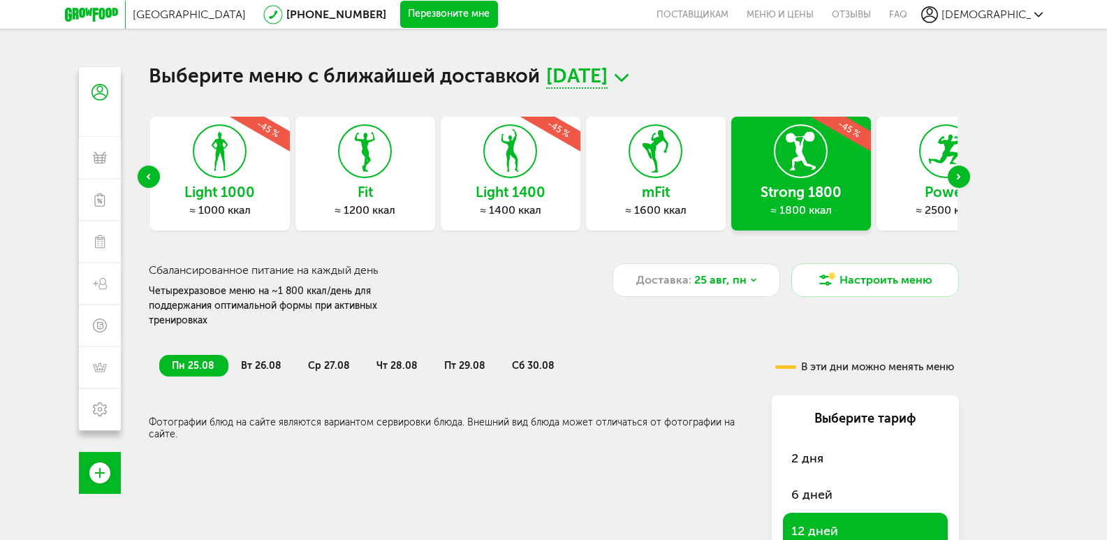
click at [264, 360] on span "вт 26.08" at bounding box center [261, 366] width 40 height 12
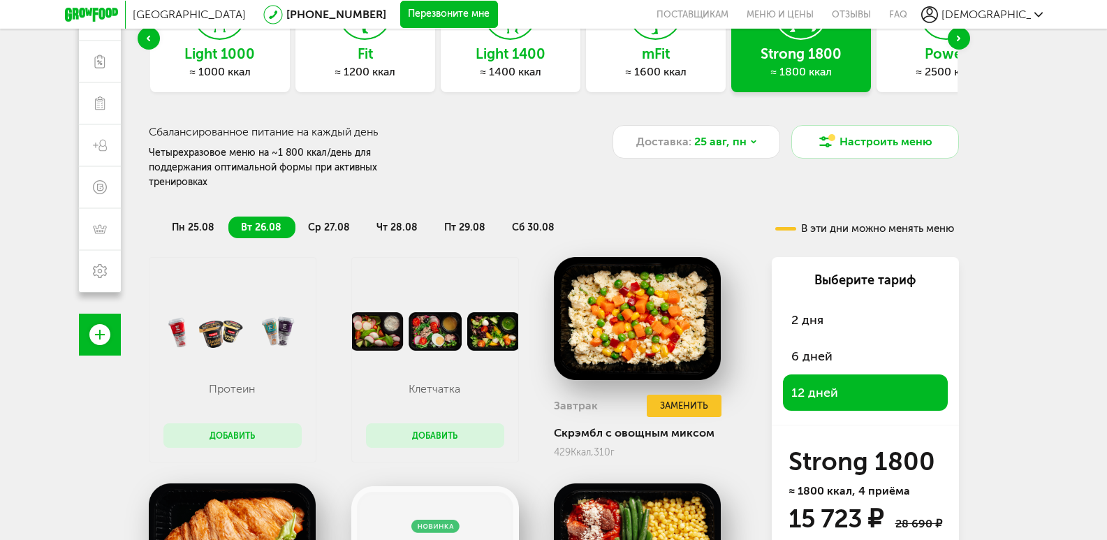
scroll to position [140, 0]
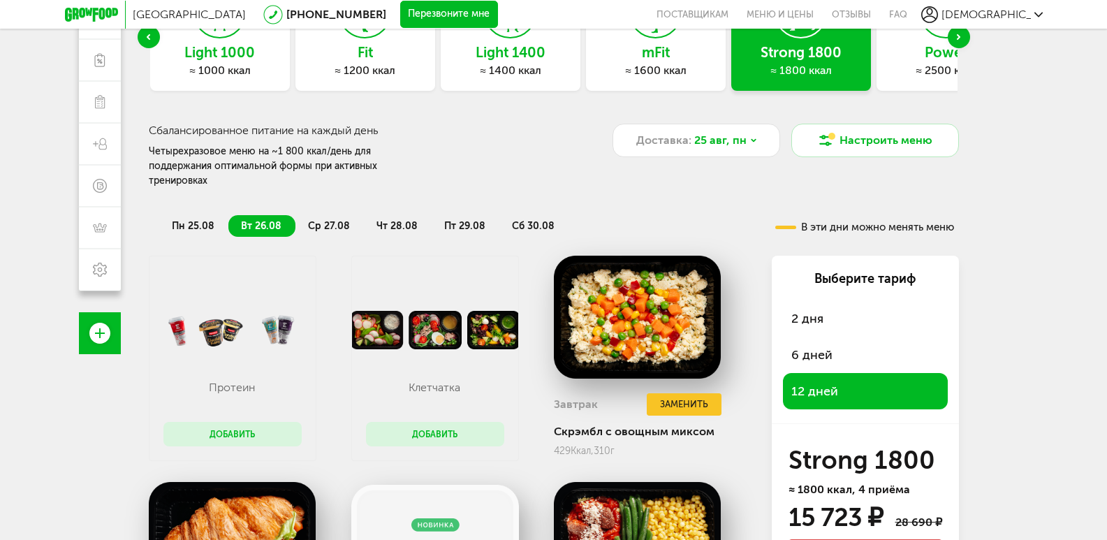
click at [193, 220] on span "пн 25.08" at bounding box center [193, 226] width 43 height 12
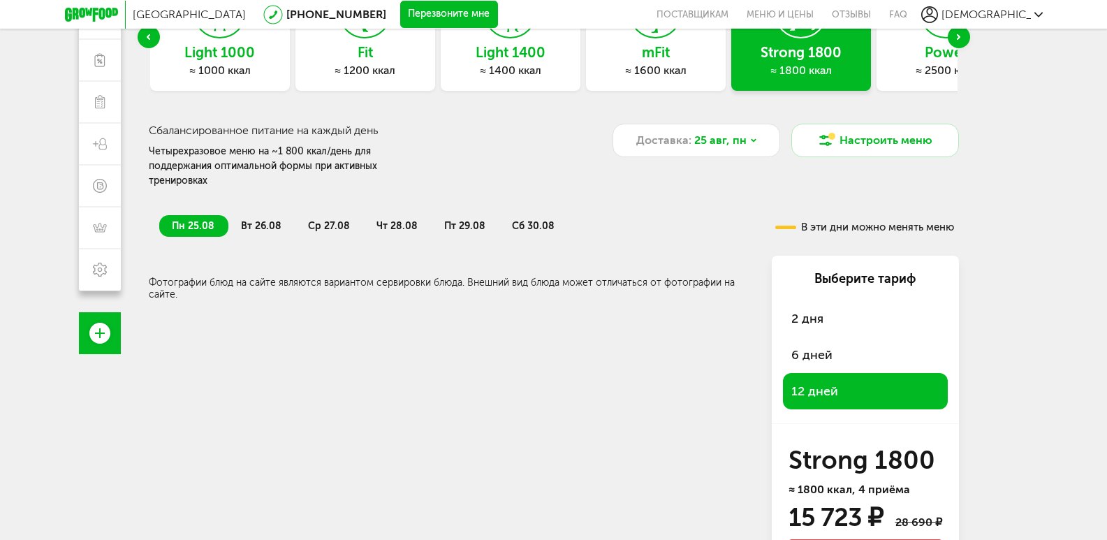
scroll to position [209, 0]
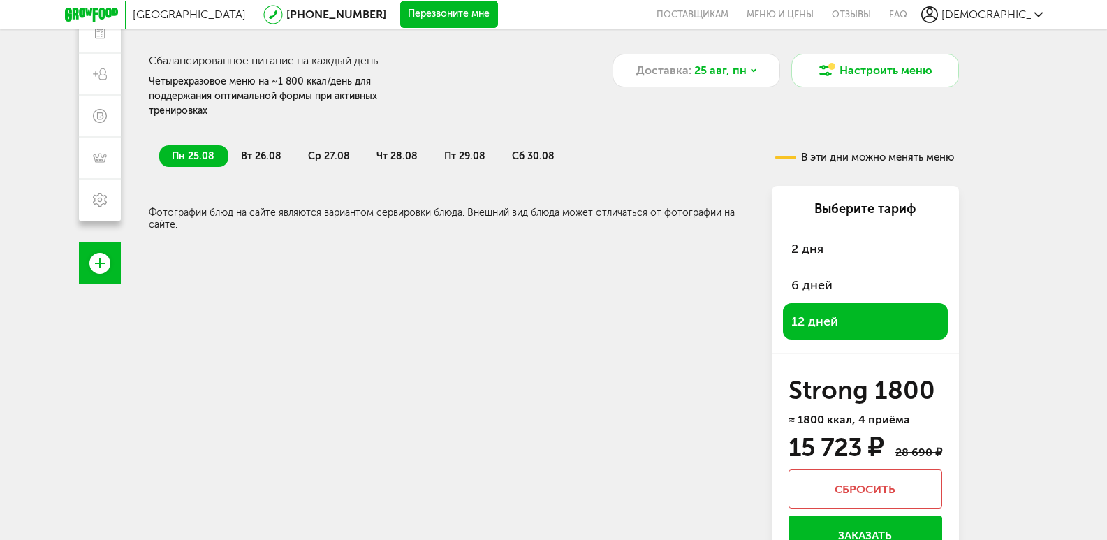
click at [315, 150] on span "ср 27.08" at bounding box center [329, 156] width 42 height 12
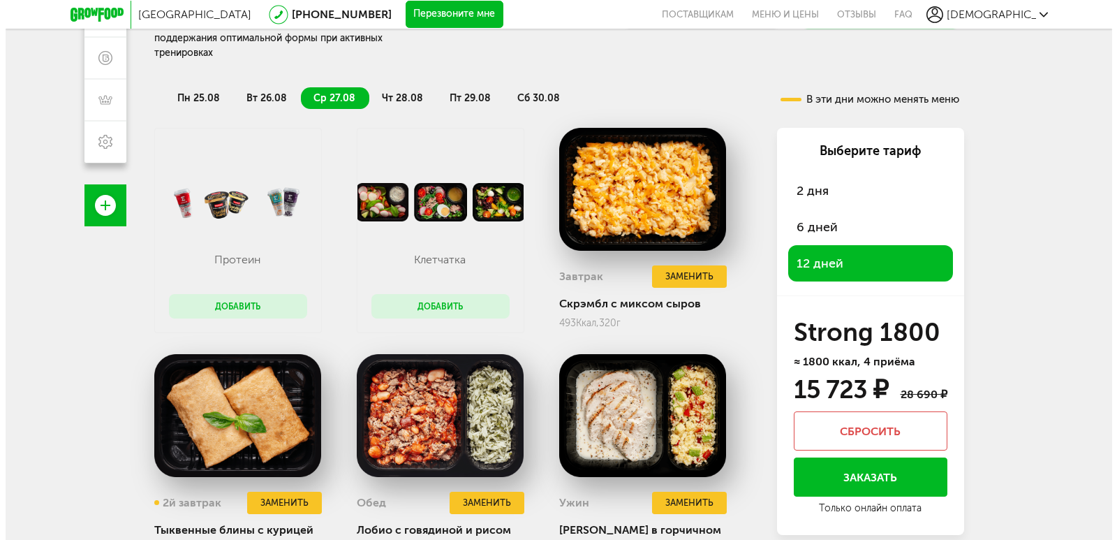
scroll to position [317, 0]
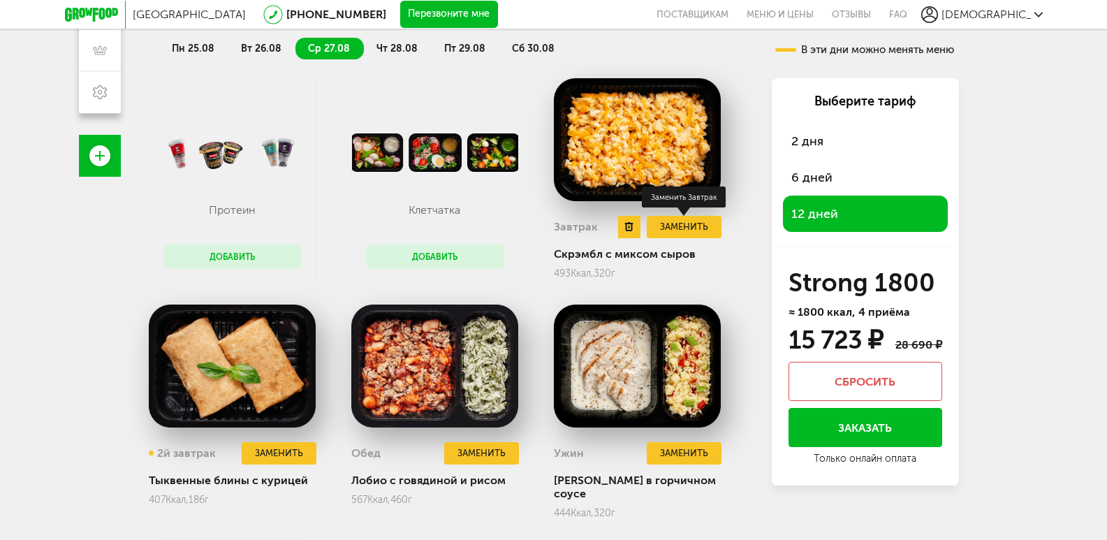
click at [677, 216] on button "Заменить" at bounding box center [684, 227] width 74 height 23
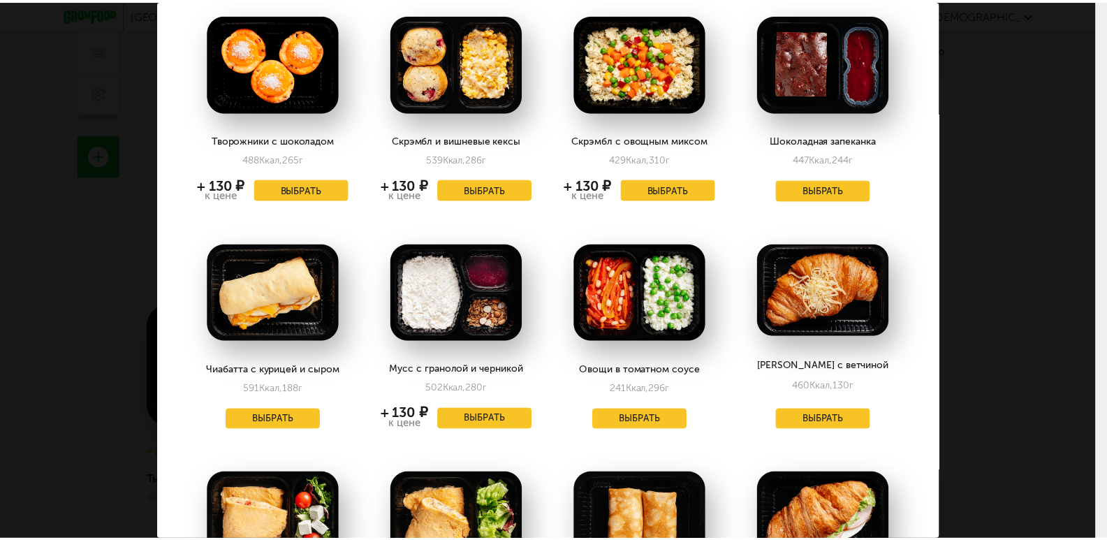
scroll to position [0, 0]
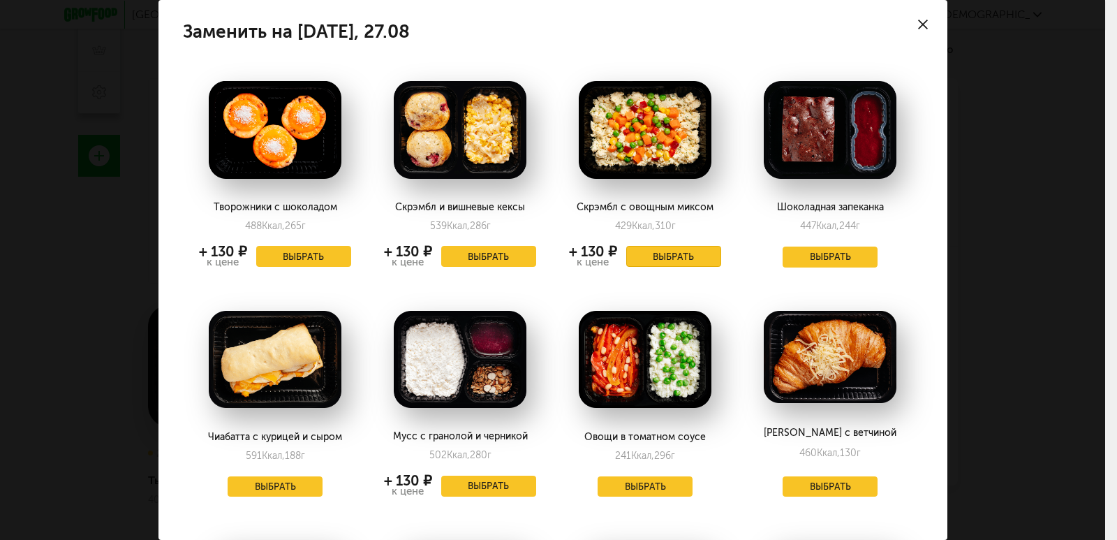
click at [661, 251] on button "Выбрать" at bounding box center [673, 256] width 95 height 21
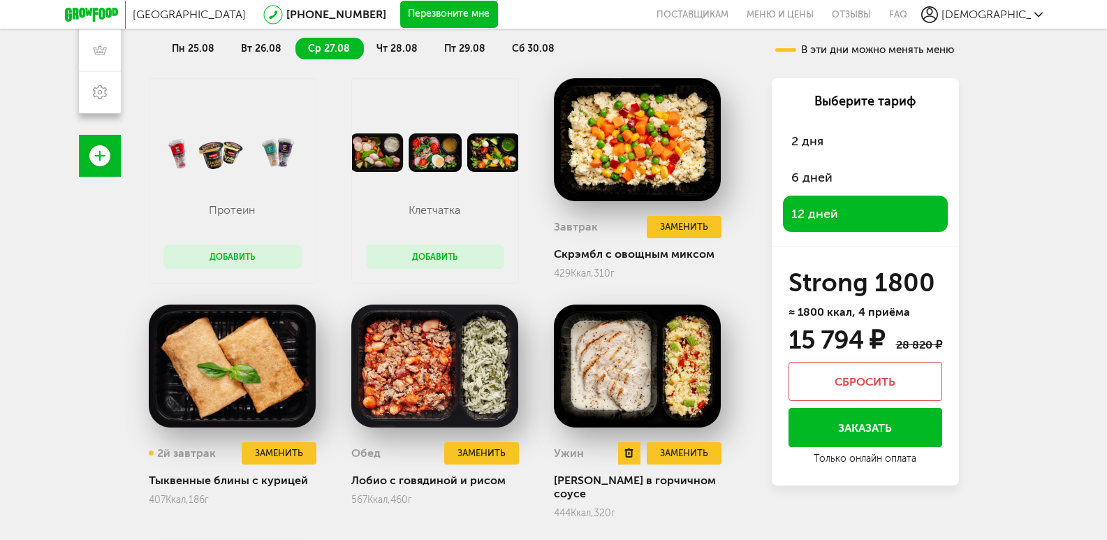
scroll to position [457, 0]
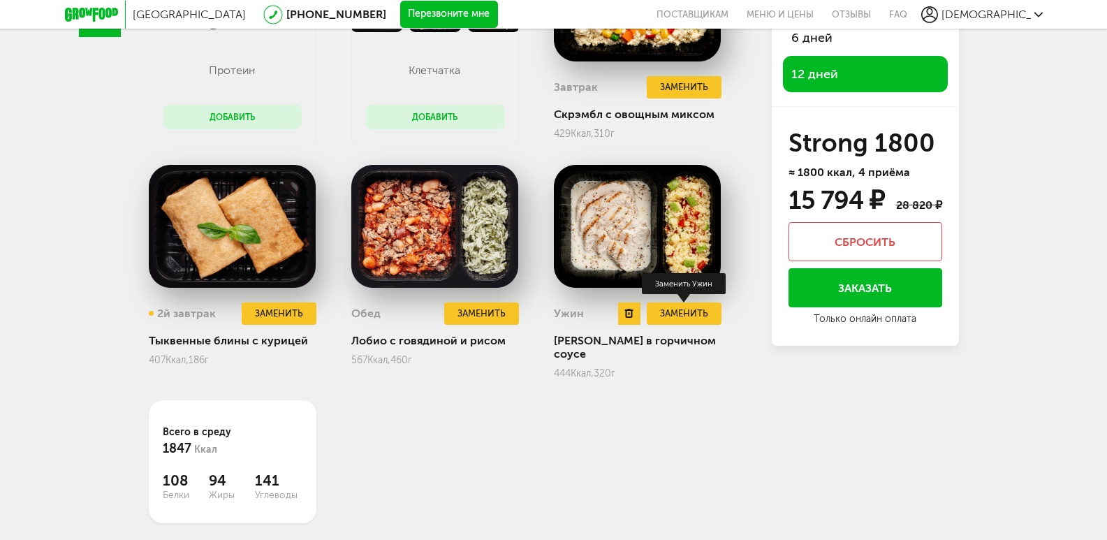
click at [684, 302] on button "Заменить" at bounding box center [684, 313] width 74 height 23
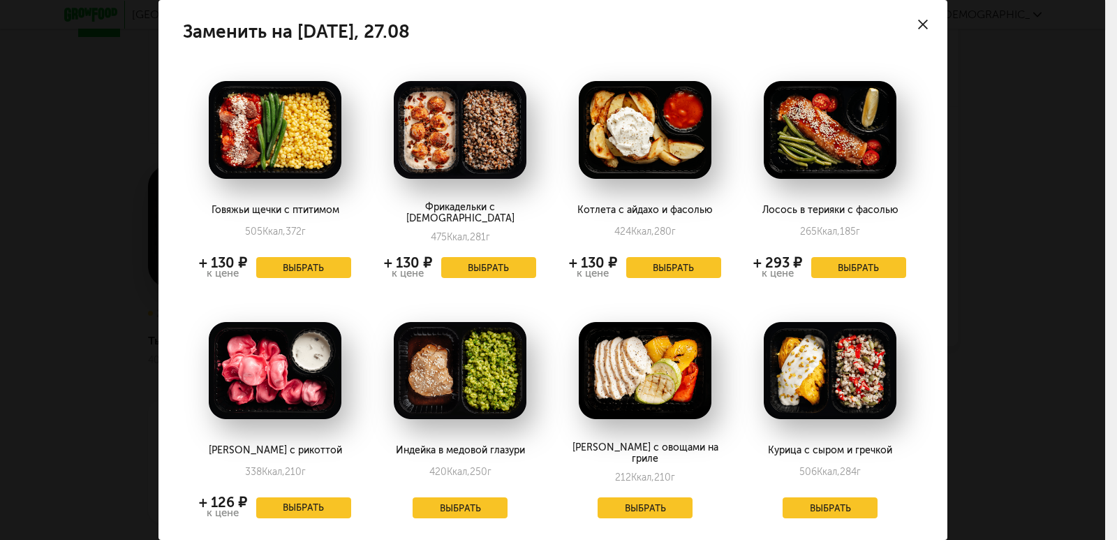
click at [915, 17] on div at bounding box center [923, 24] width 49 height 49
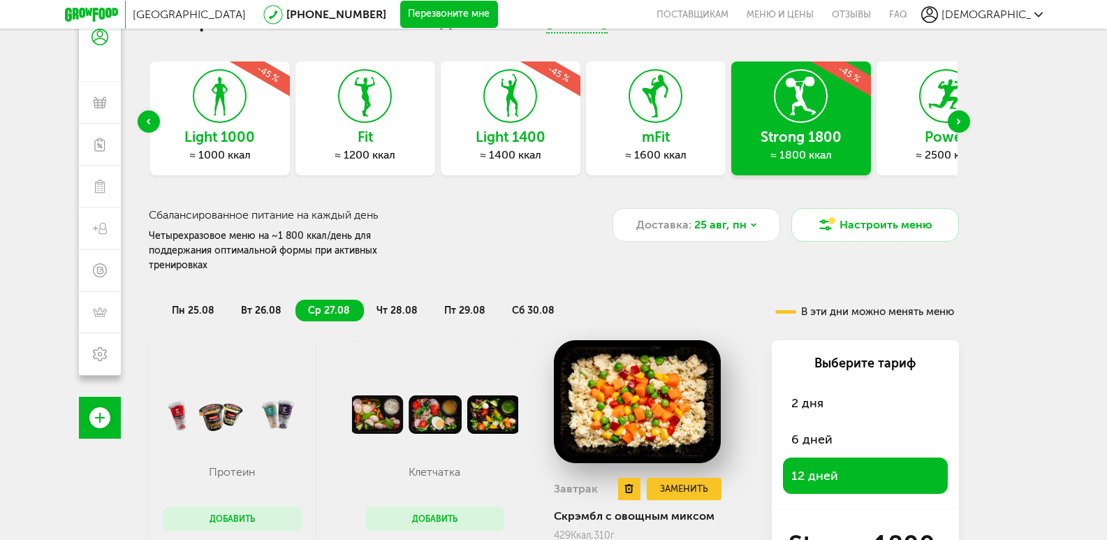
scroll to position [38, 0]
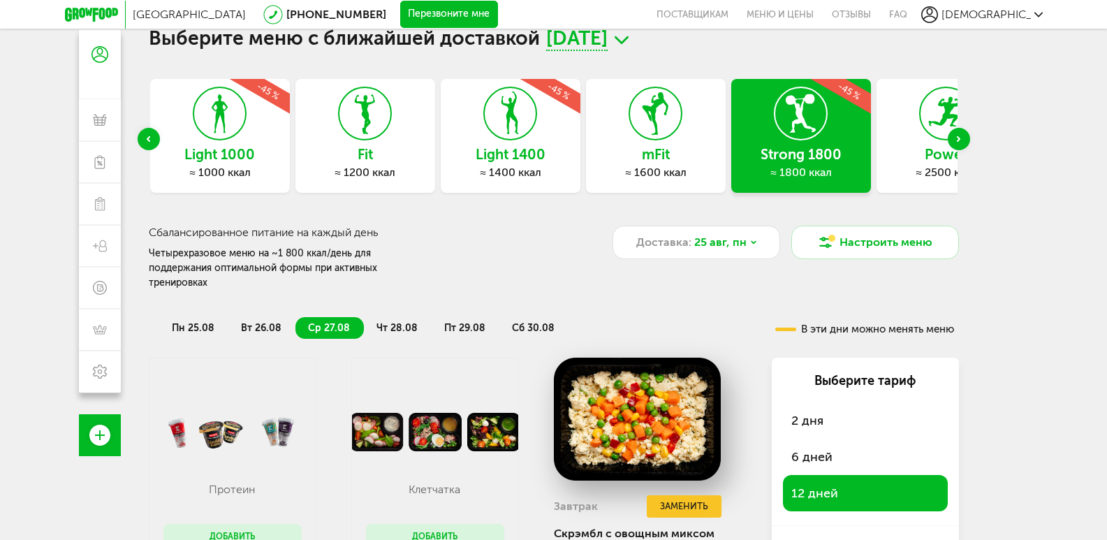
click at [392, 322] on span "чт 28.08" at bounding box center [396, 328] width 41 height 12
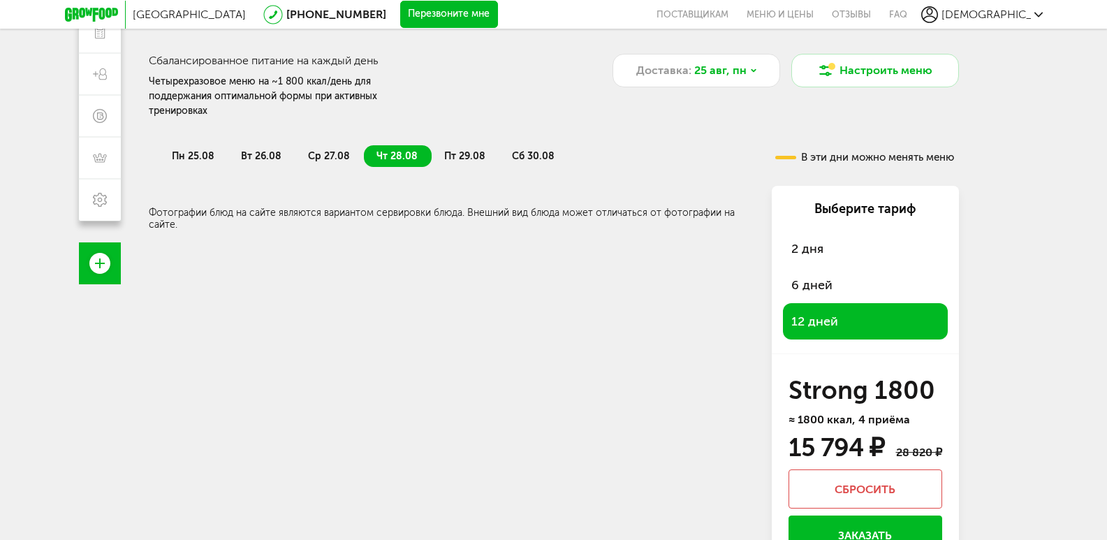
scroll to position [178, 0]
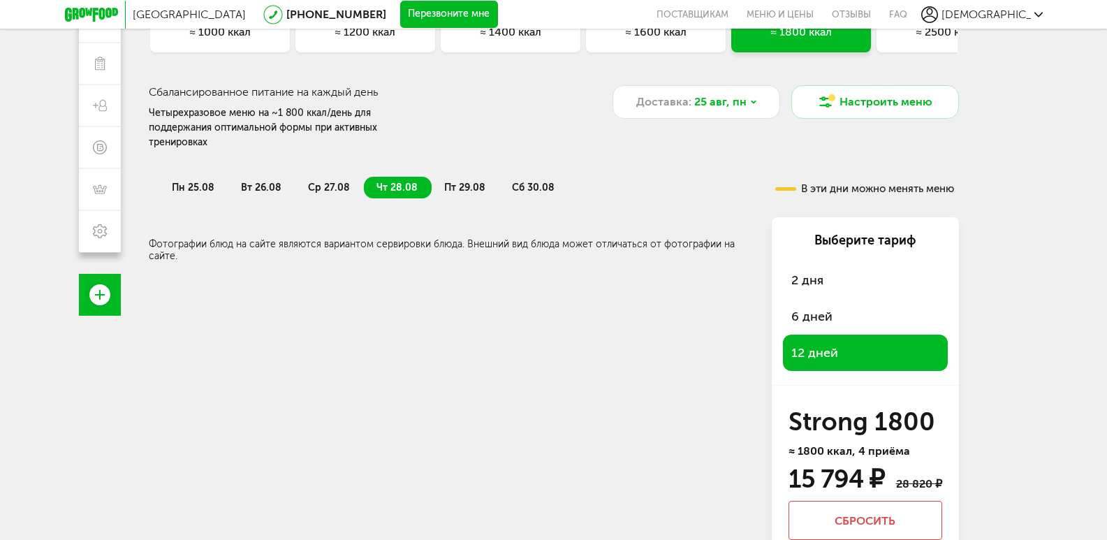
click at [459, 182] on span "пт 29.08" at bounding box center [464, 188] width 41 height 12
click at [522, 182] on span "сб 30.08" at bounding box center [533, 188] width 43 height 12
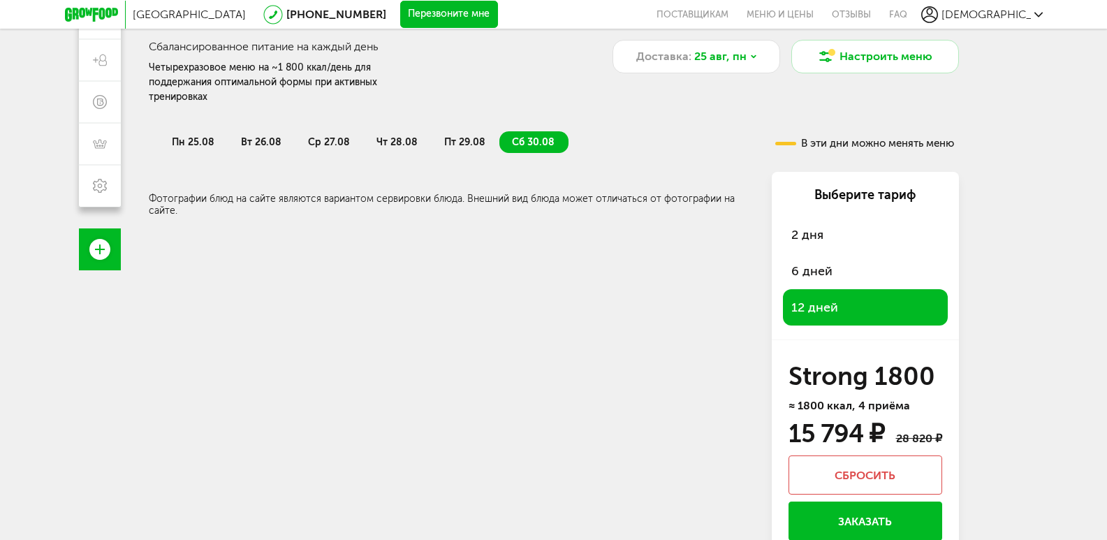
scroll to position [248, 0]
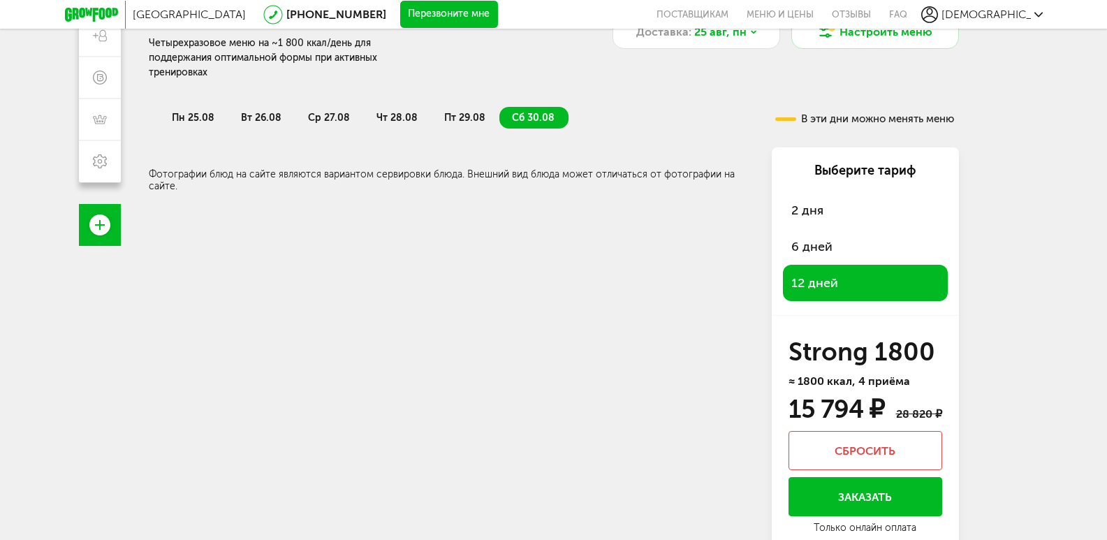
click at [874, 481] on button "Заказать" at bounding box center [865, 496] width 154 height 39
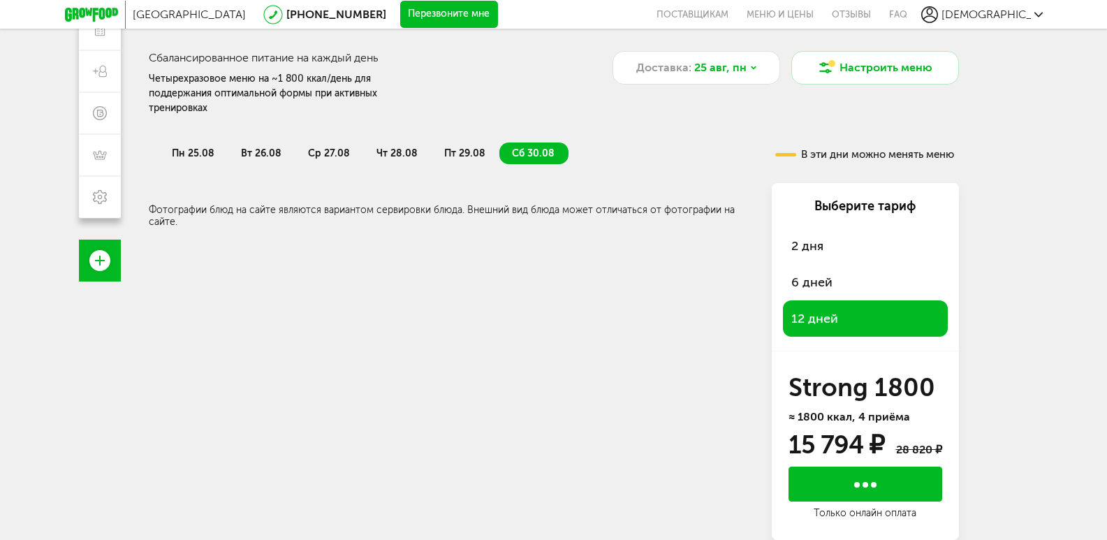
scroll to position [198, 0]
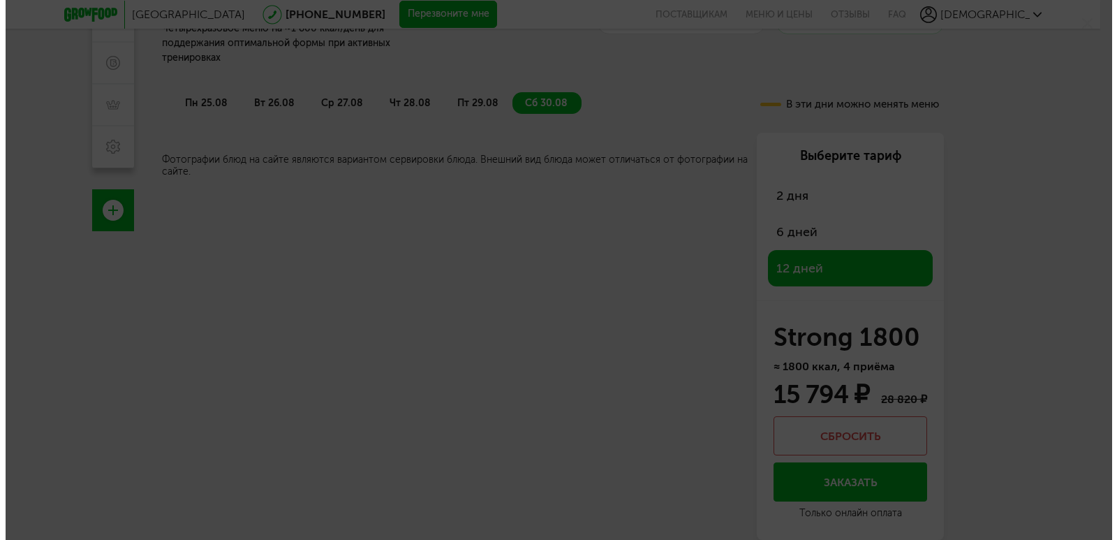
scroll to position [123, 0]
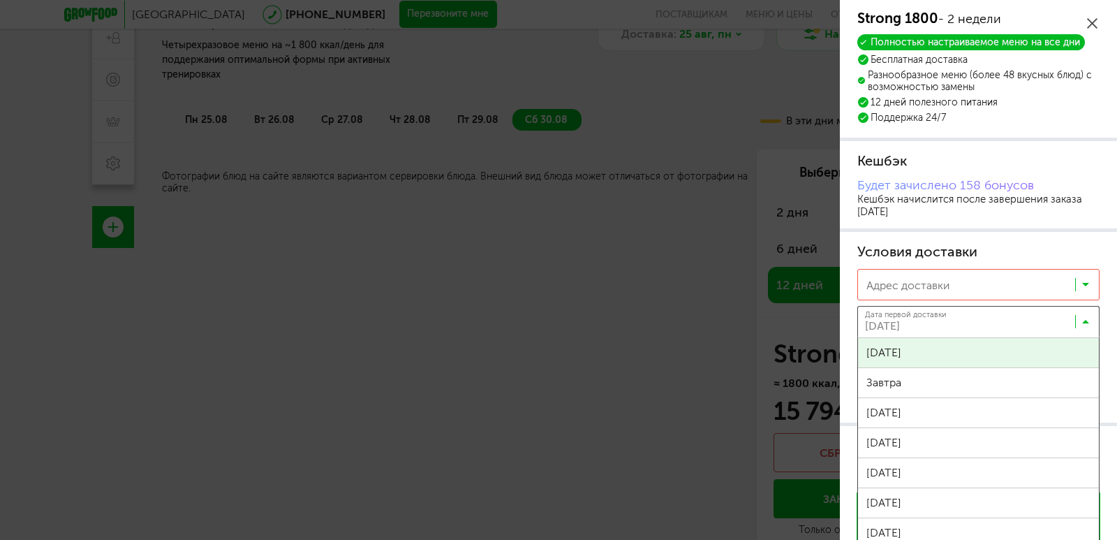
click at [1082, 319] on icon at bounding box center [1085, 325] width 7 height 14
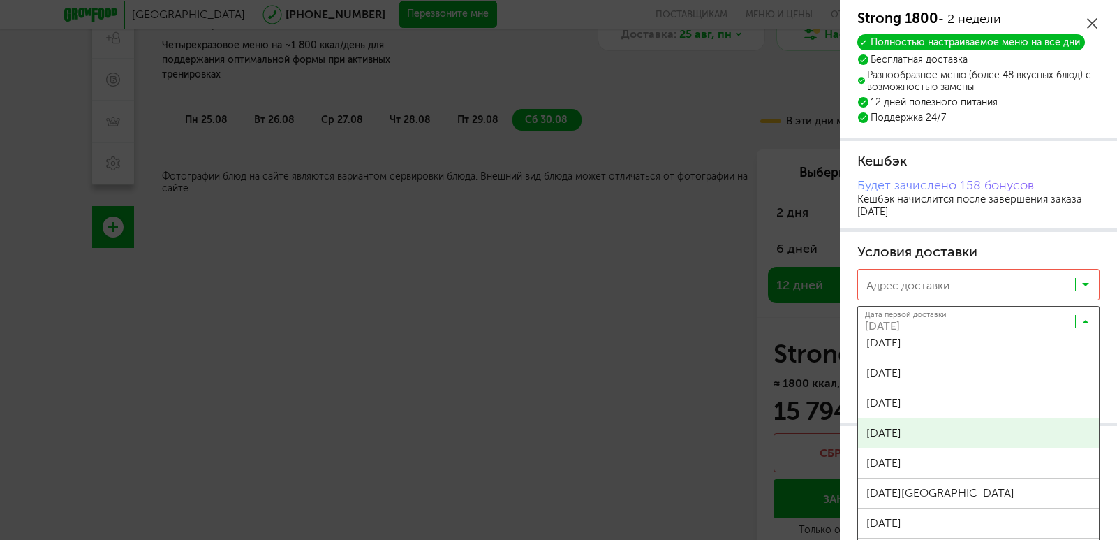
scroll to position [0, 0]
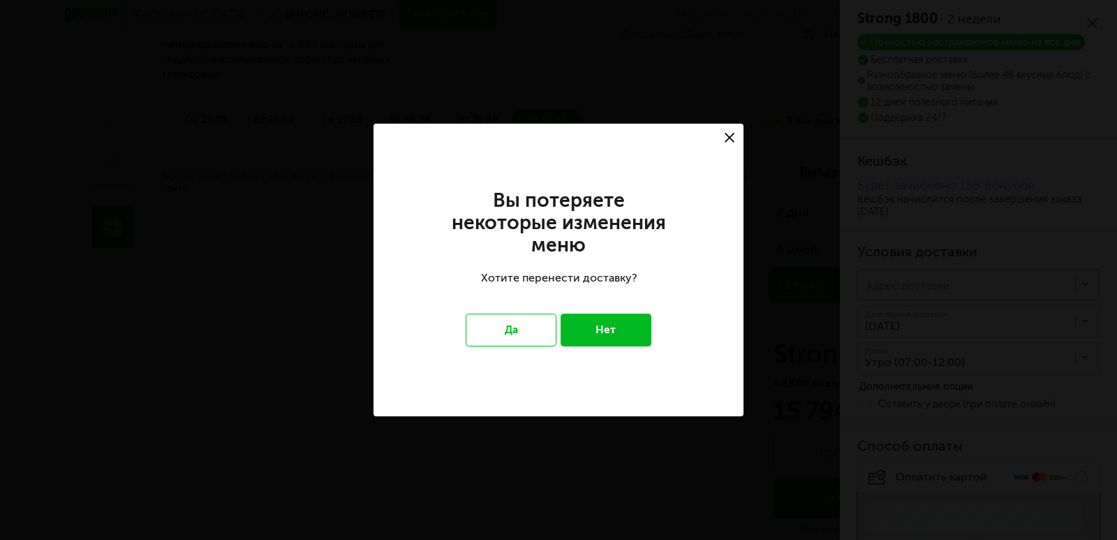
click at [938, 417] on div "Москва 8 (800) 555-21-78 Перезвоните мне поставщикам Меню и цены Отзывы FAQ Evr…" at bounding box center [552, 85] width 1105 height 663
click at [603, 336] on button "Нет" at bounding box center [606, 330] width 91 height 32
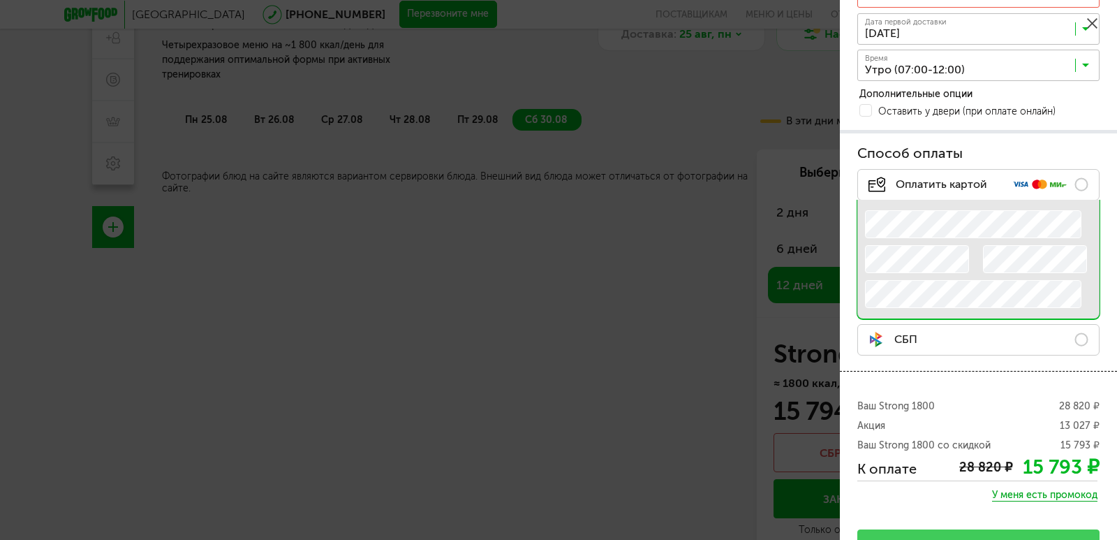
scroll to position [268, 0]
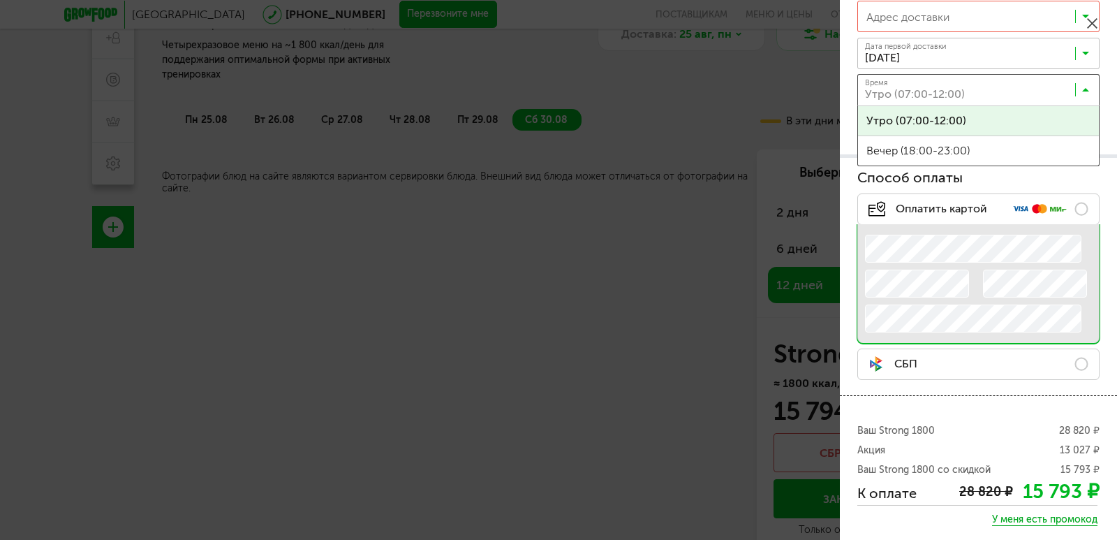
click at [1082, 89] on icon at bounding box center [1085, 93] width 7 height 14
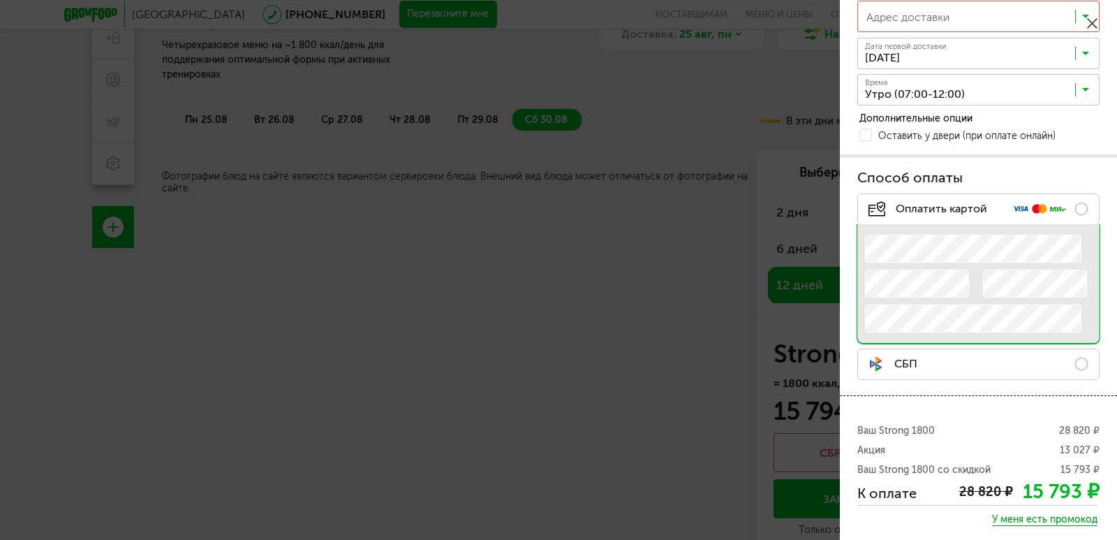
click at [937, 124] on span "Утро (07:00-12:00)" at bounding box center [978, 120] width 241 height 29
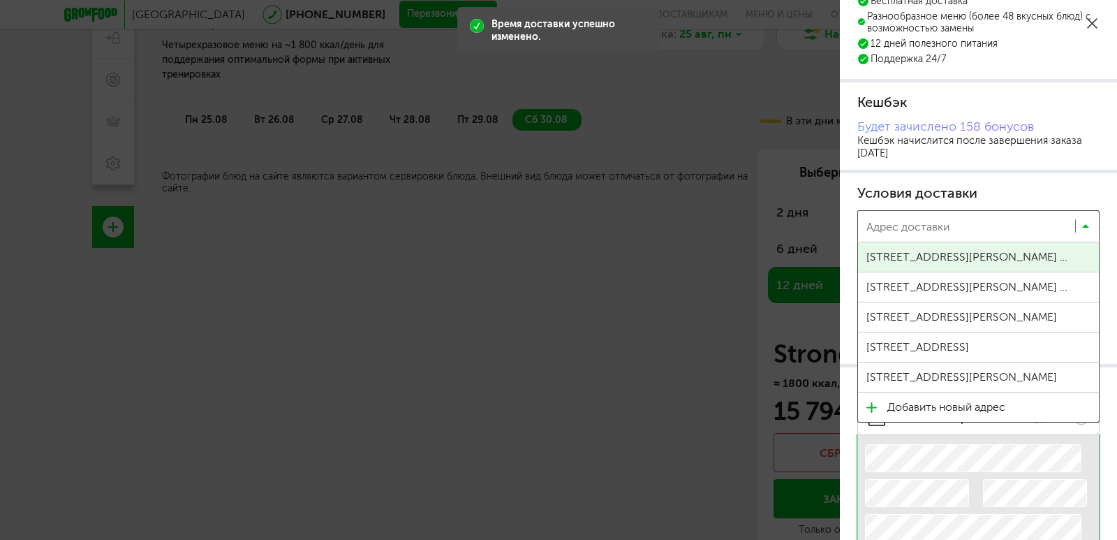
scroll to position [1, 0]
click at [939, 230] on input "Search for option" at bounding box center [968, 229] width 213 height 24
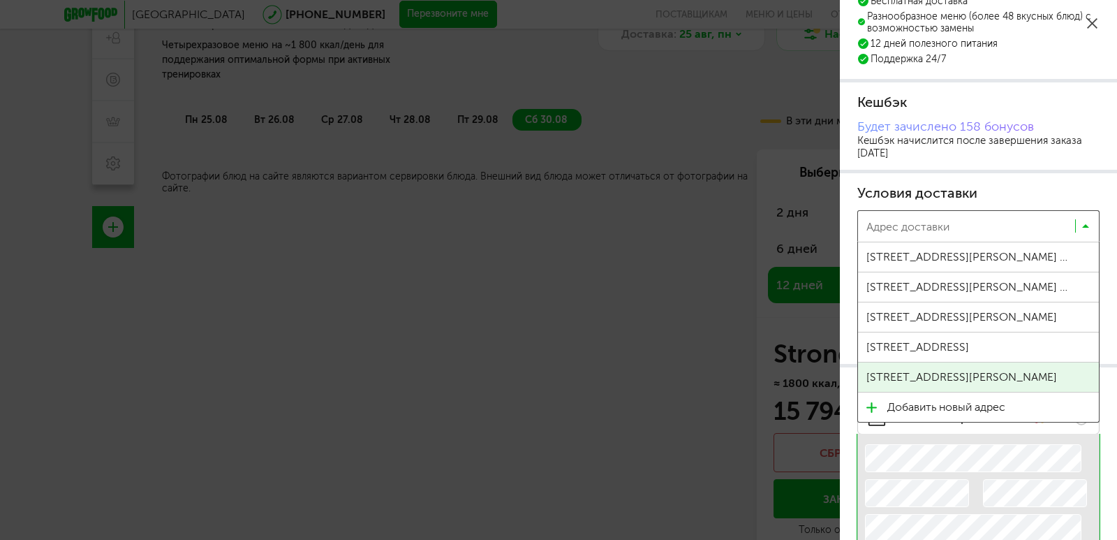
click at [960, 374] on span "ул Академика Челомея, 1А" at bounding box center [962, 376] width 191 height 29
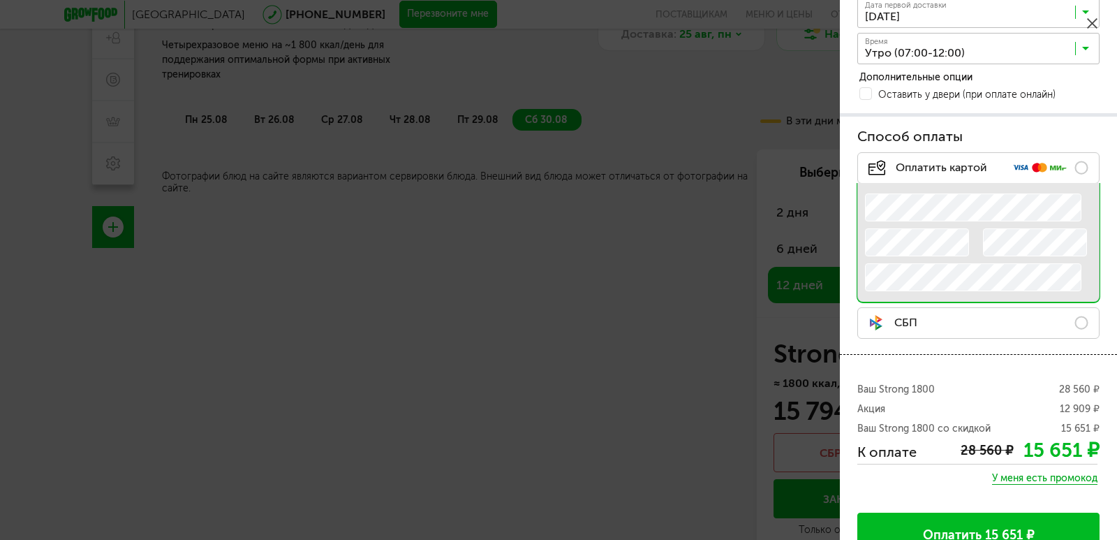
scroll to position [367, 0]
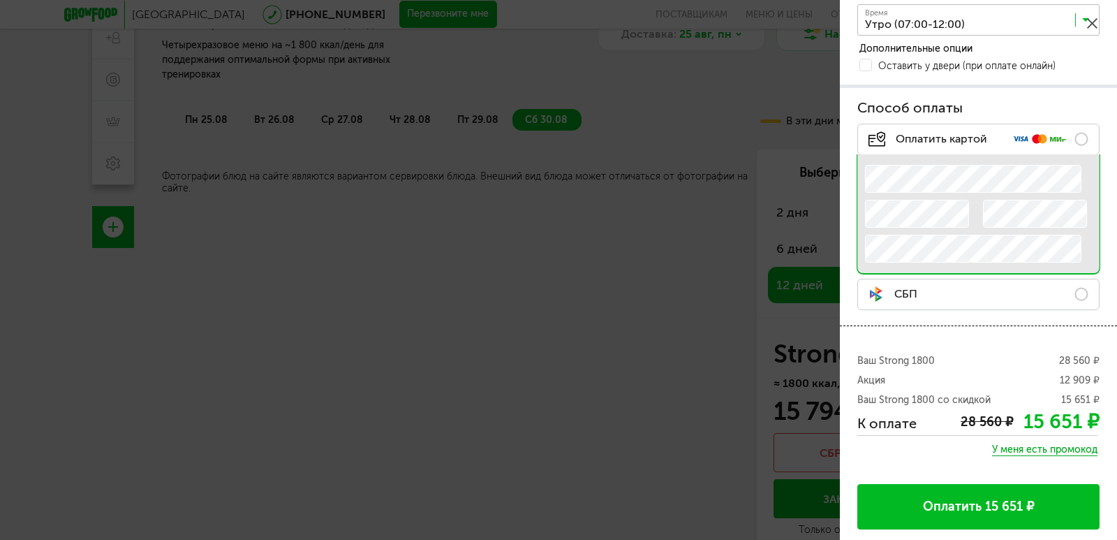
click at [1072, 295] on label "СБП" at bounding box center [978, 294] width 242 height 31
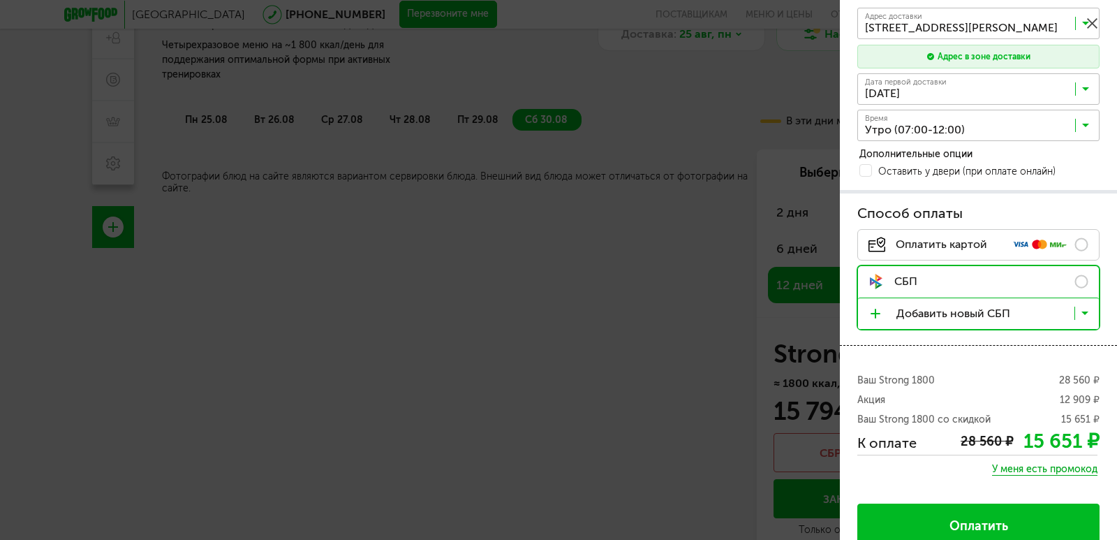
scroll to position [281, 0]
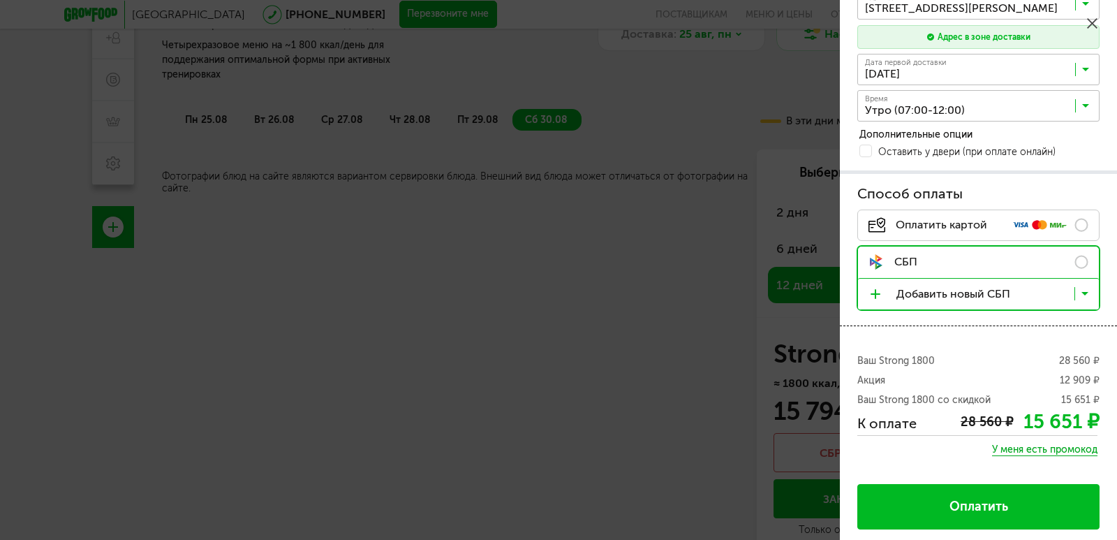
click at [1026, 446] on span "У меня есть промокод" at bounding box center [1044, 449] width 105 height 13
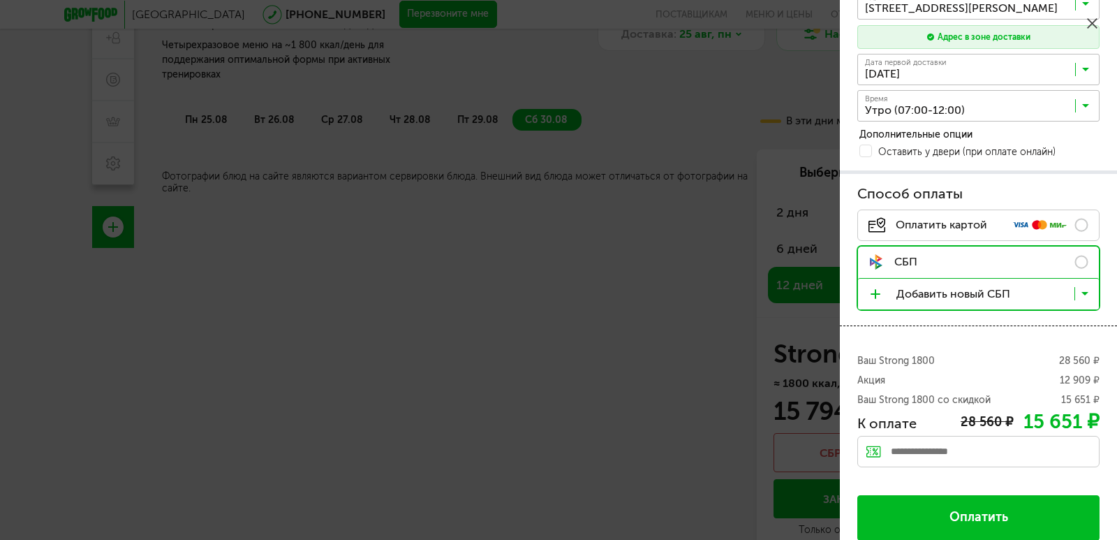
click at [967, 456] on input "text" at bounding box center [978, 451] width 242 height 31
paste input "*******"
type input "*******"
click at [1061, 449] on div "Применить" at bounding box center [1064, 450] width 72 height 28
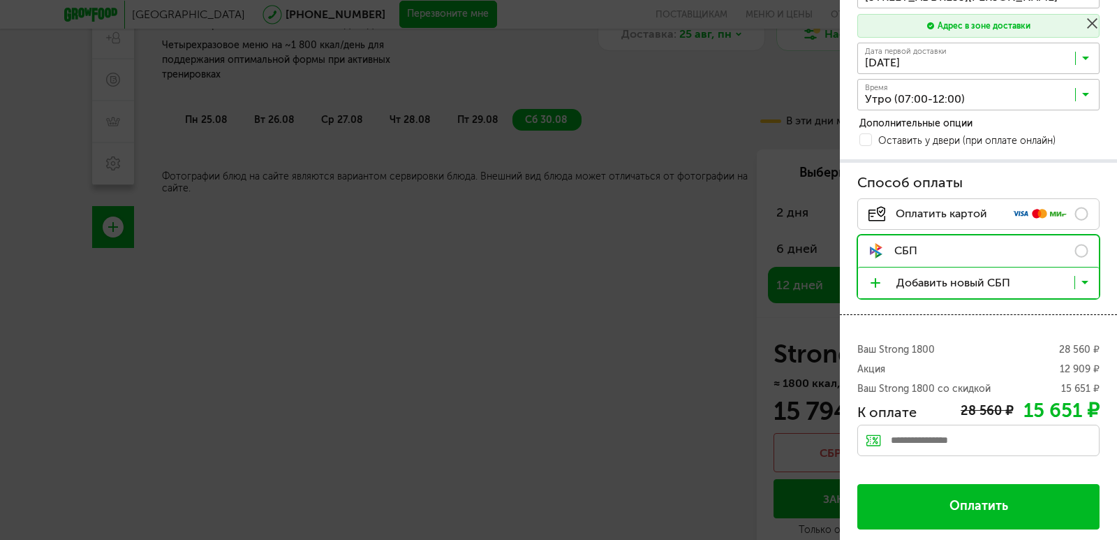
scroll to position [292, 0]
click at [969, 503] on span "Оплатить" at bounding box center [979, 506] width 59 height 14
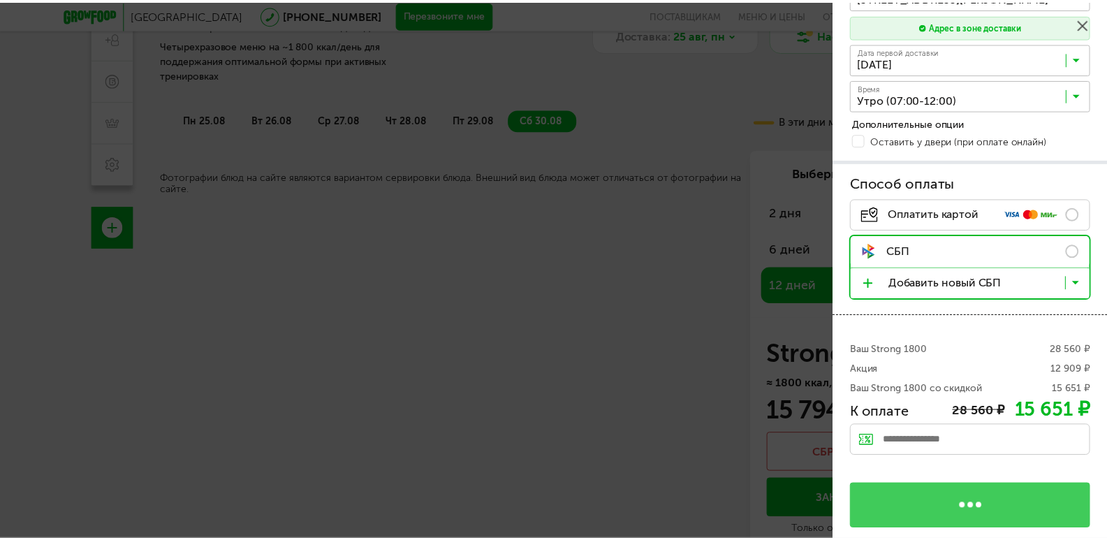
scroll to position [0, 0]
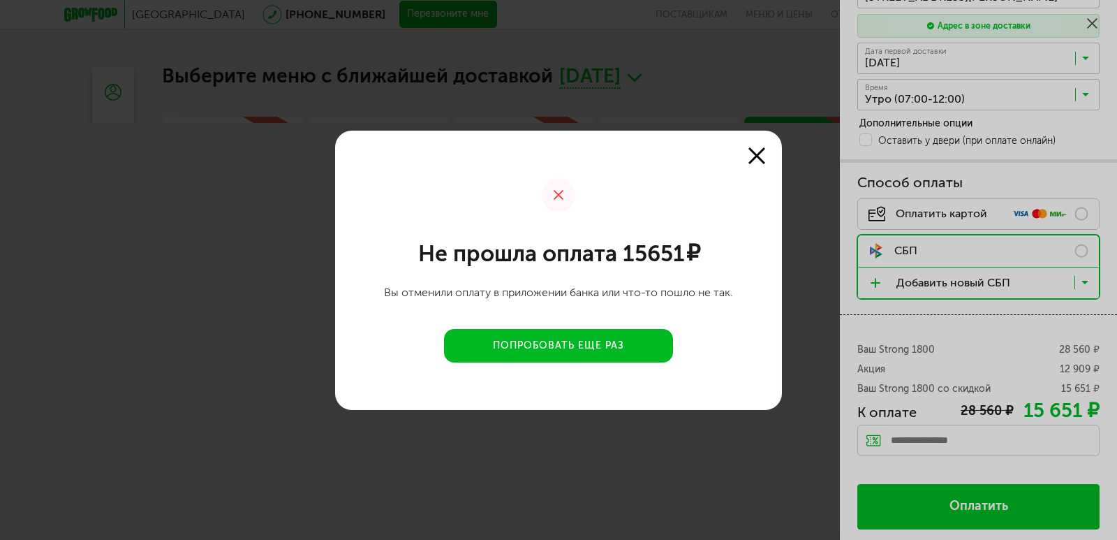
click at [569, 350] on button "Попробовать еще раз" at bounding box center [558, 346] width 229 height 34
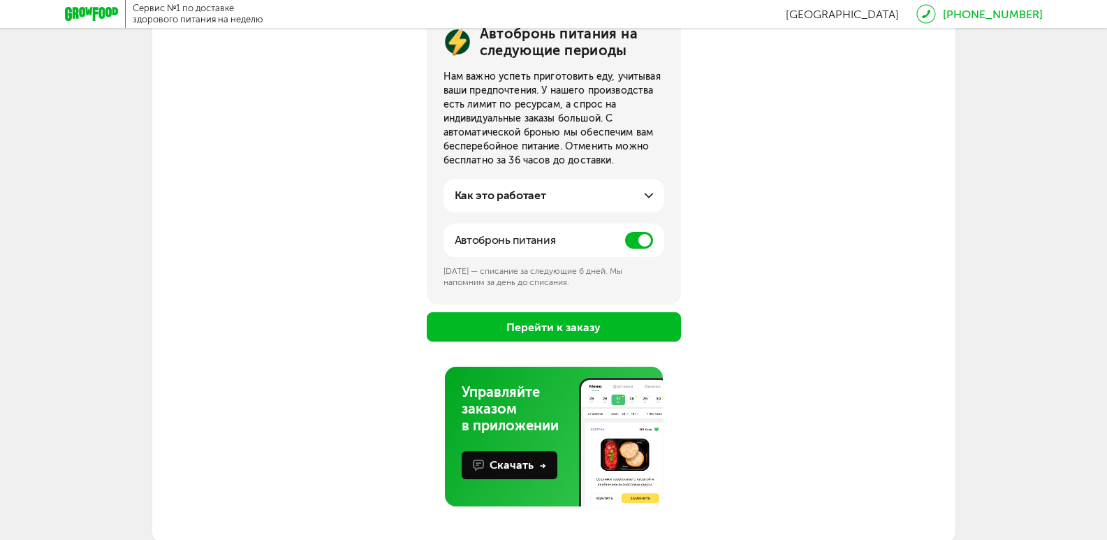
scroll to position [193, 0]
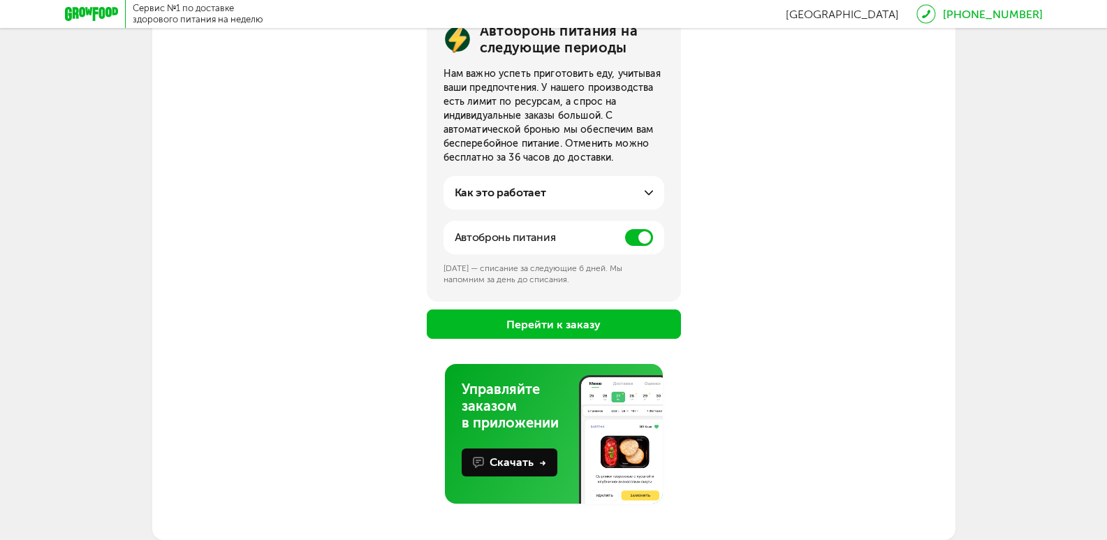
click at [566, 322] on button "Перейти к заказу" at bounding box center [554, 323] width 254 height 29
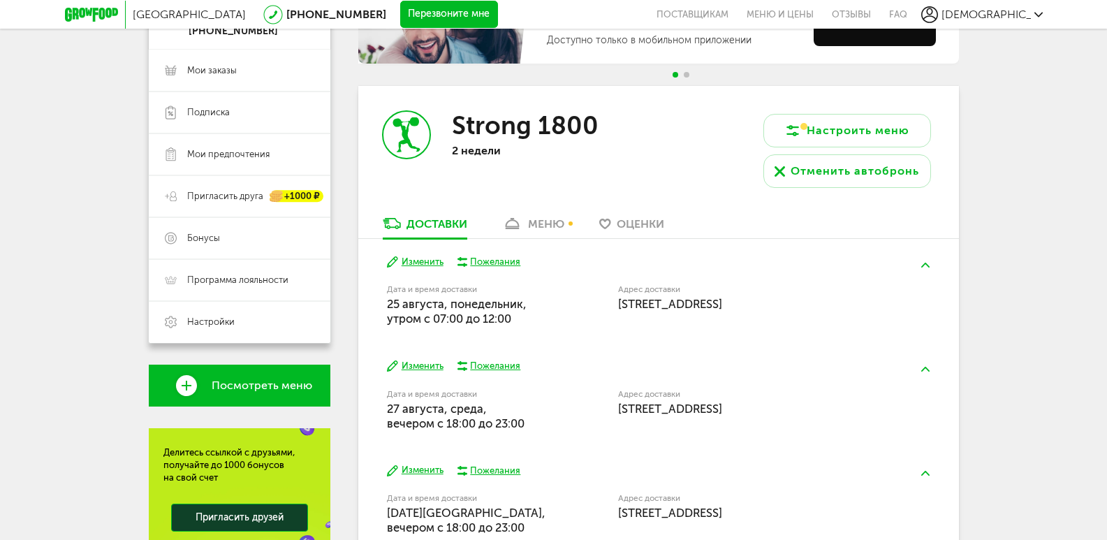
scroll to position [209, 0]
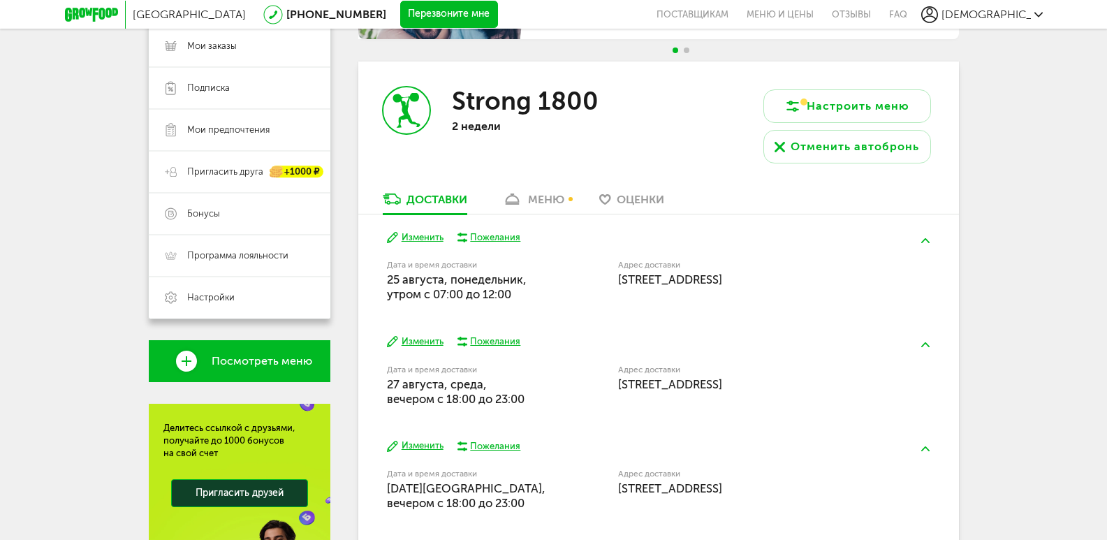
click at [416, 240] on button "Изменить" at bounding box center [415, 237] width 57 height 13
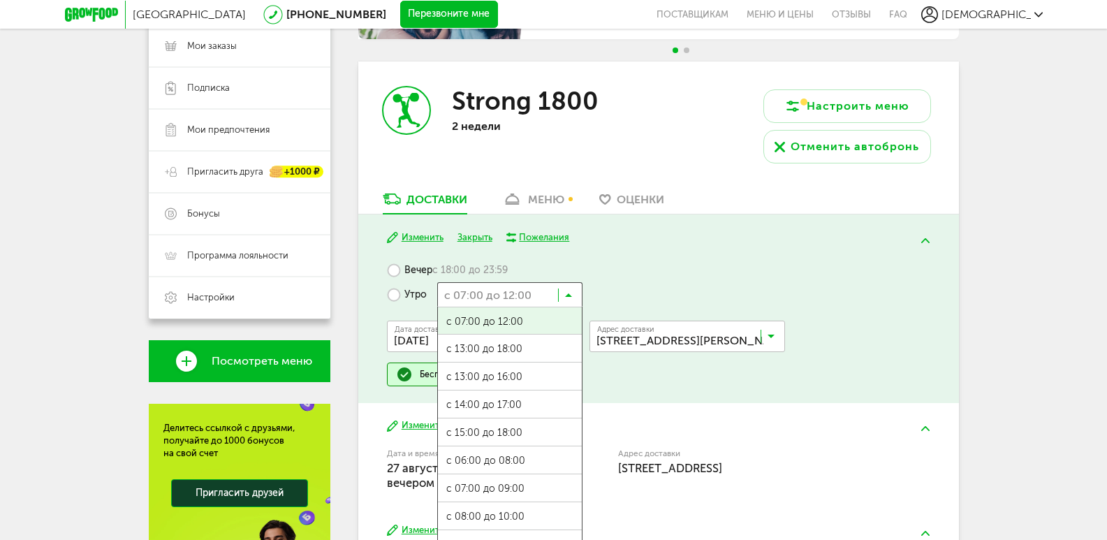
click at [574, 295] on input "Search for option" at bounding box center [509, 294] width 145 height 24
click at [700, 281] on div "Вечер с 18:00 до 23:59 Утро с 07:00 до 12:00 Загрузка... с 07:00 до 12:00 с 13:…" at bounding box center [658, 322] width 543 height 128
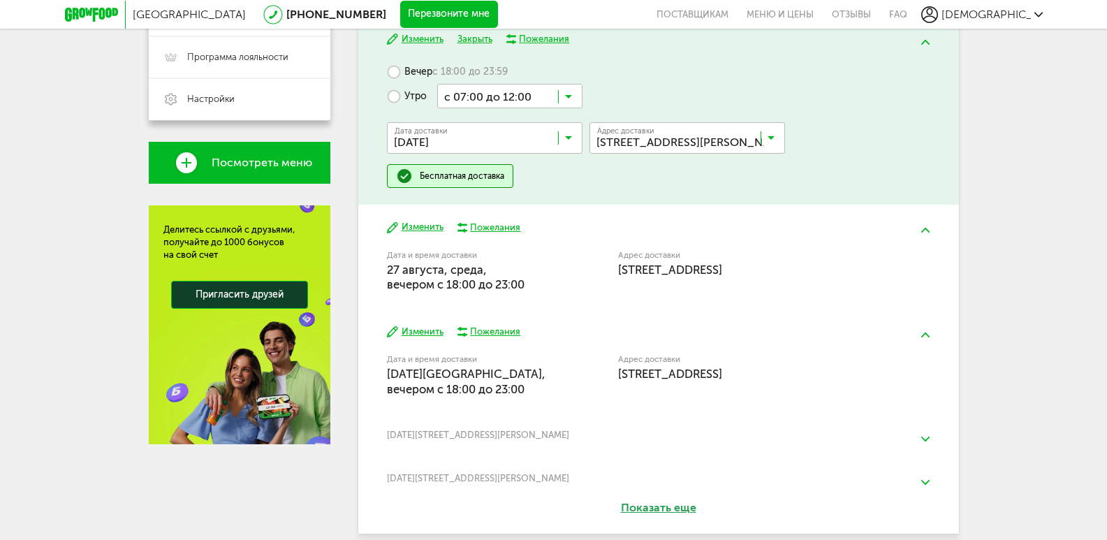
scroll to position [472, 0]
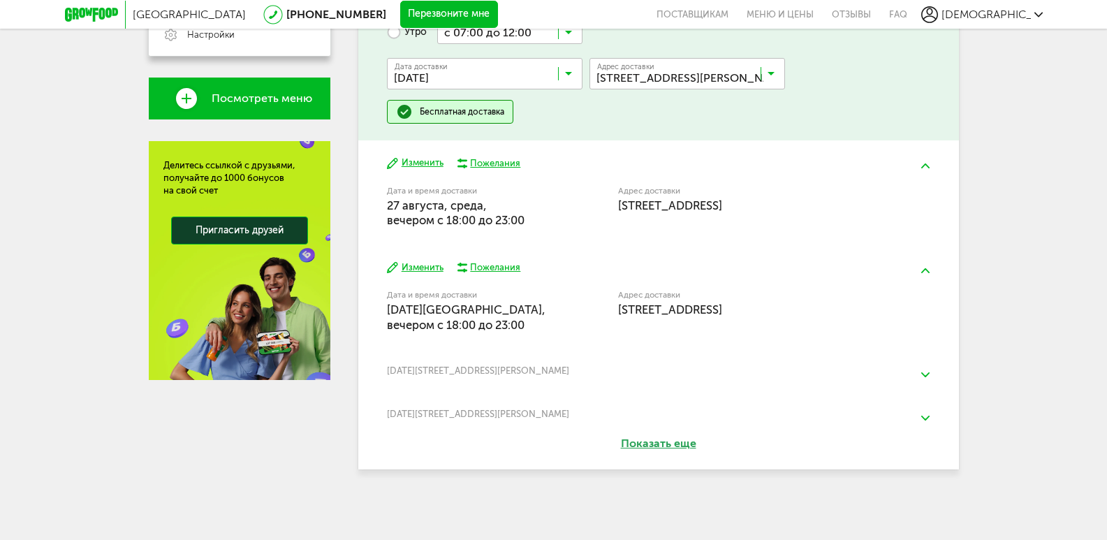
click at [663, 443] on button "Показать еще" at bounding box center [658, 444] width 156 height 16
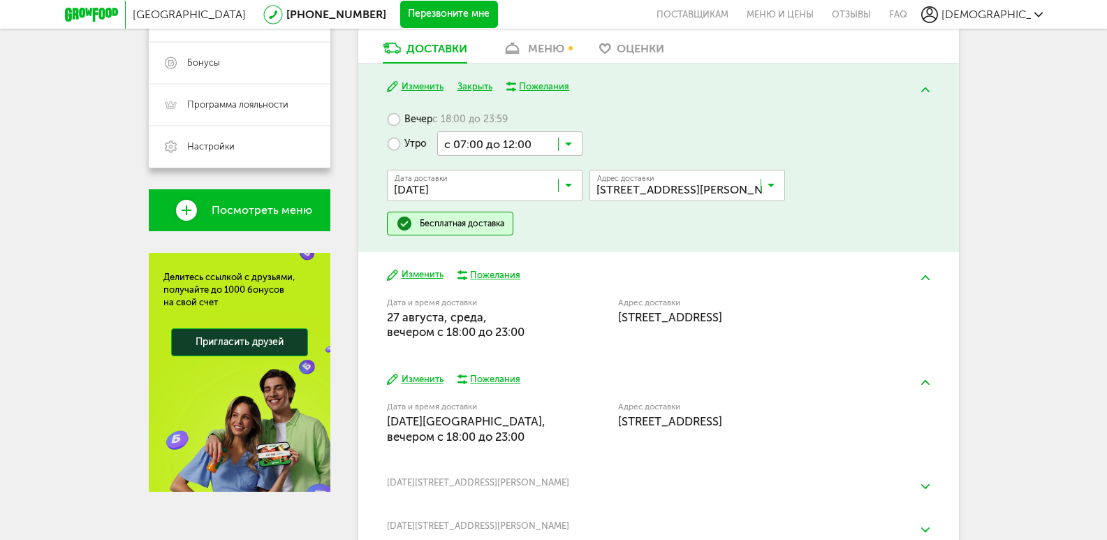
scroll to position [376, 0]
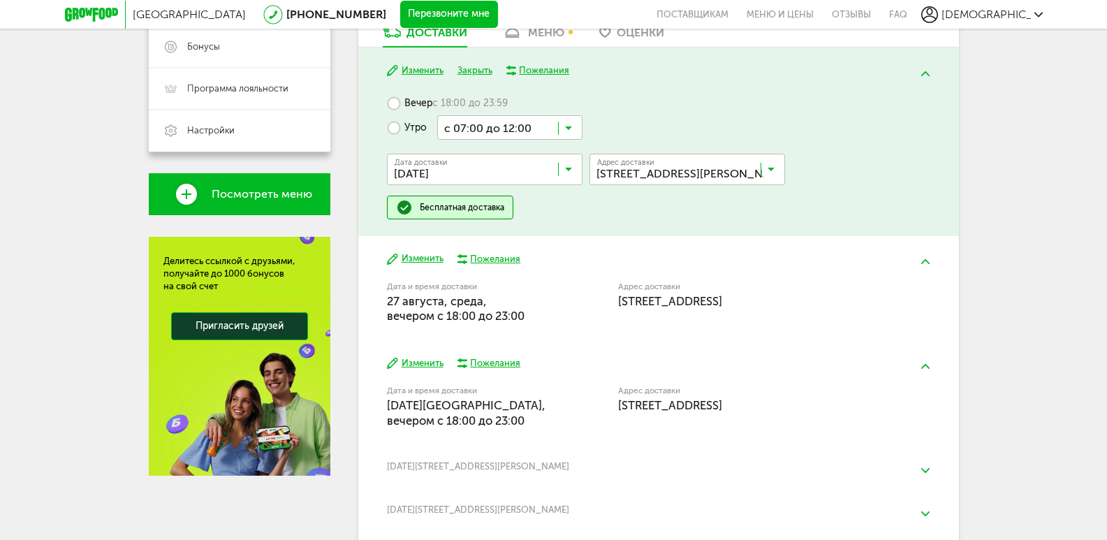
click at [422, 360] on button "Изменить" at bounding box center [415, 363] width 57 height 13
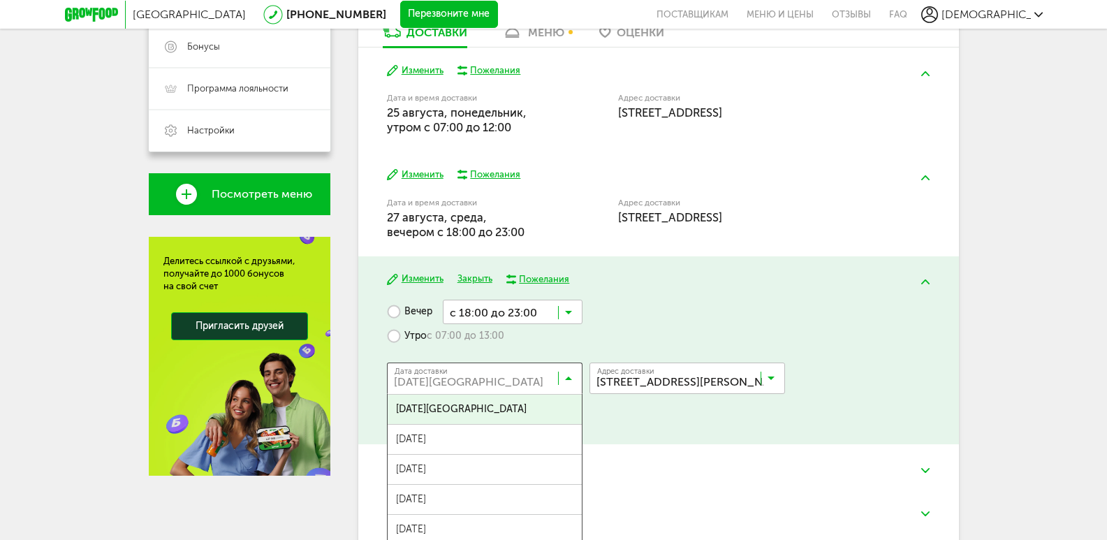
click at [577, 376] on input "Search for option" at bounding box center [488, 381] width 196 height 24
click at [809, 311] on div "Вечер с 18:00 до 23:00 Загрузка... Утро с 07:00 до 13:00 Дата доставки 29 авгус…" at bounding box center [658, 364] width 543 height 128
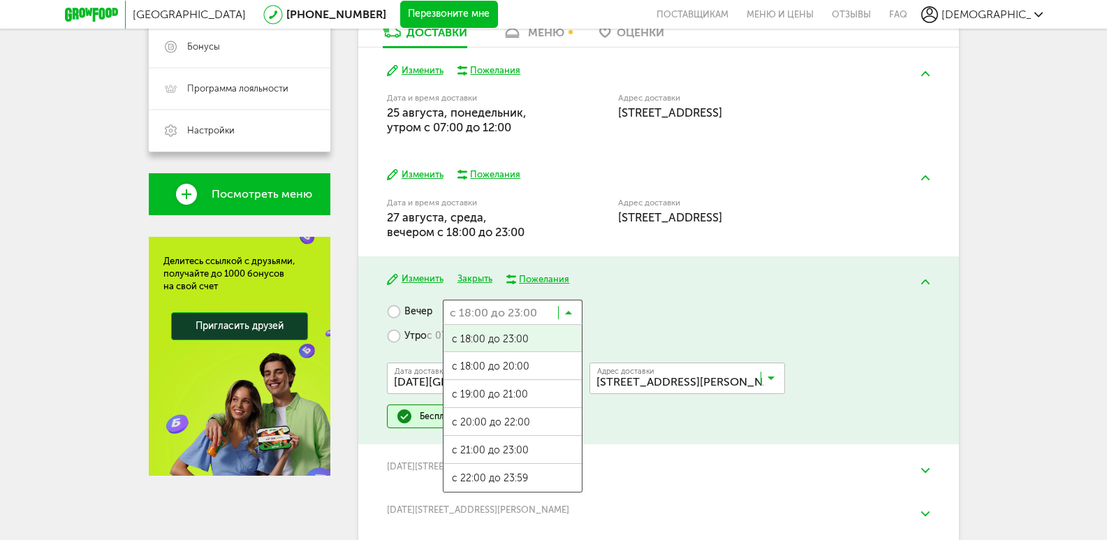
click at [570, 312] on icon at bounding box center [568, 316] width 7 height 14
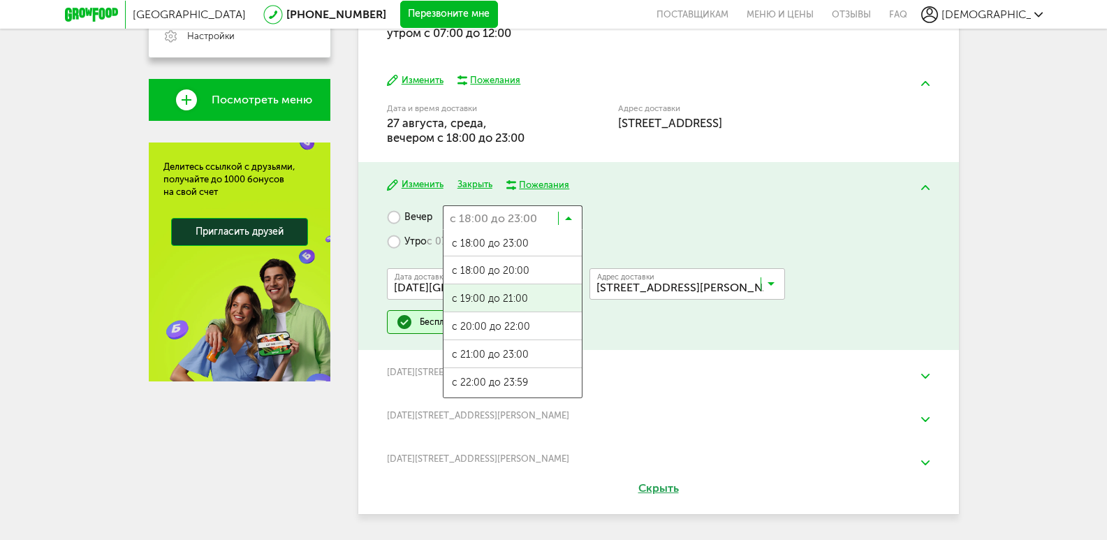
scroll to position [446, 0]
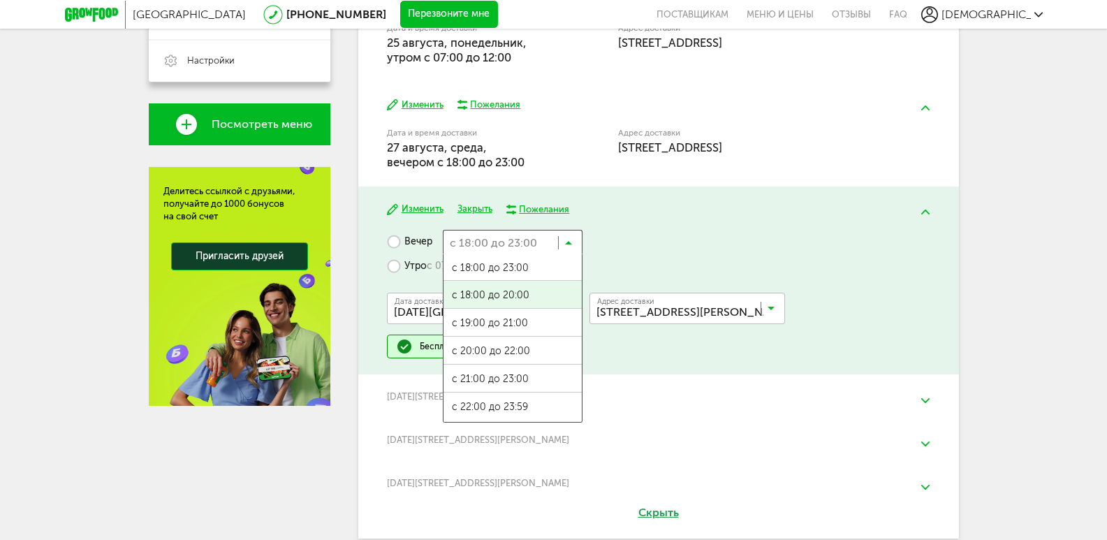
click at [503, 294] on span "с 18:00 до 20:00" at bounding box center [512, 295] width 138 height 29
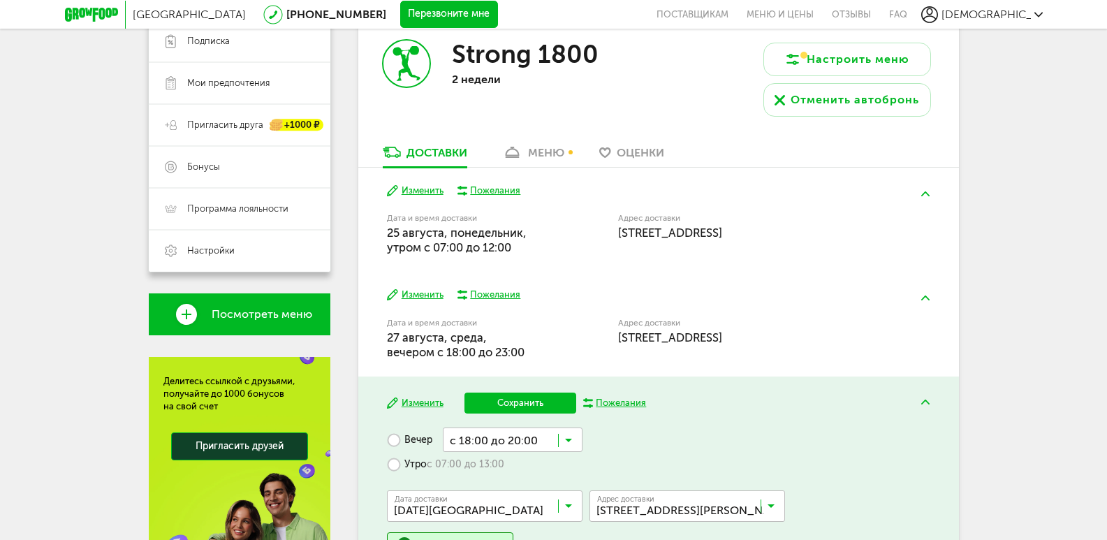
scroll to position [244, 0]
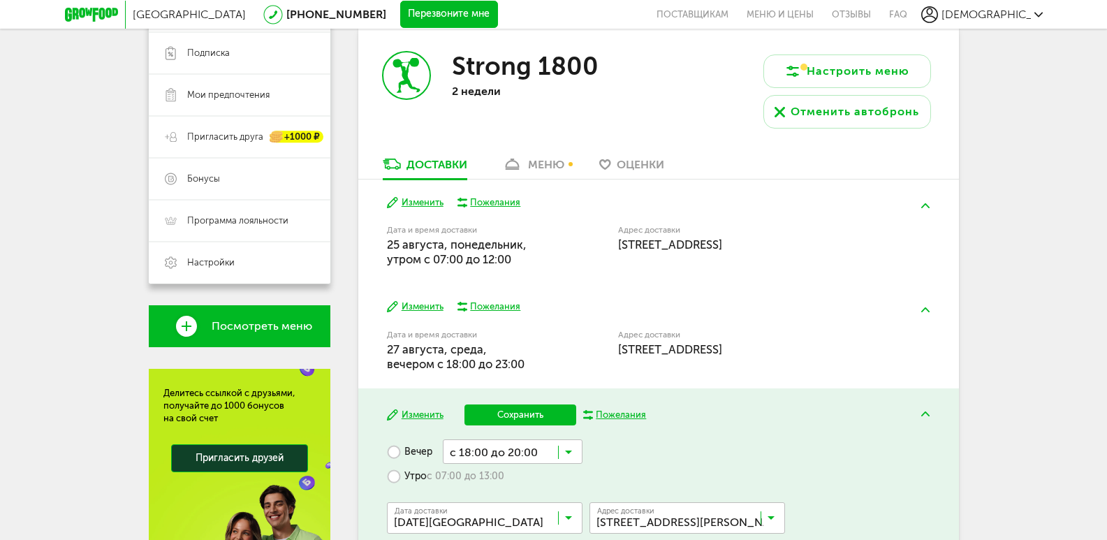
click at [422, 304] on button "Изменить" at bounding box center [415, 306] width 57 height 13
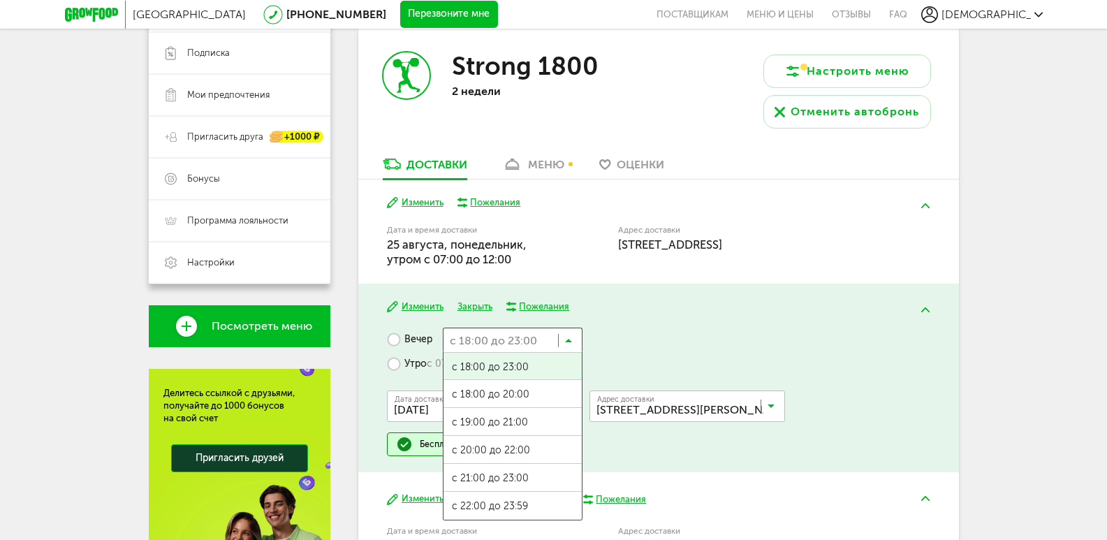
click at [571, 341] on icon at bounding box center [568, 344] width 7 height 14
click at [495, 394] on span "с 18:00 до 20:00" at bounding box center [512, 394] width 138 height 29
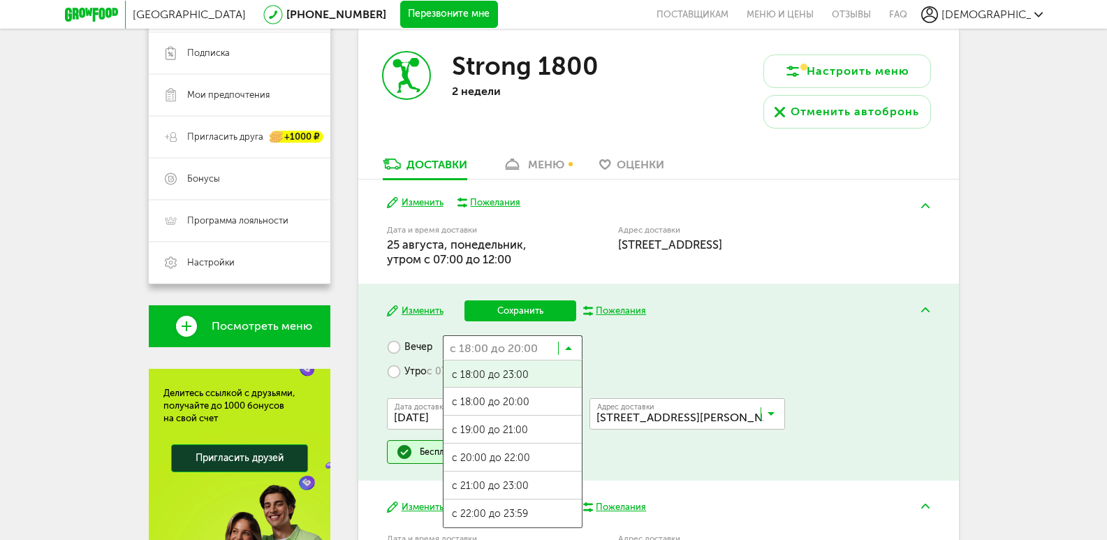
click at [571, 349] on icon at bounding box center [568, 351] width 7 height 14
click at [632, 345] on div "Вечер с 18:00 до 20:00 Загрузка... с 18:00 до 23:00 с 18:00 до 20:00 с 19:00 до…" at bounding box center [658, 399] width 543 height 128
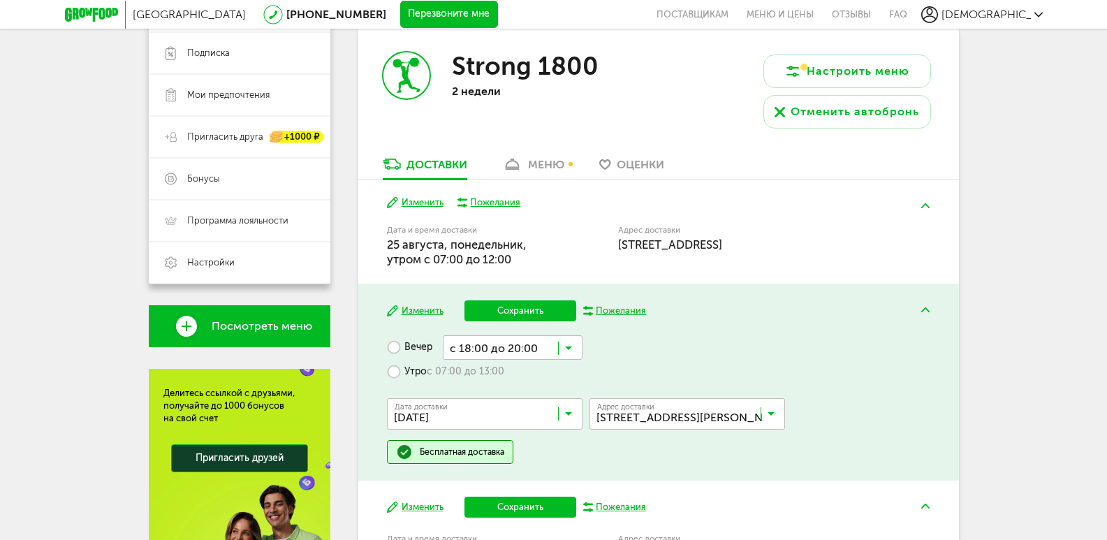
click at [504, 302] on button "Сохранить" at bounding box center [520, 310] width 112 height 21
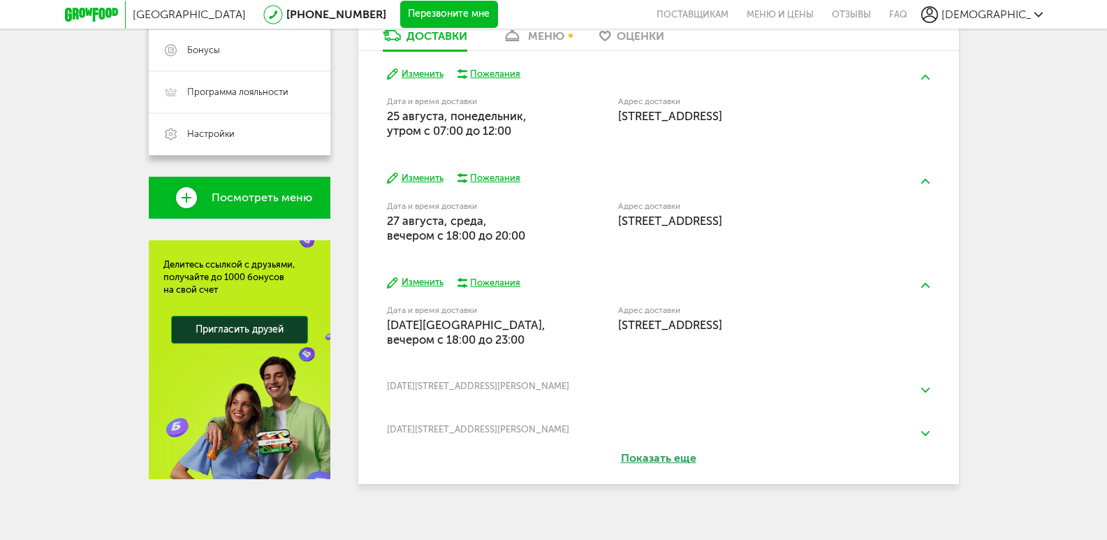
scroll to position [384, 0]
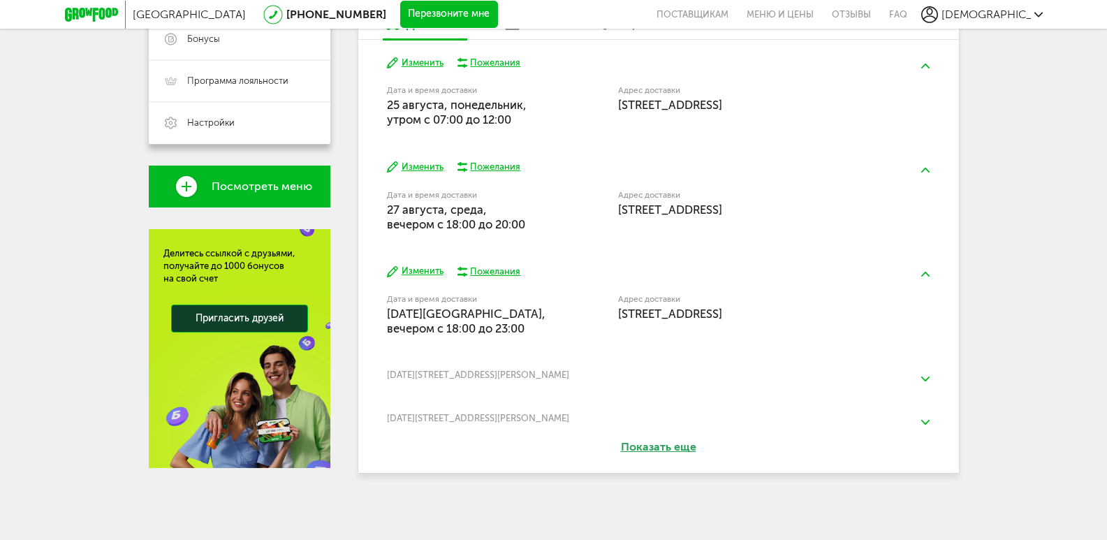
click at [420, 272] on button "Изменить" at bounding box center [415, 271] width 57 height 13
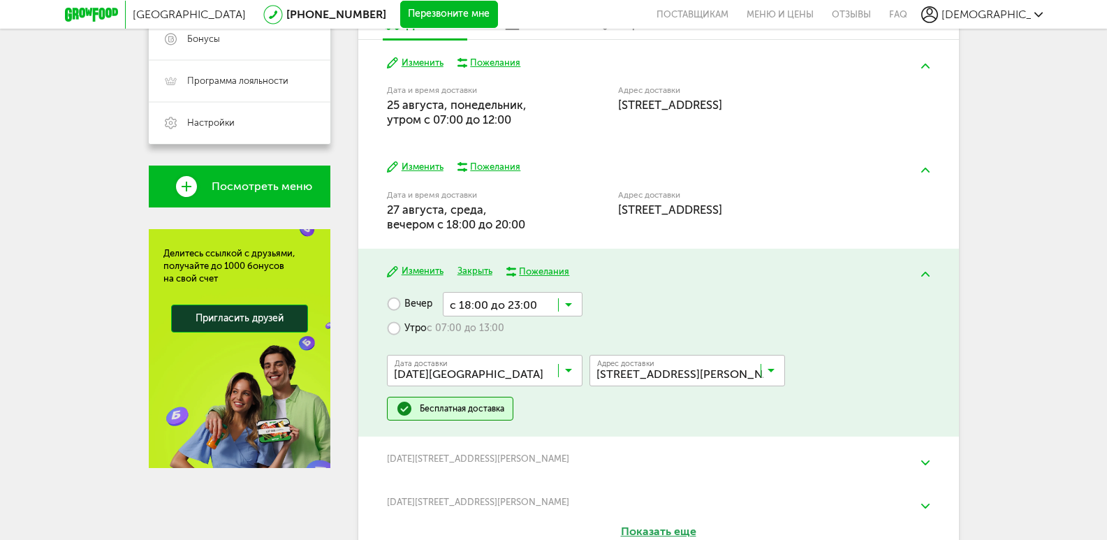
click at [567, 304] on icon at bounding box center [568, 308] width 7 height 14
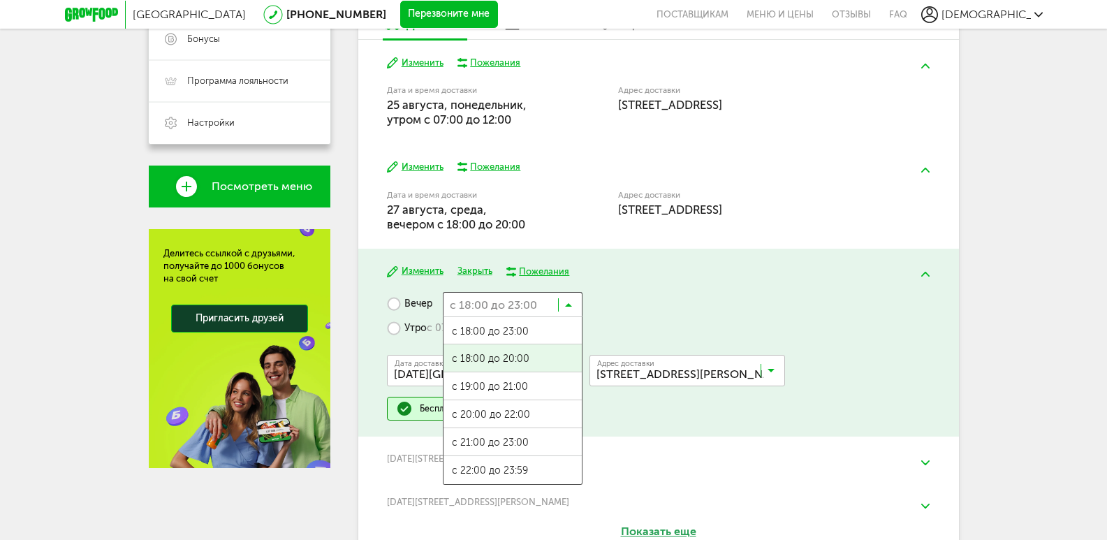
click at [510, 349] on ul "с 18:00 до 23:00 с 18:00 до 20:00 с 19:00 до 21:00 с 20:00 до 22:00 с 21:00 до …" at bounding box center [513, 400] width 140 height 168
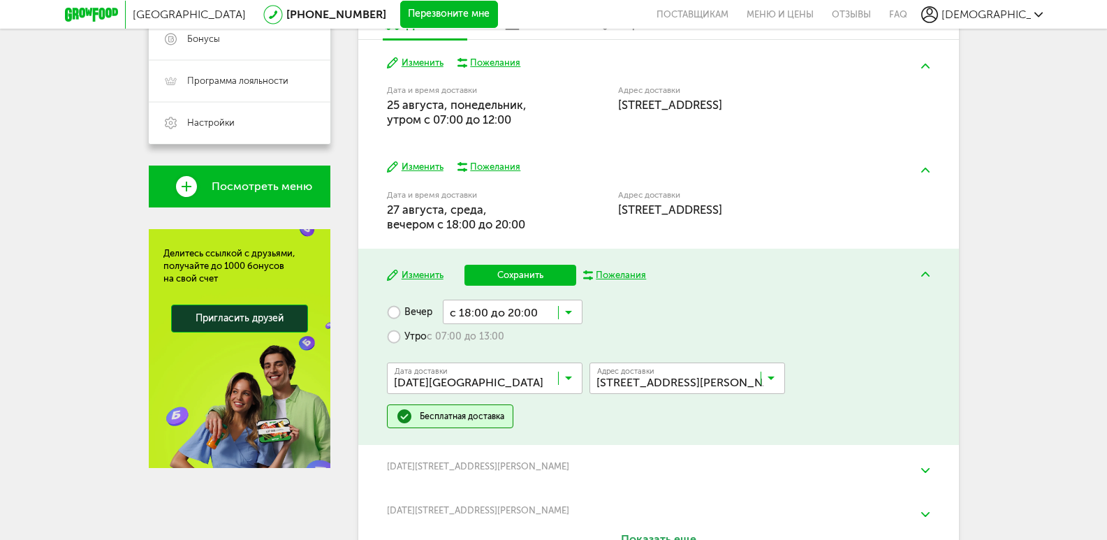
drag, startPoint x: 521, startPoint y: 290, endPoint x: 520, endPoint y: 281, distance: 9.8
click at [521, 288] on div "Изменить Сохранить Пожелания Вечер с 18:00 до 20:00 Загрузка... Утро с 07:00 до…" at bounding box center [658, 347] width 601 height 196
click at [518, 276] on button "Сохранить" at bounding box center [520, 275] width 112 height 21
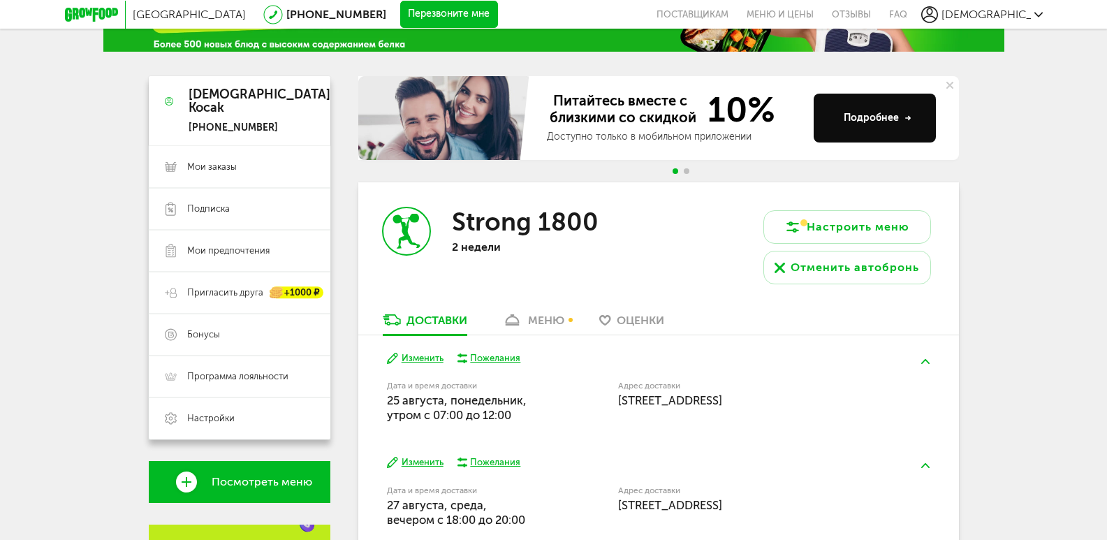
scroll to position [0, 0]
